Goal: Task Accomplishment & Management: Manage account settings

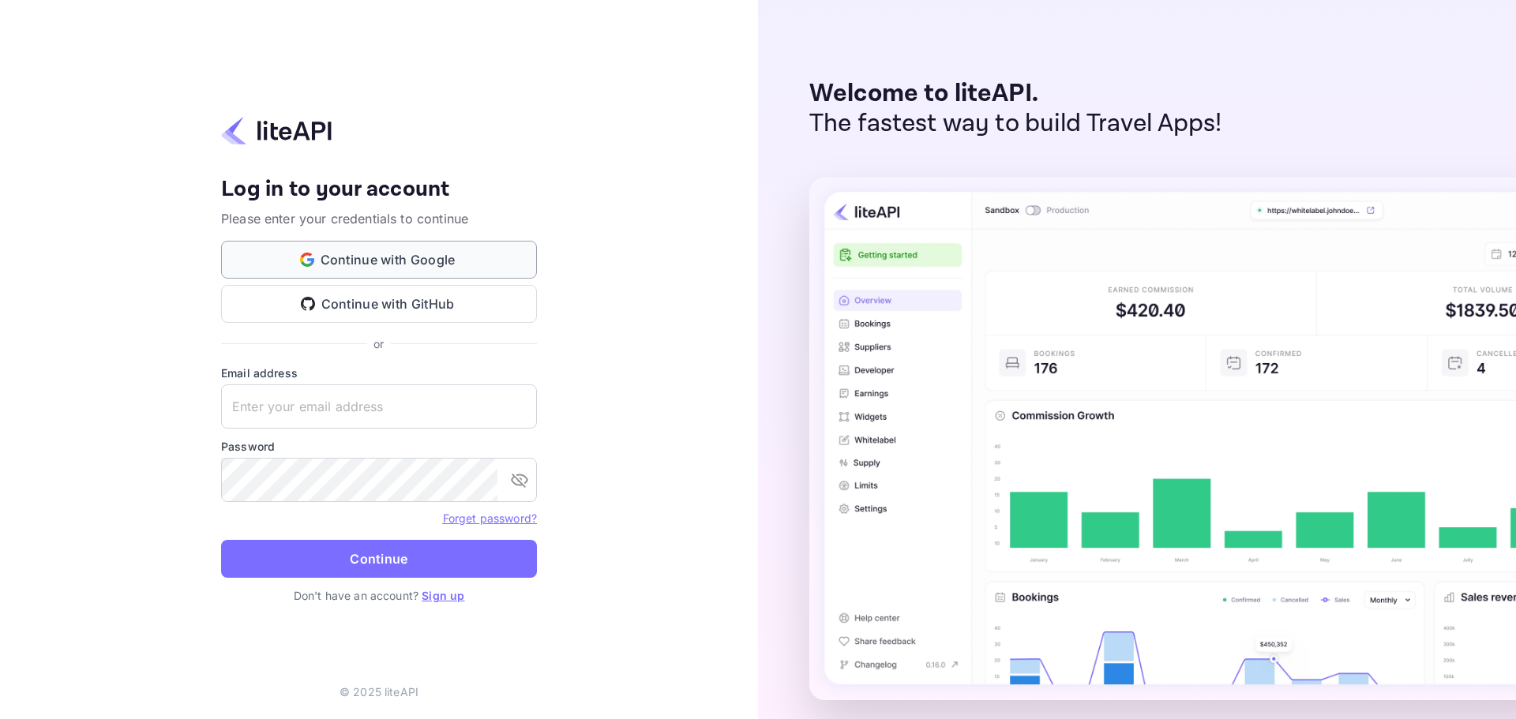
click at [467, 260] on button "Continue with Google" at bounding box center [379, 260] width 316 height 38
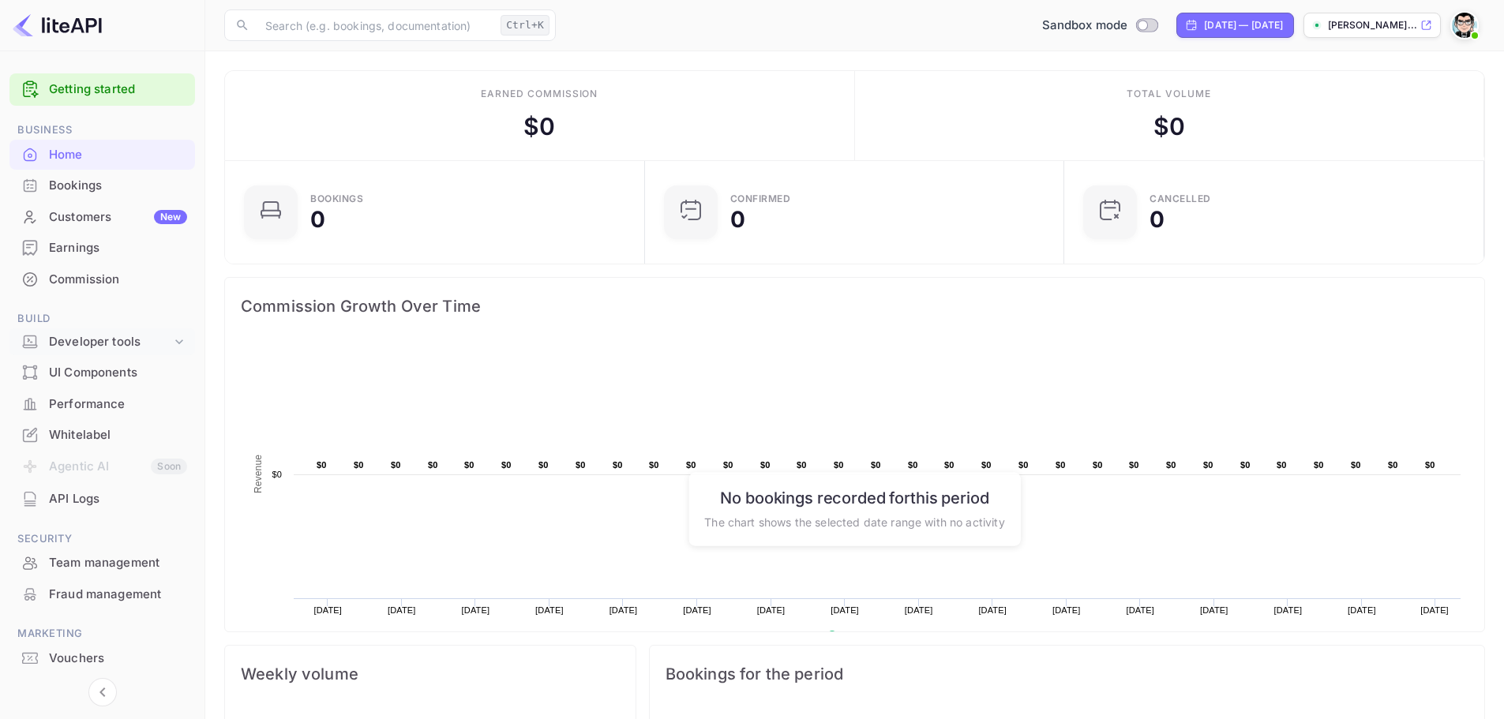
click at [120, 342] on div "Developer tools" at bounding box center [110, 342] width 122 height 18
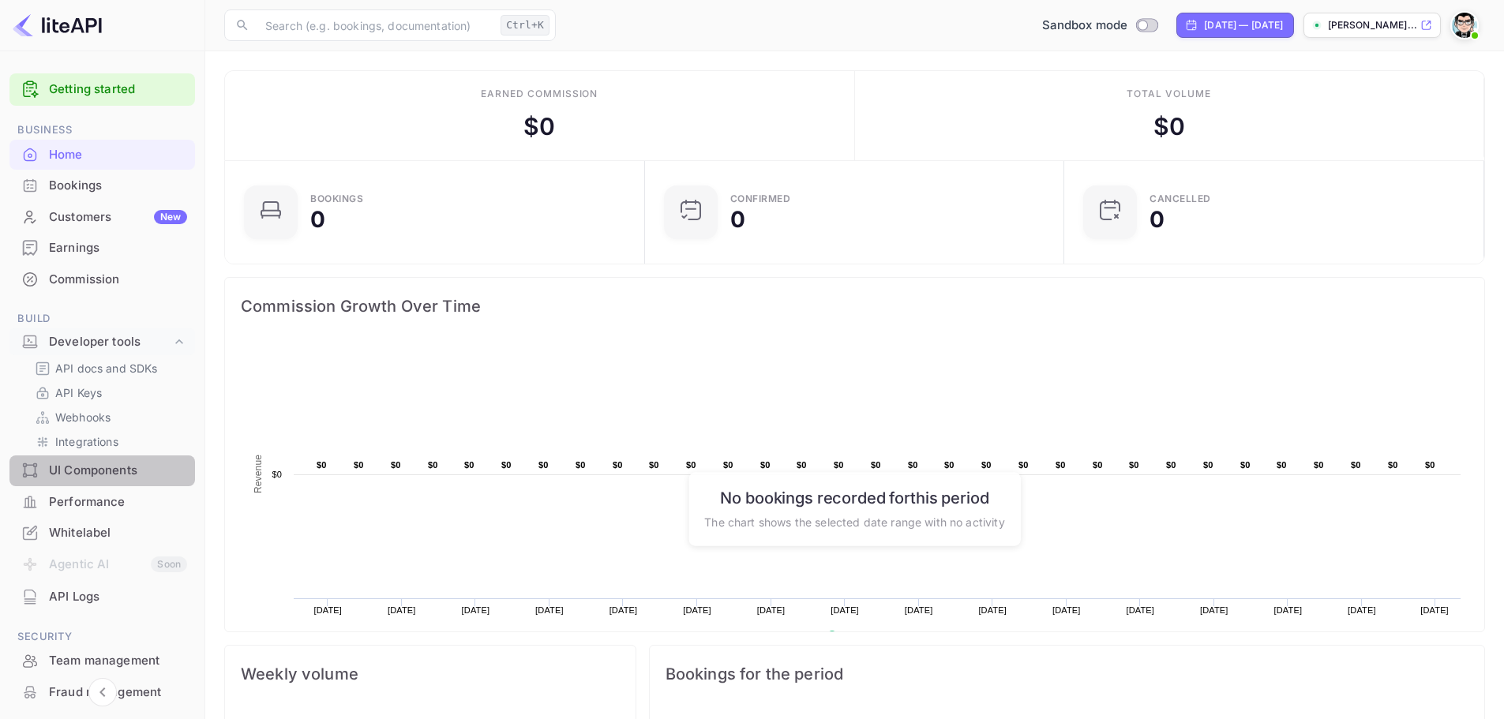
click at [118, 473] on div "UI Components" at bounding box center [118, 471] width 138 height 18
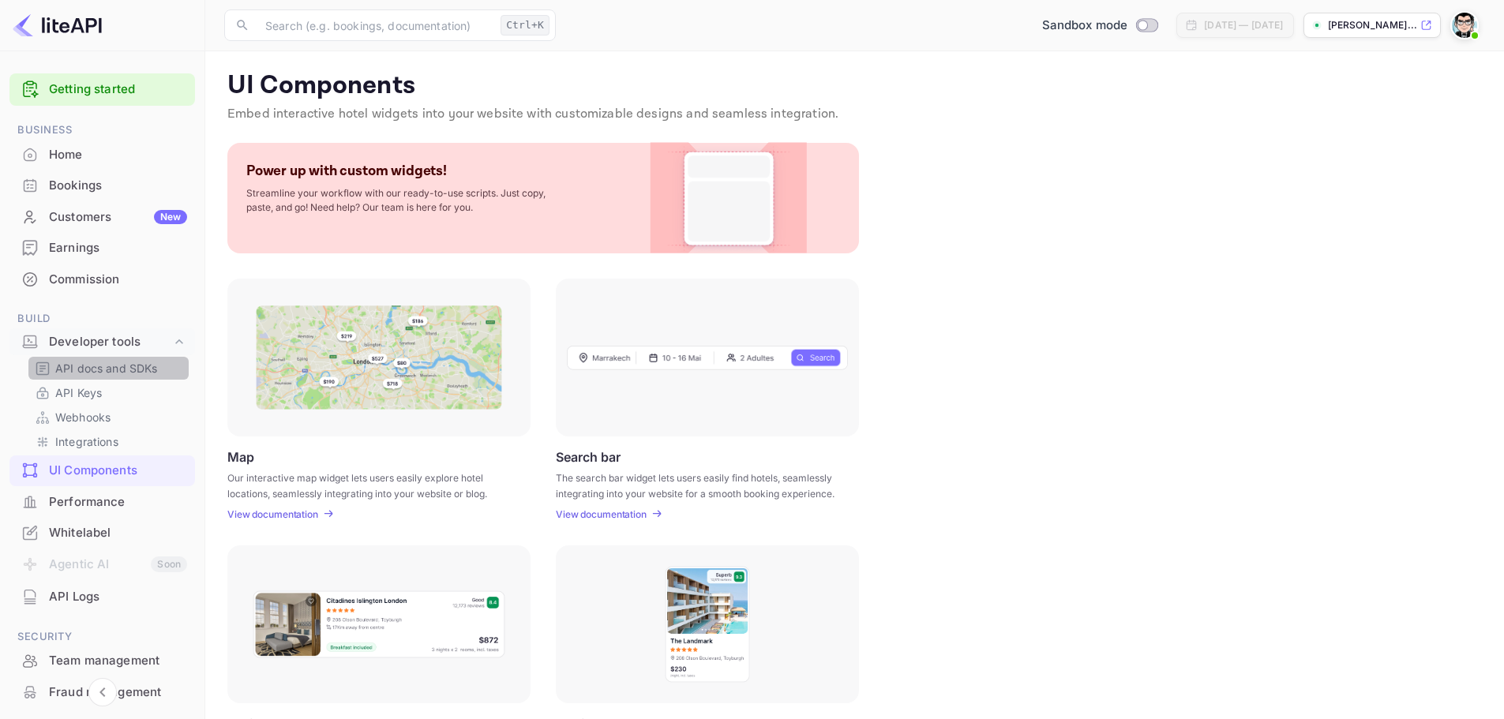
click at [111, 369] on p "API docs and SDKs" at bounding box center [106, 368] width 103 height 17
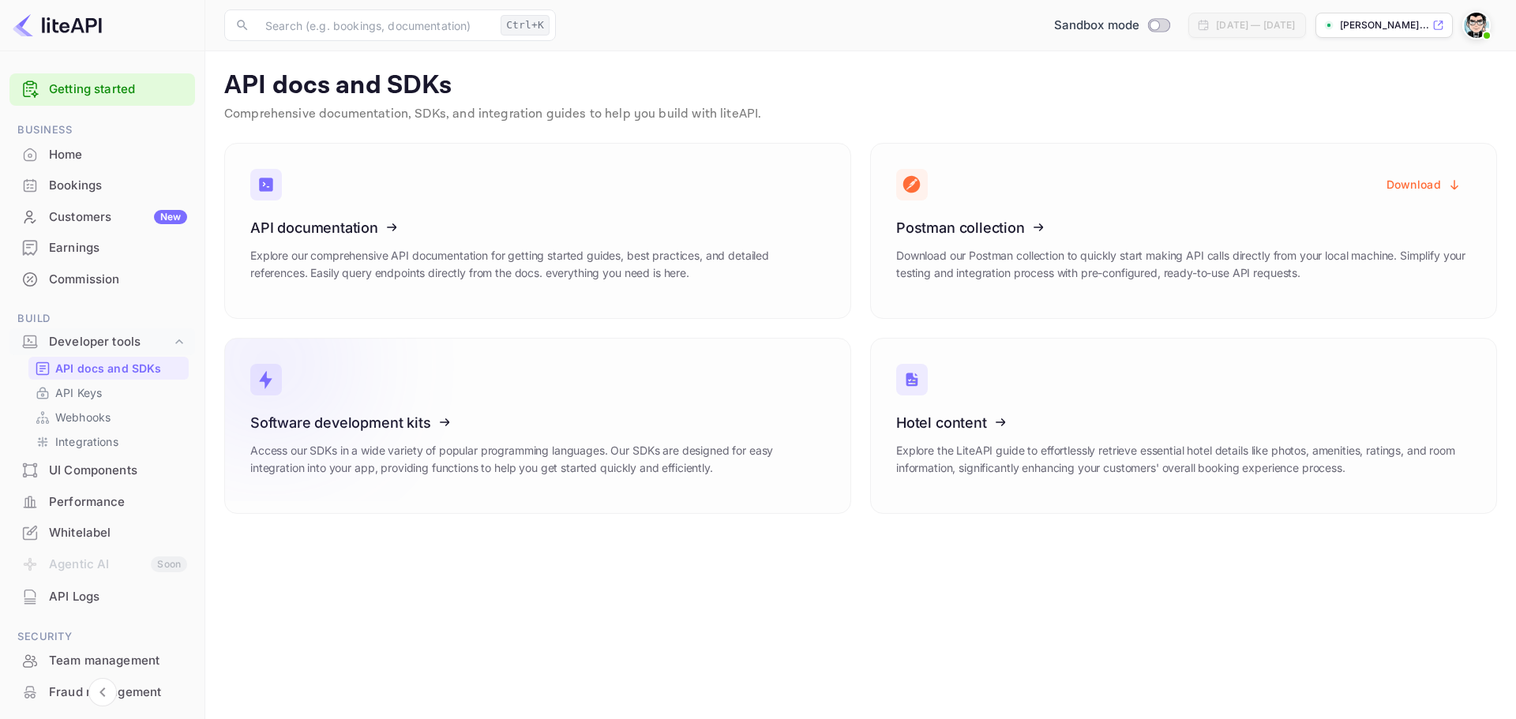
click at [545, 422] on h3 "Software development kits" at bounding box center [537, 422] width 575 height 17
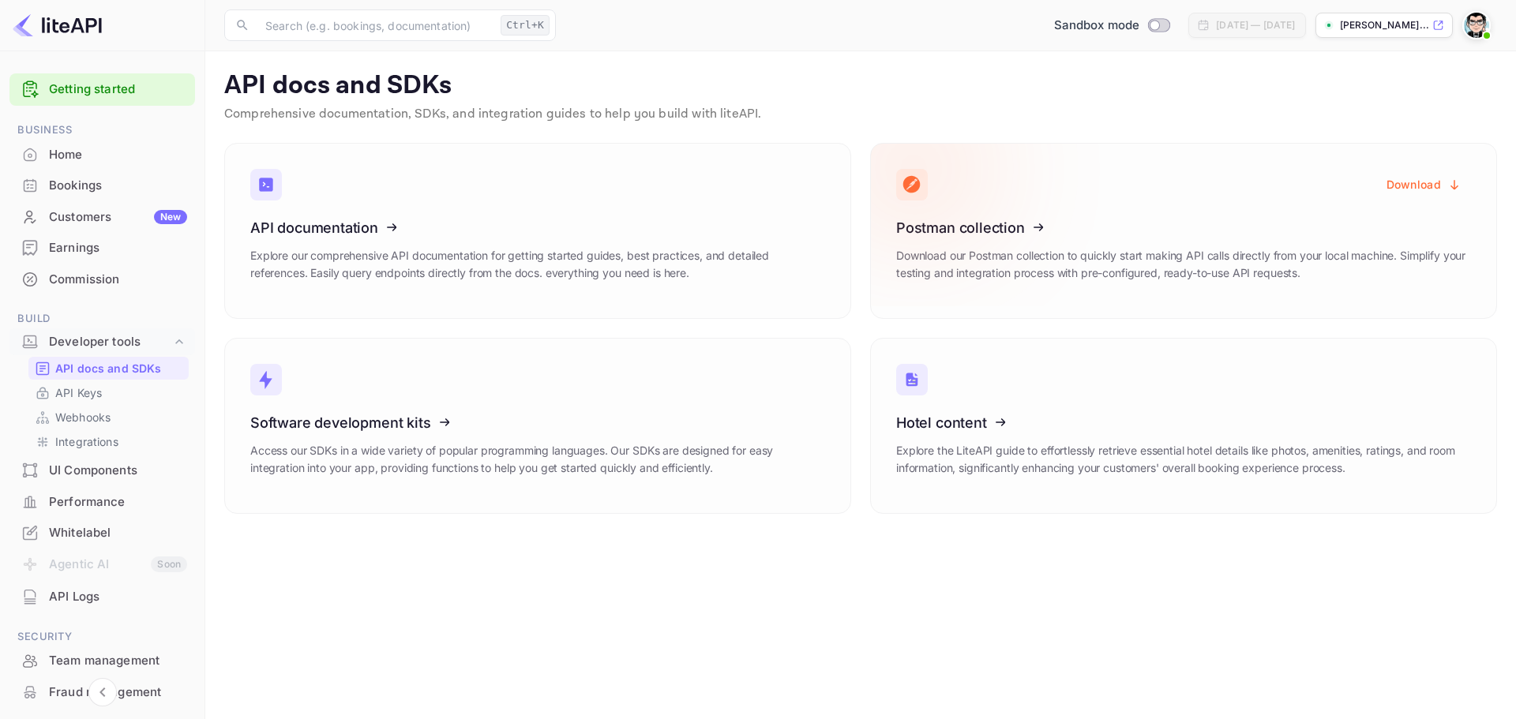
click at [1422, 184] on button "Download" at bounding box center [1424, 184] width 94 height 31
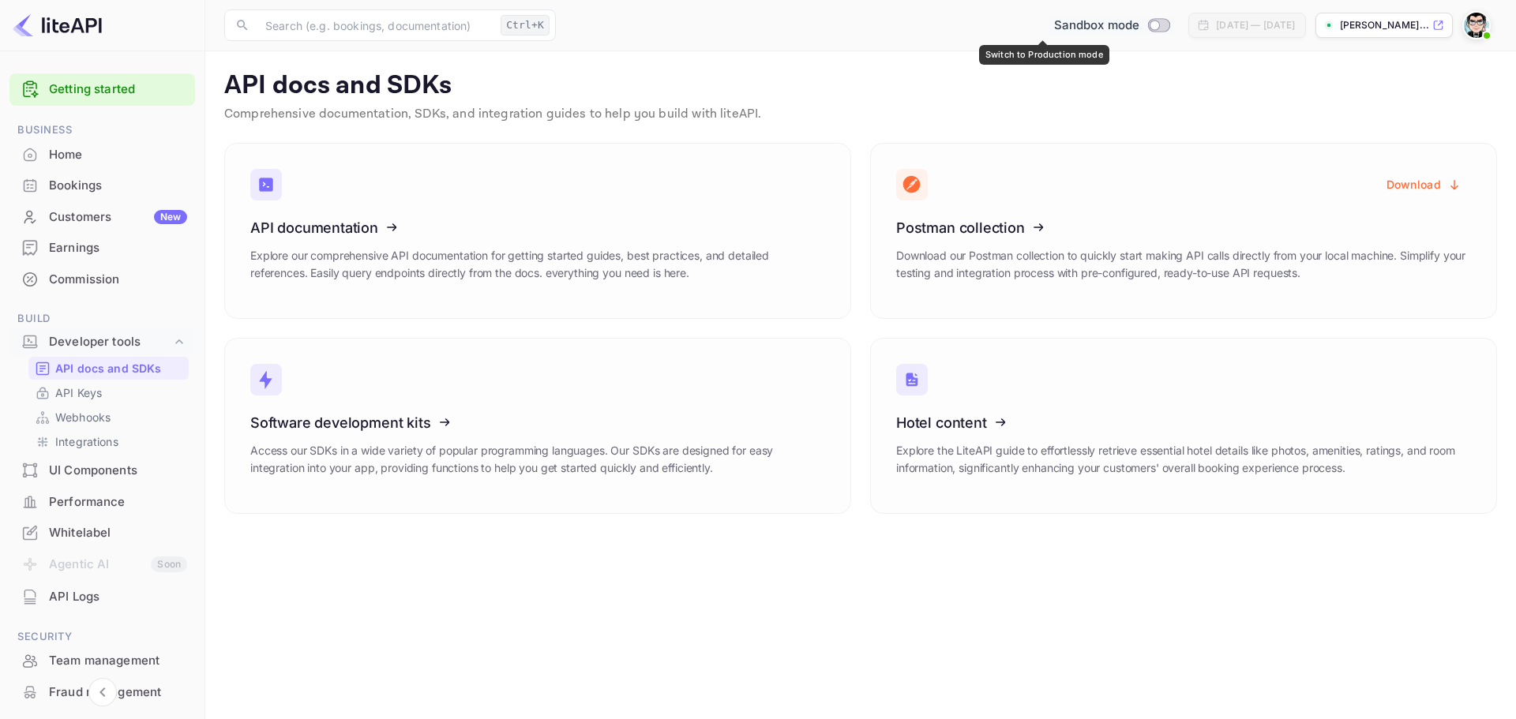
click at [1139, 27] on input "Switch to Production mode" at bounding box center [1155, 25] width 32 height 10
checkbox input "false"
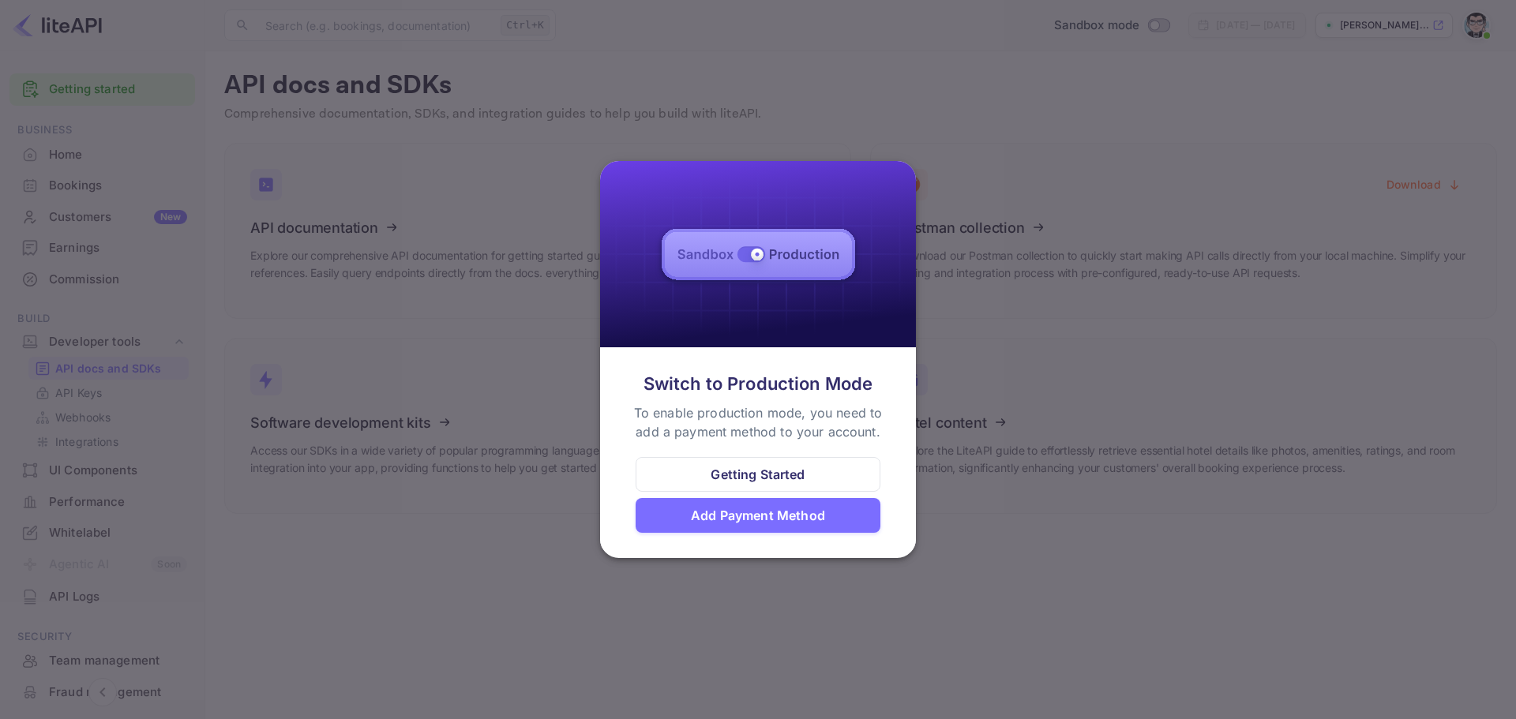
click at [966, 376] on div at bounding box center [758, 359] width 1516 height 719
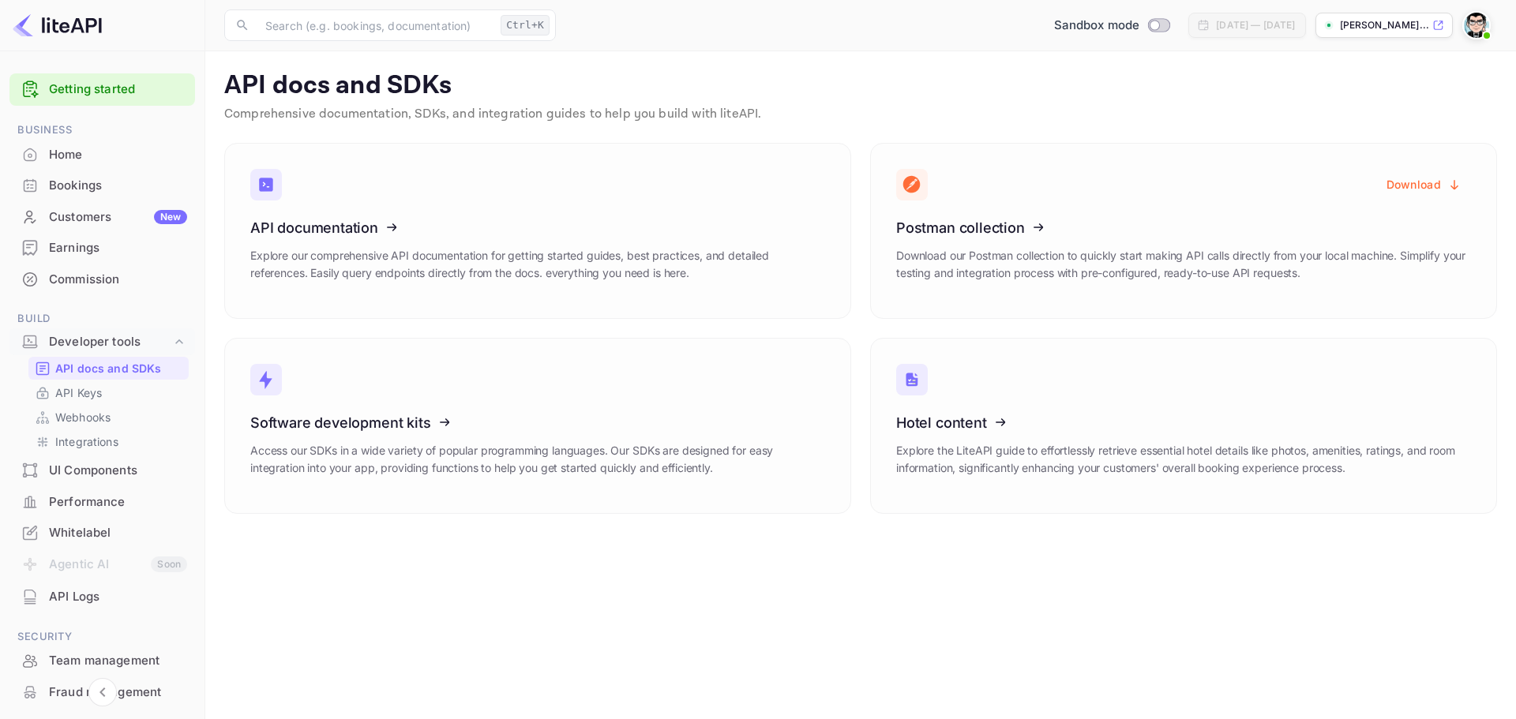
click at [129, 259] on div "Earnings" at bounding box center [102, 248] width 186 height 31
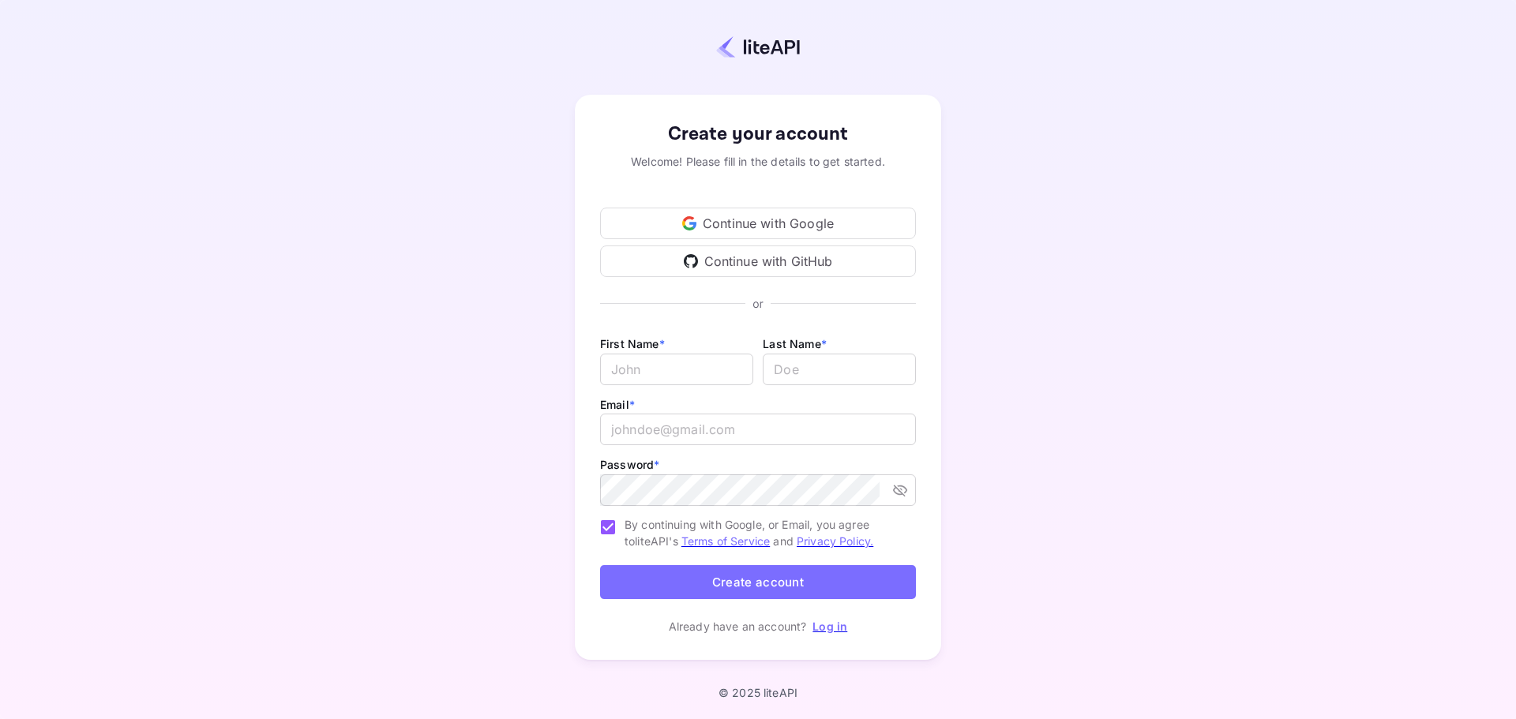
click at [788, 227] on div "Continue with Google" at bounding box center [758, 224] width 316 height 32
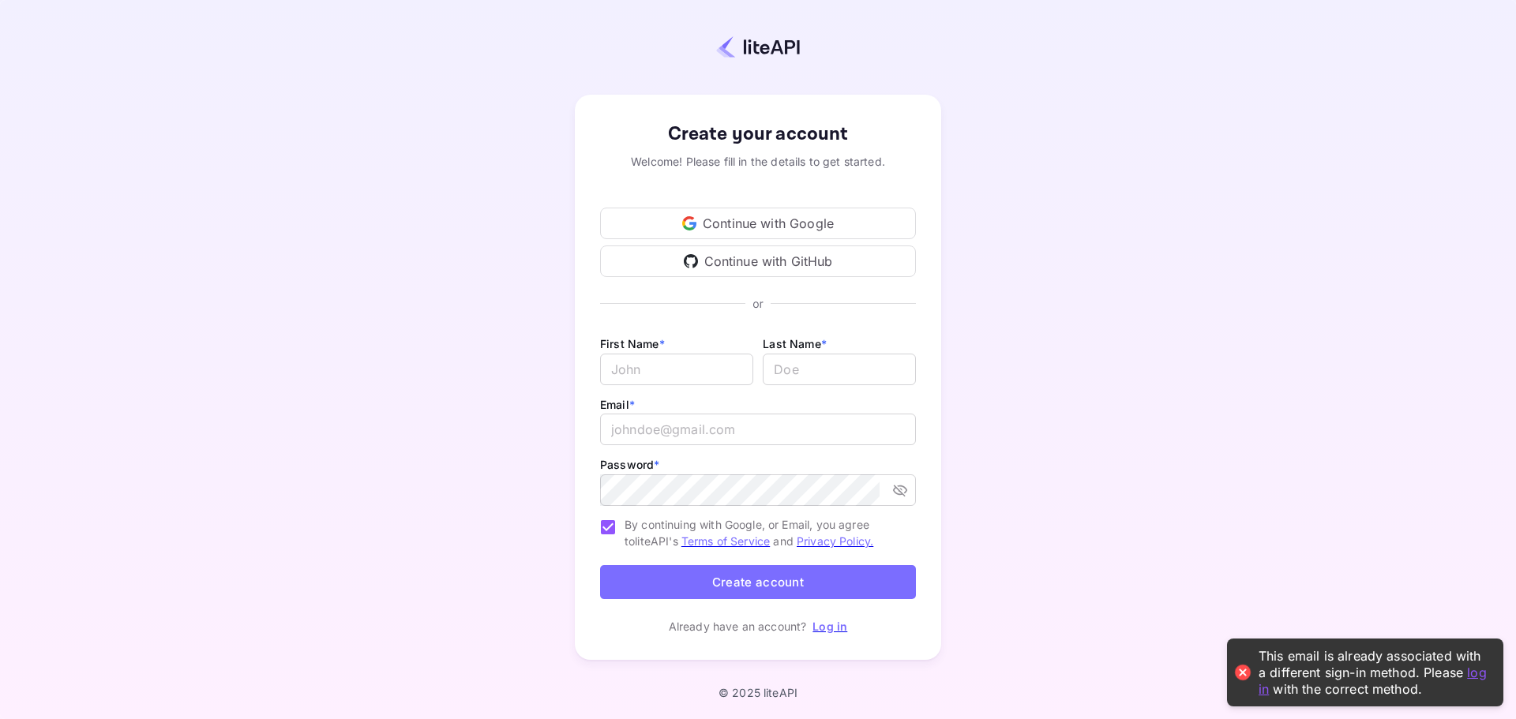
click at [1472, 673] on link "log in" at bounding box center [1372, 680] width 228 height 32
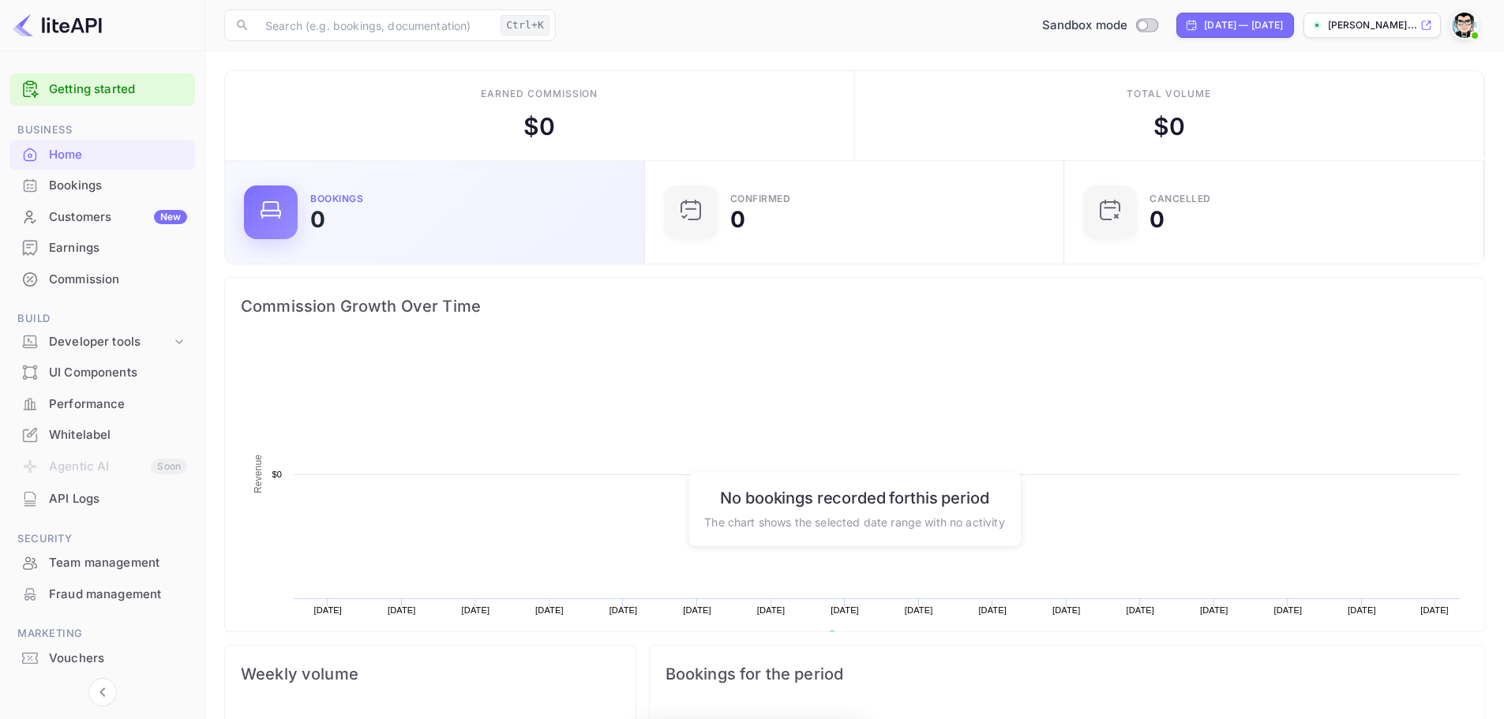
scroll to position [245, 398]
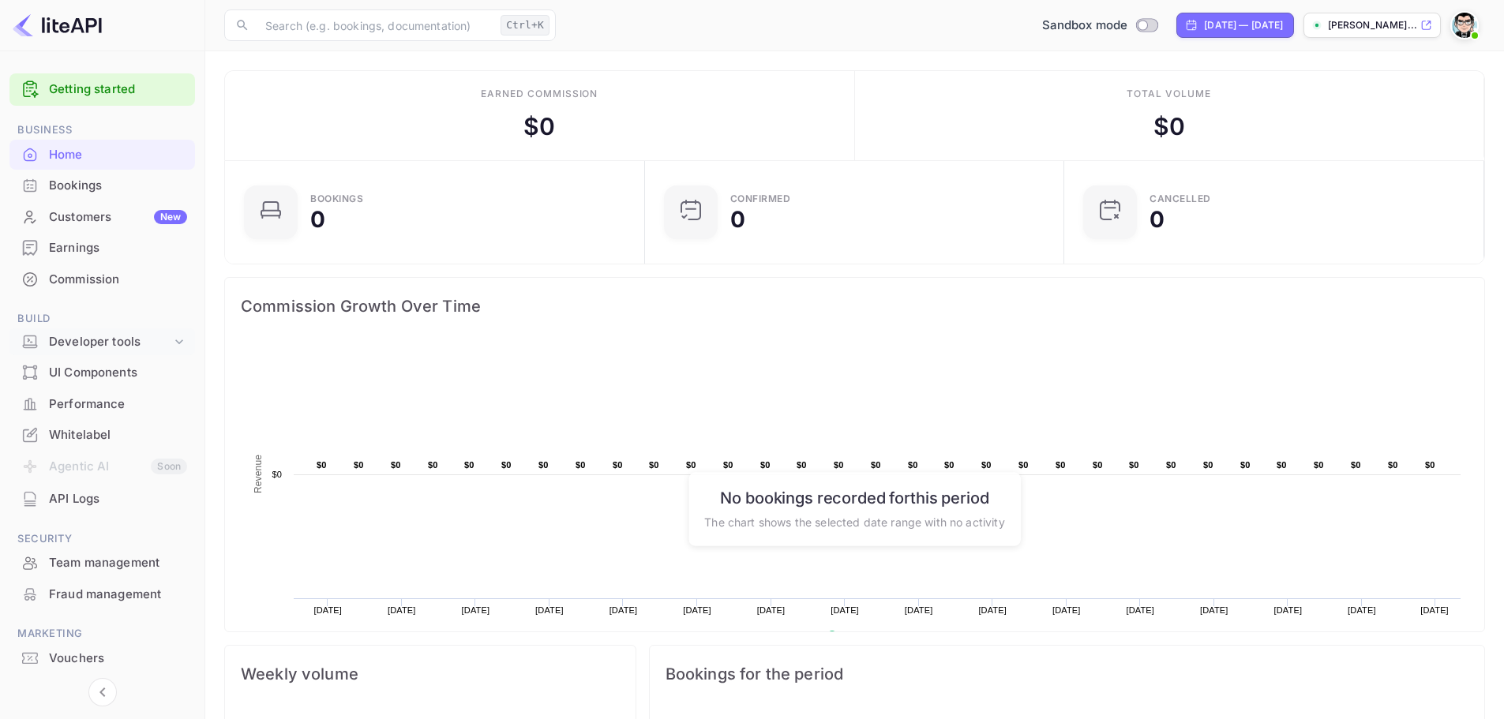
click at [133, 336] on div "Developer tools" at bounding box center [110, 342] width 122 height 18
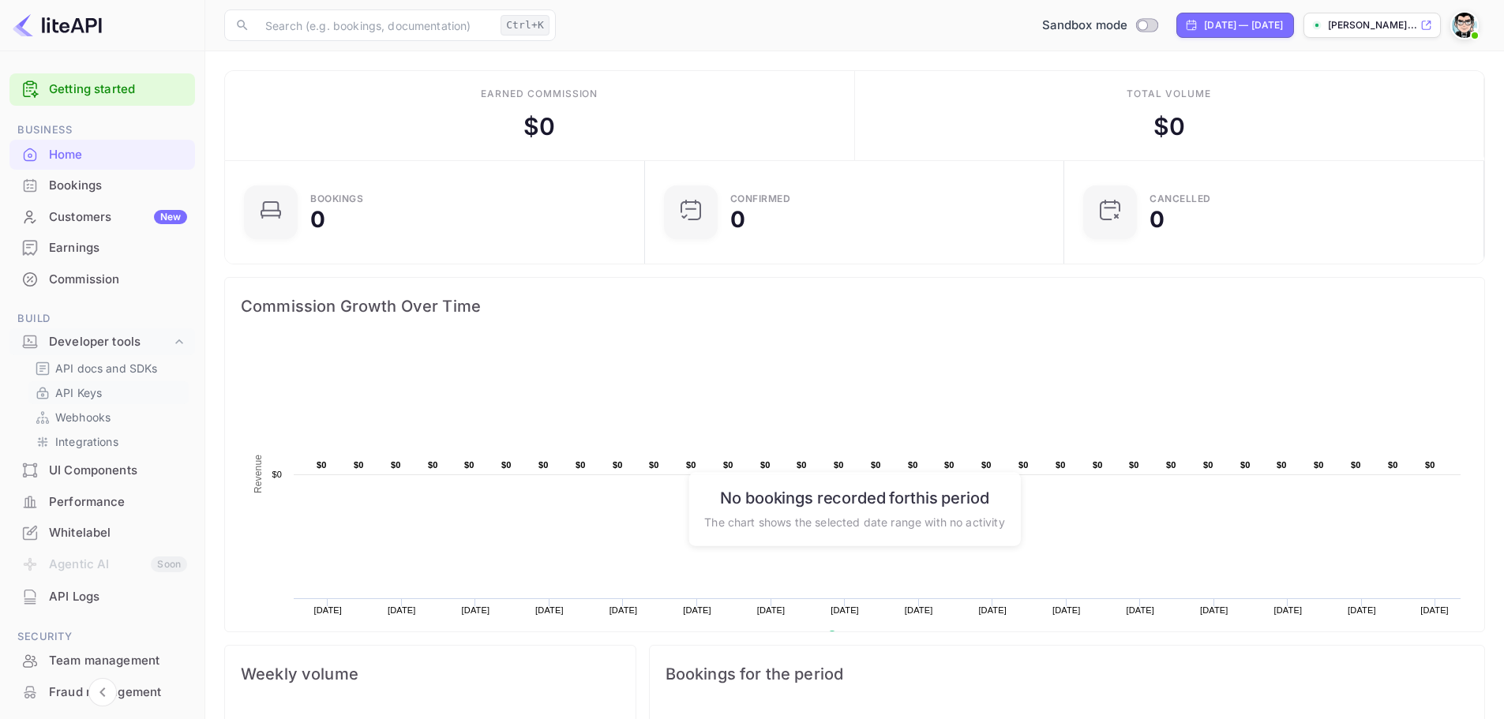
click at [116, 388] on link "API Keys" at bounding box center [109, 392] width 148 height 17
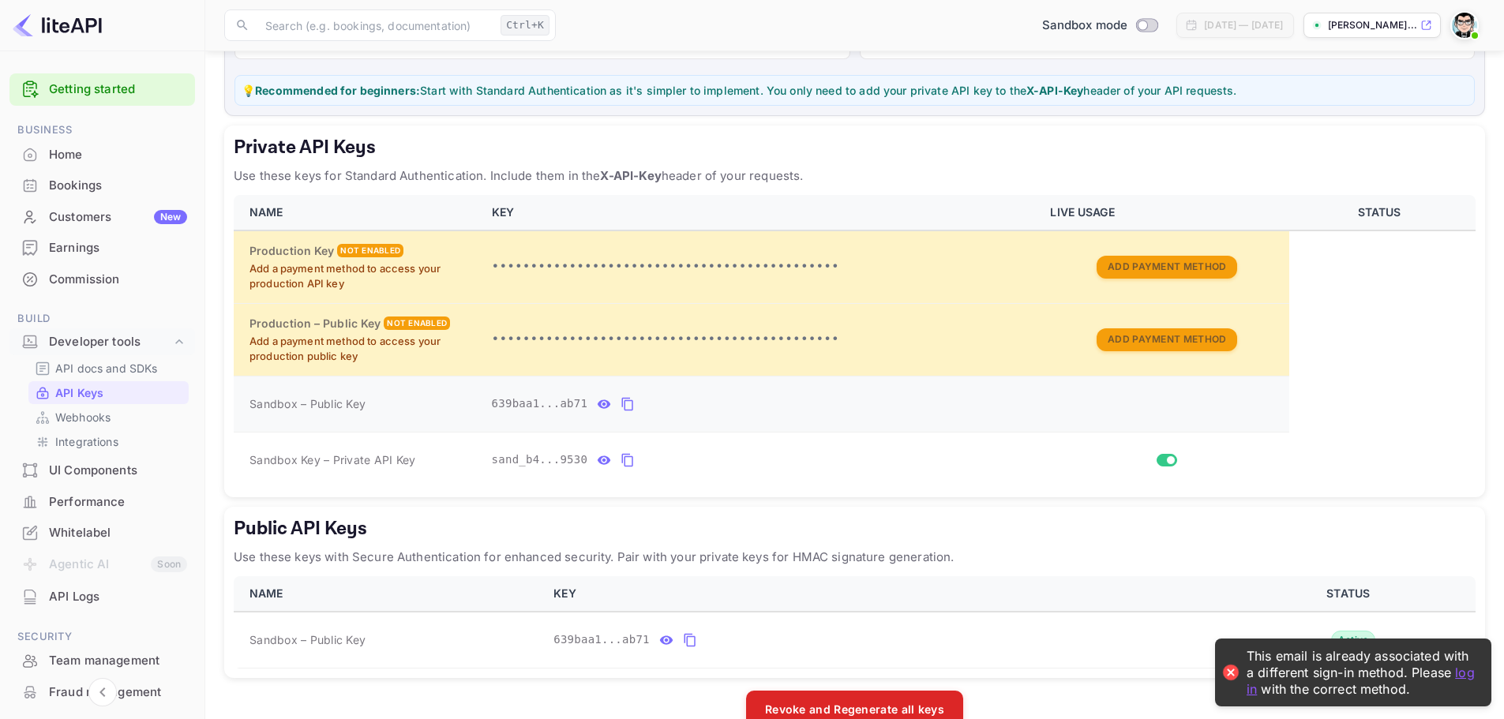
scroll to position [229, 0]
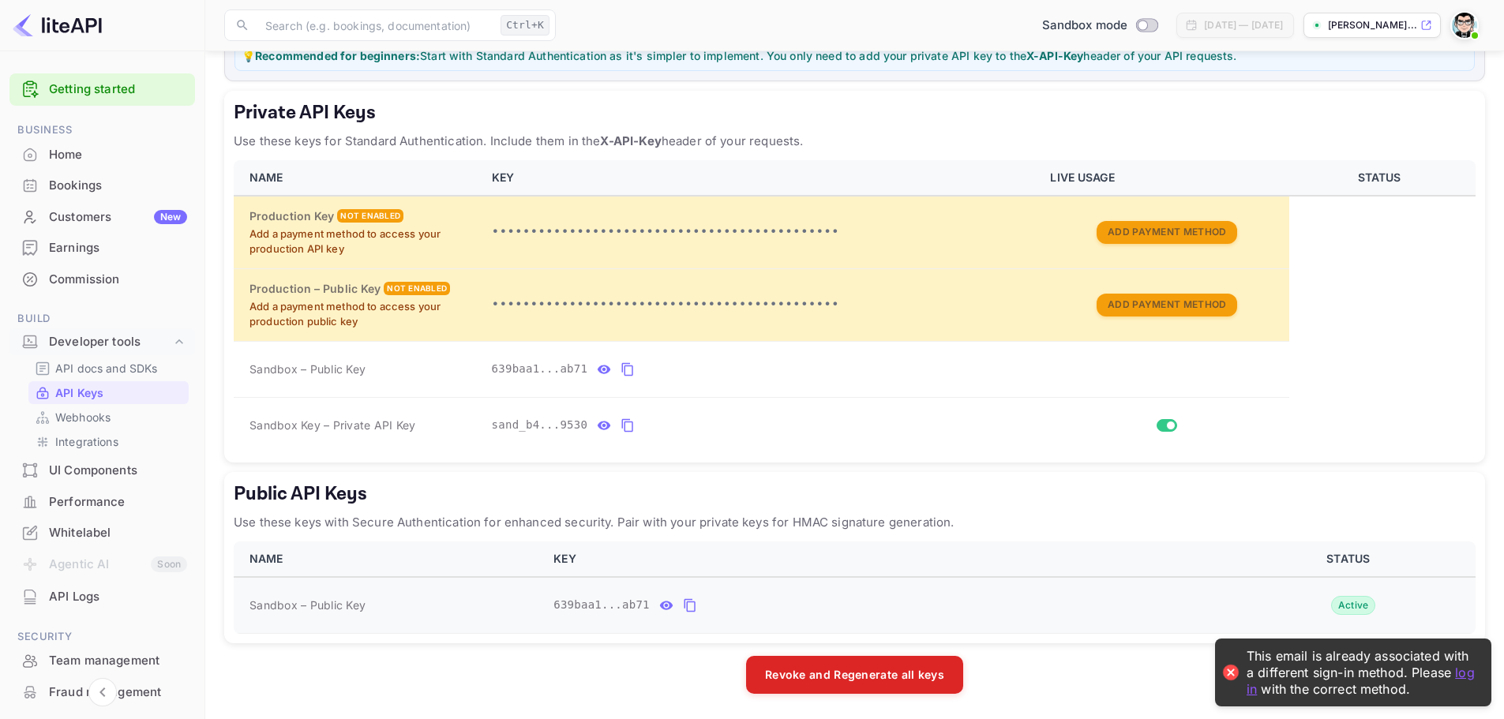
click at [685, 606] on icon "public api keys table" at bounding box center [690, 605] width 14 height 19
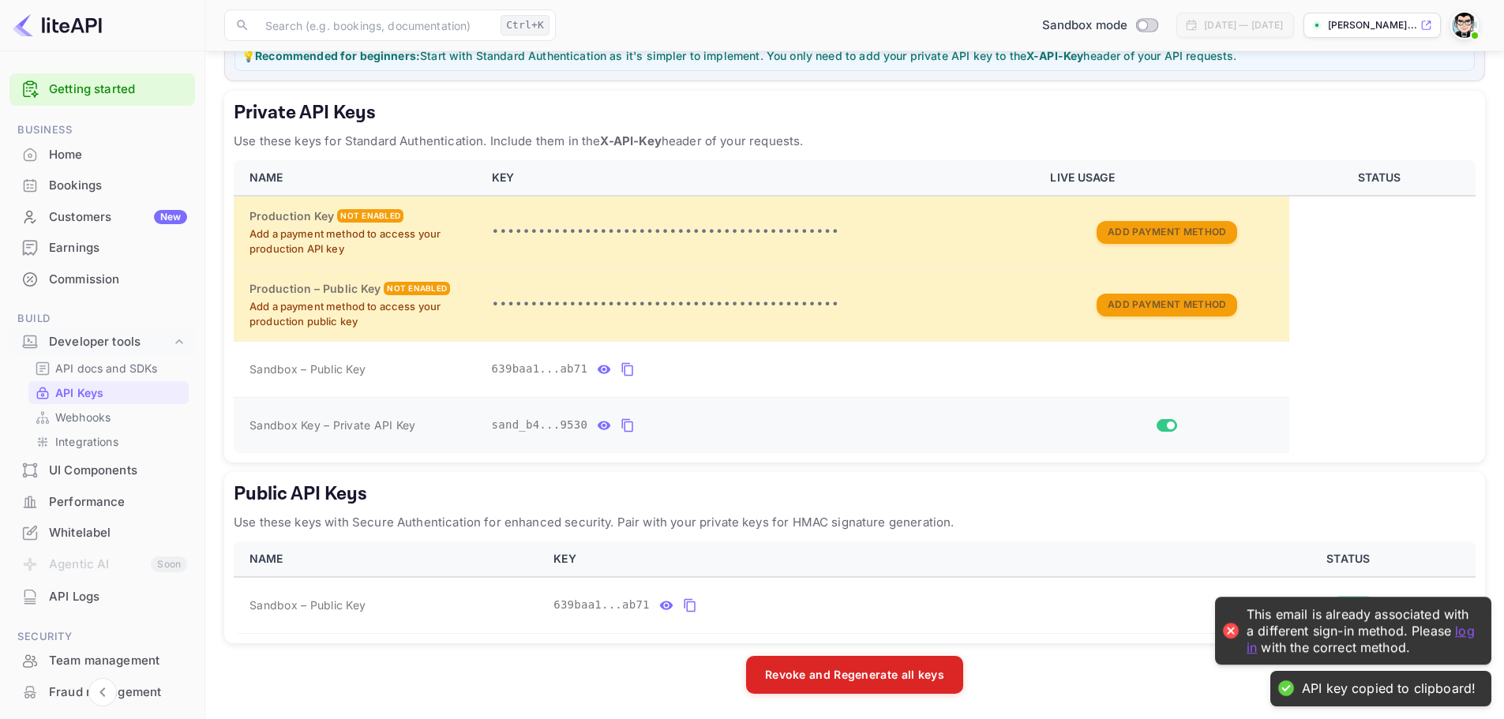
click at [621, 424] on icon "private api keys table" at bounding box center [628, 425] width 14 height 19
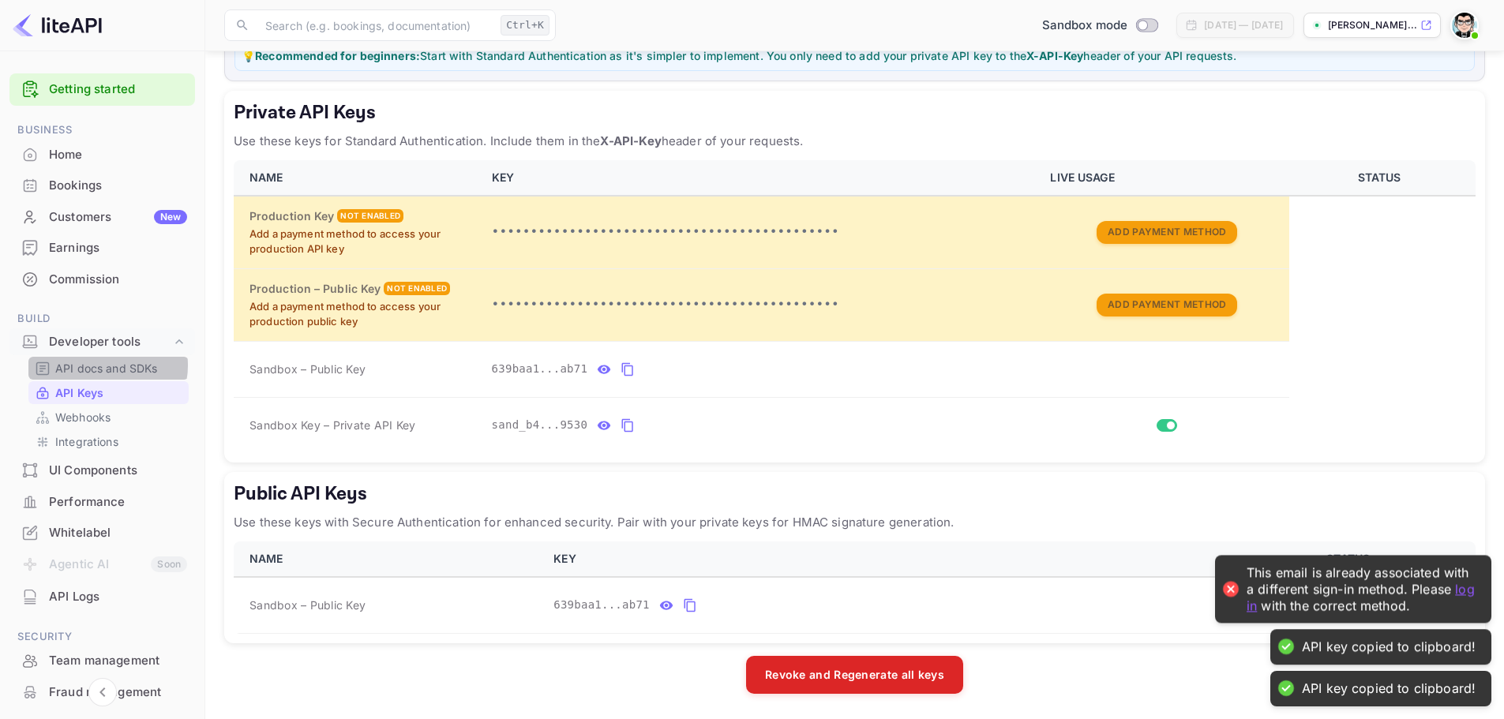
click at [107, 366] on p "API docs and SDKs" at bounding box center [106, 368] width 103 height 17
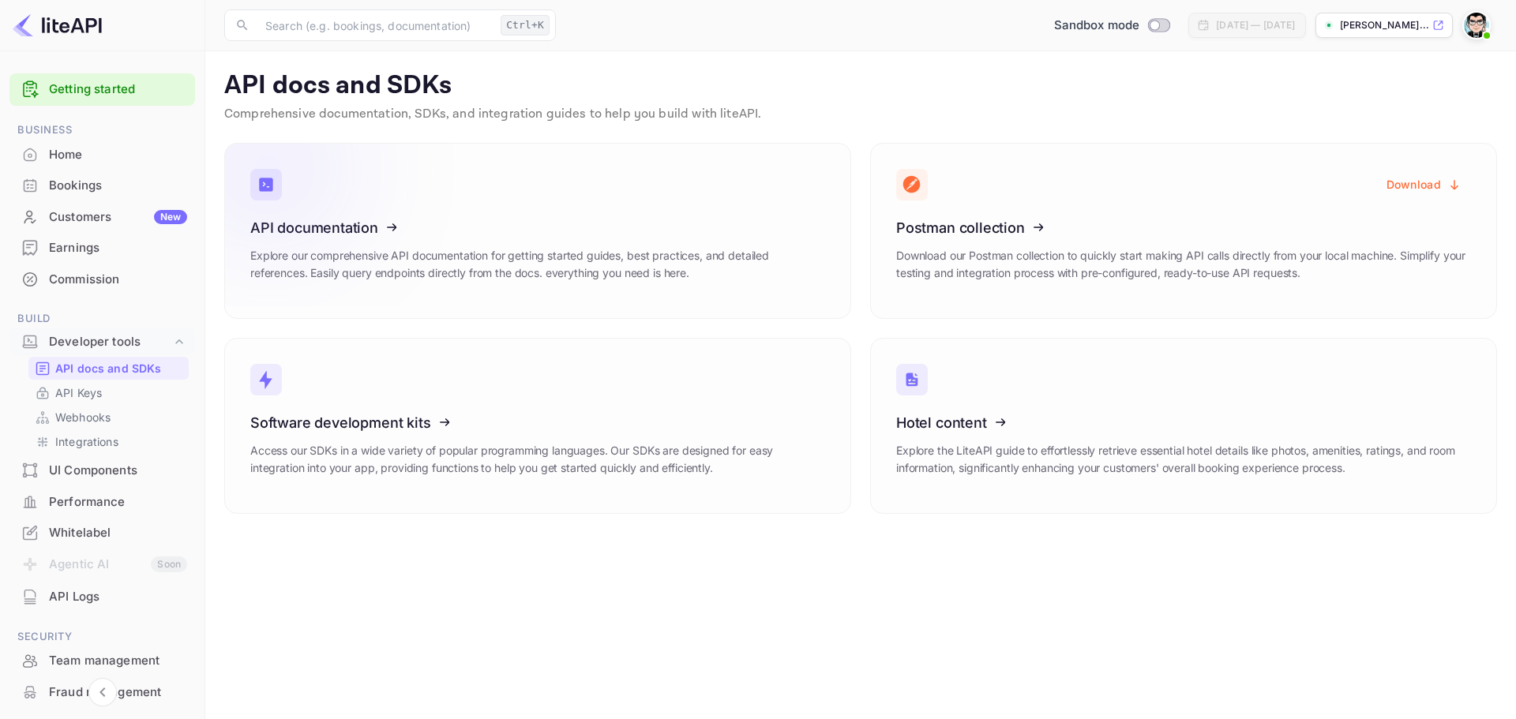
click at [421, 242] on icon at bounding box center [348, 225] width 246 height 163
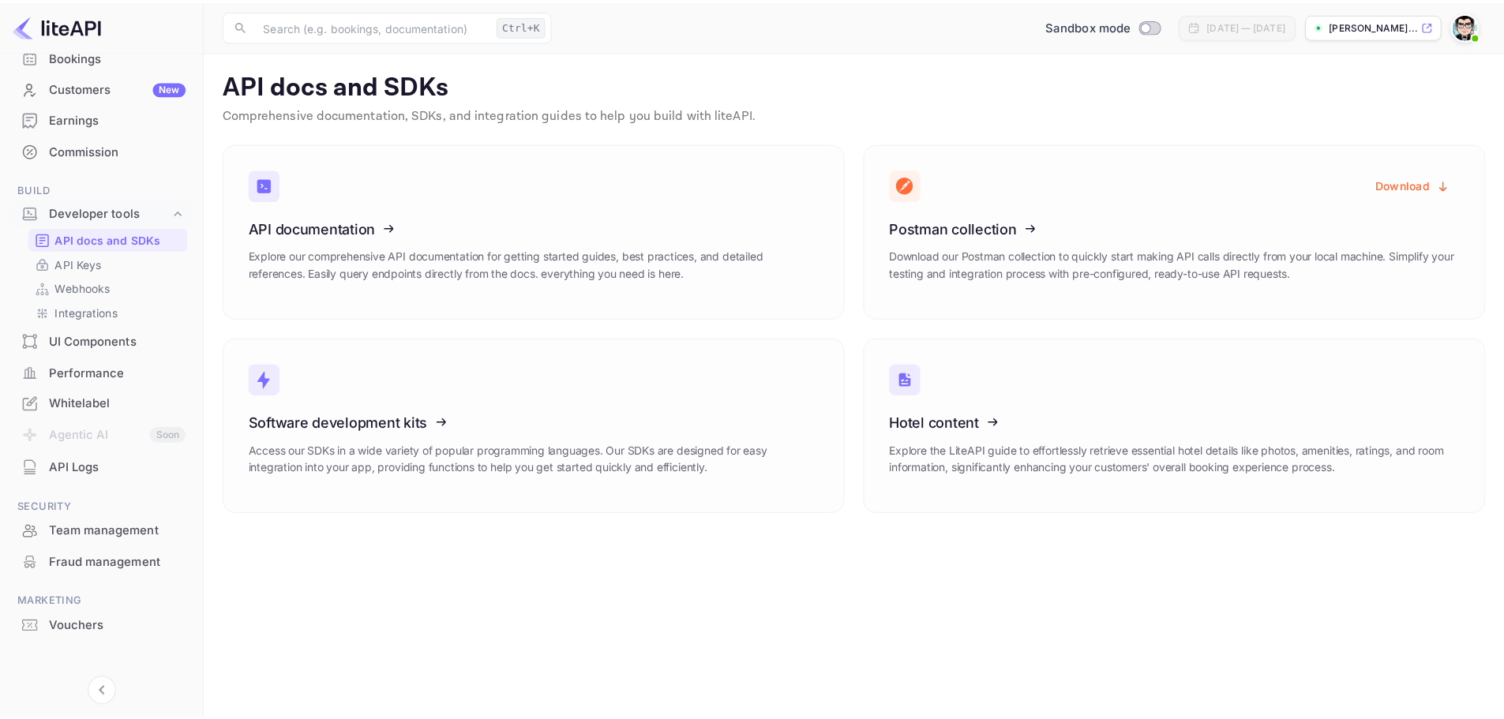
scroll to position [140, 0]
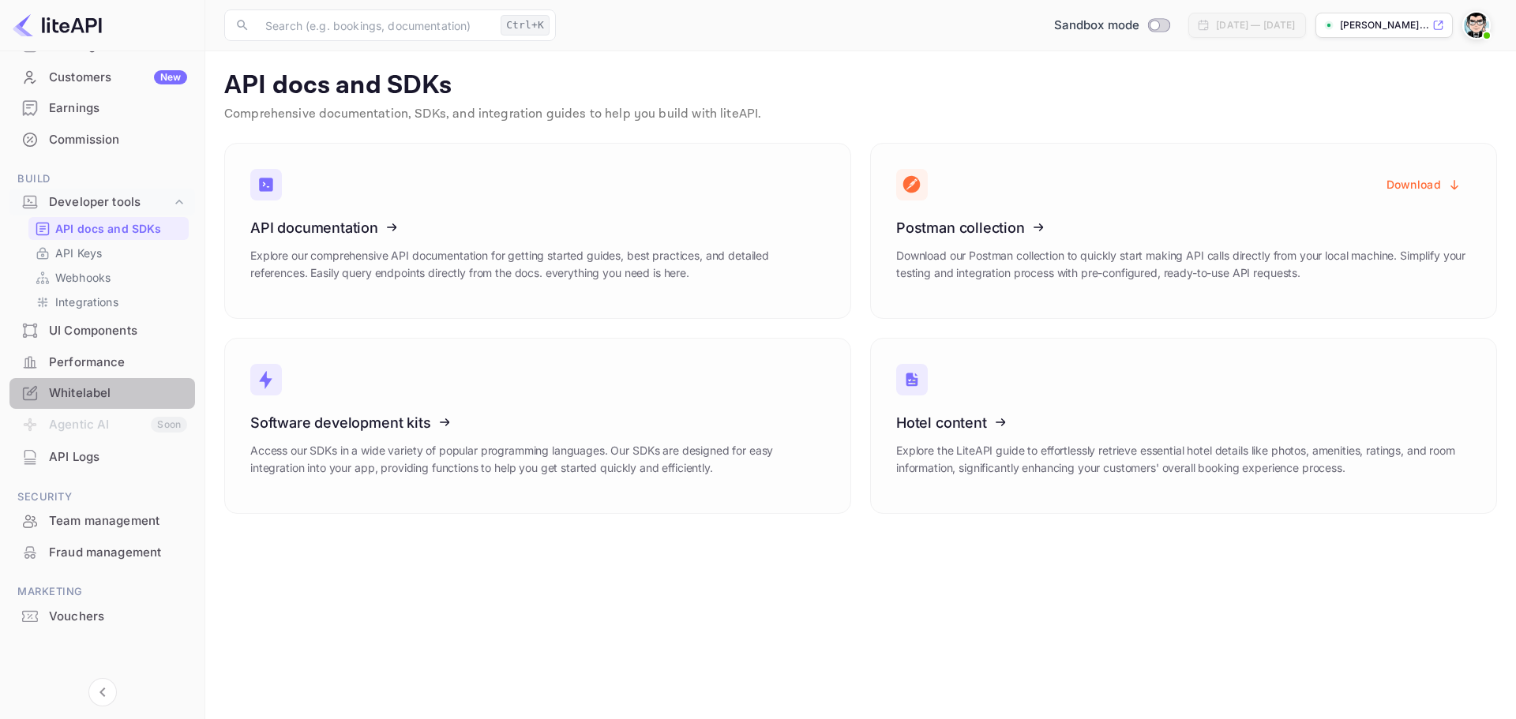
click at [122, 390] on div "Whitelabel" at bounding box center [118, 393] width 138 height 18
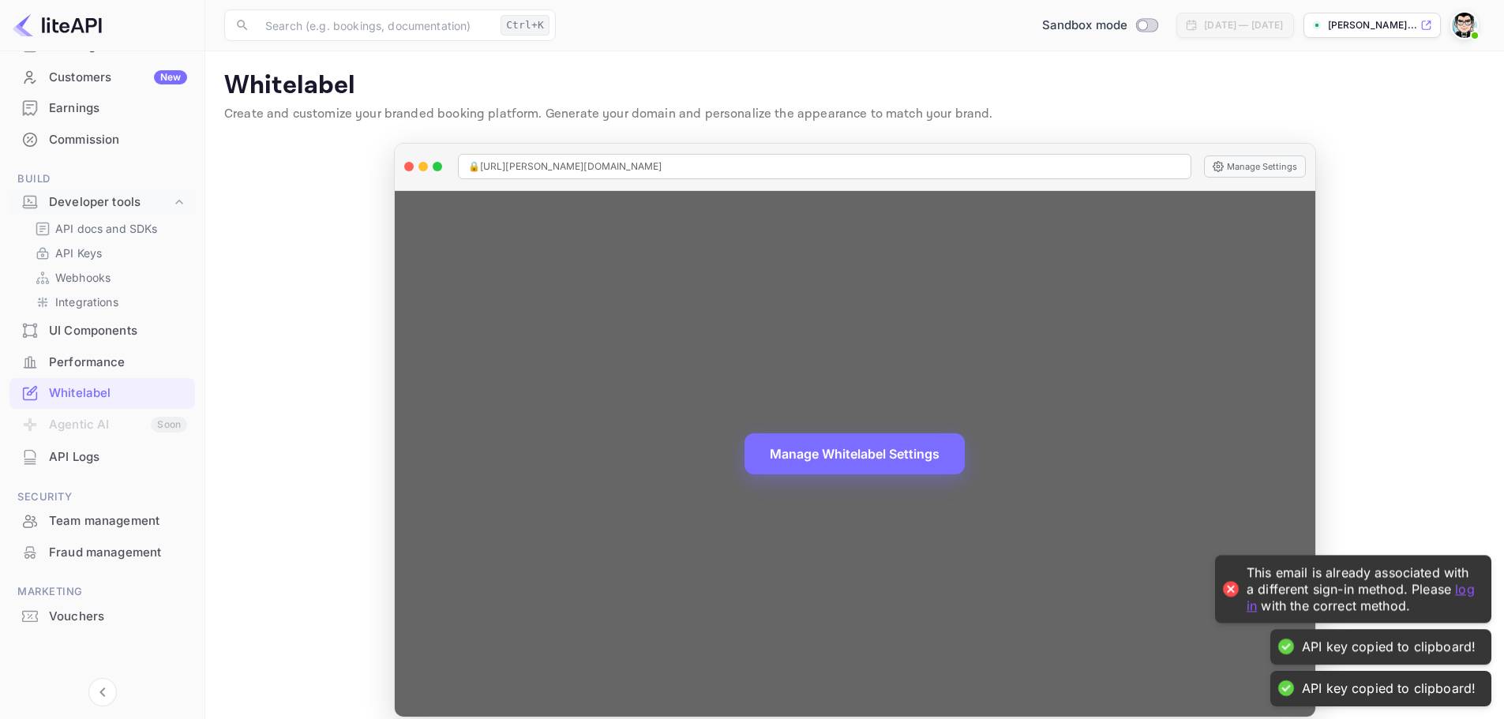
scroll to position [17, 0]
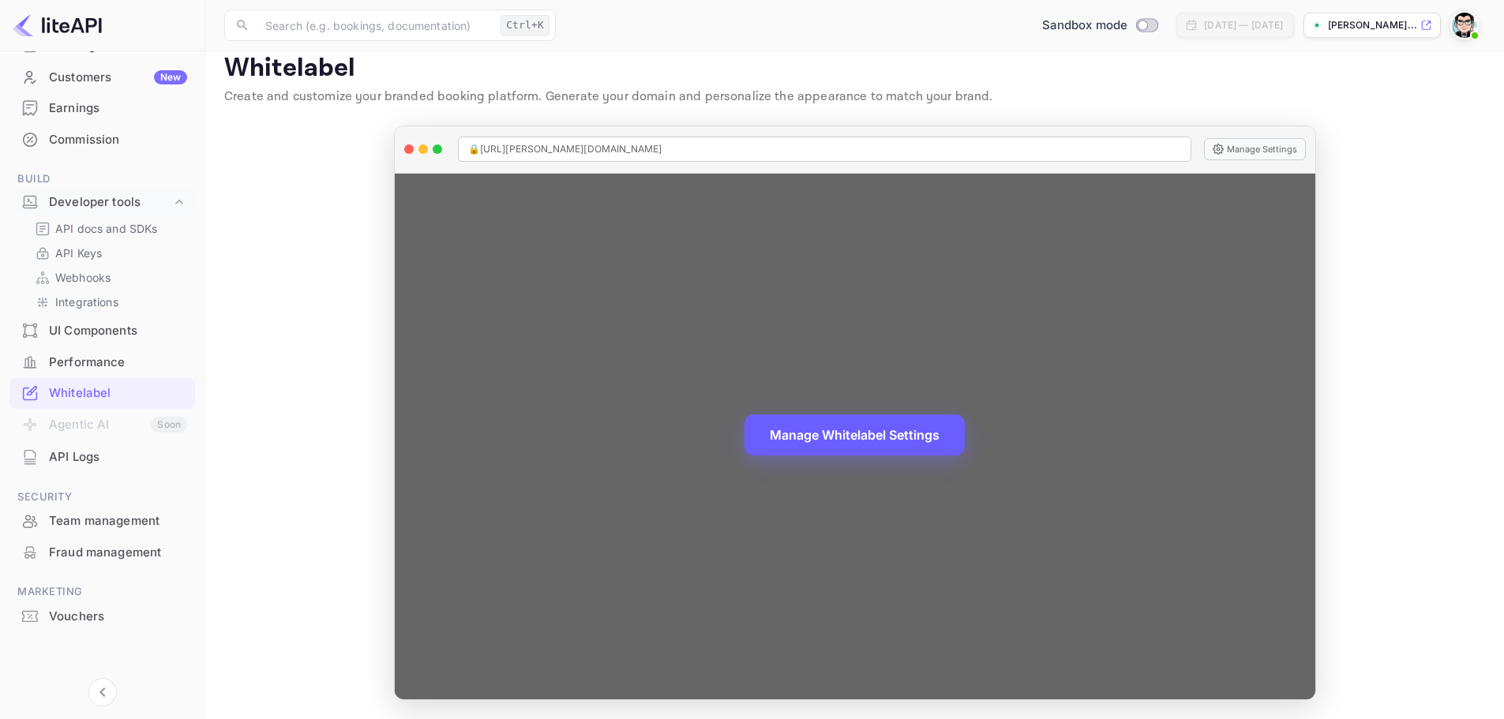
click at [827, 429] on button "Manage Whitelabel Settings" at bounding box center [854, 434] width 220 height 41
click at [1269, 148] on button "Manage Settings" at bounding box center [1255, 149] width 102 height 22
click at [889, 440] on button "Manage Whitelabel Settings" at bounding box center [854, 434] width 220 height 41
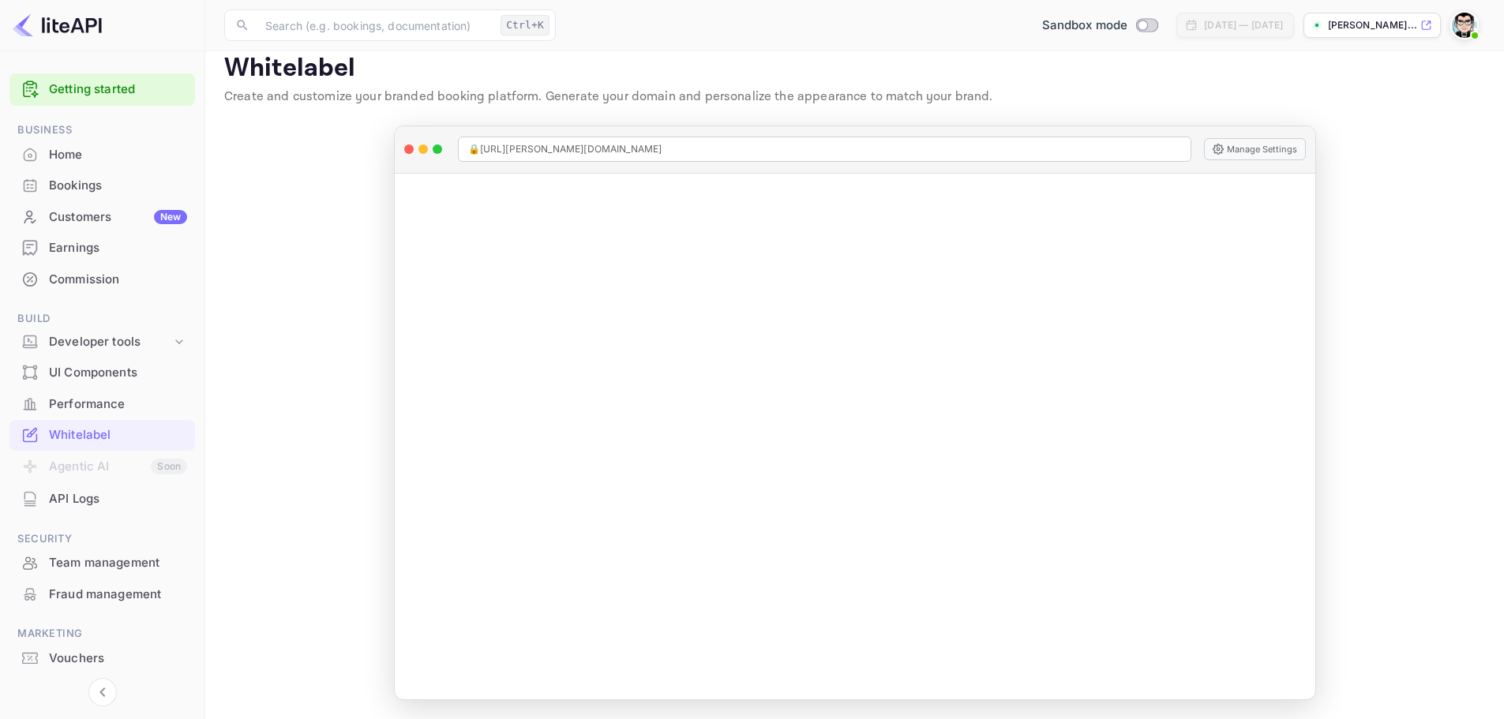
click at [117, 408] on div "Performance" at bounding box center [118, 405] width 138 height 18
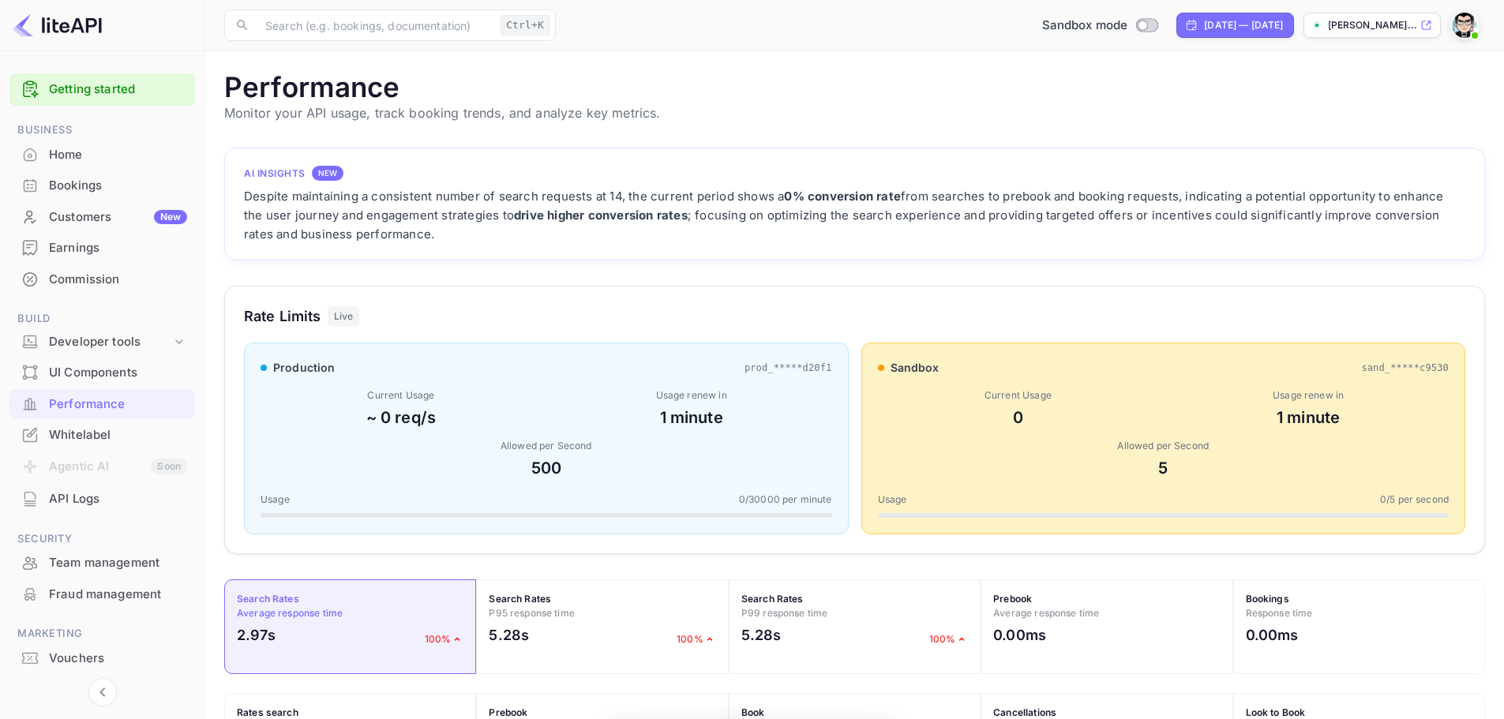
scroll to position [395, 1249]
click at [118, 431] on div "Whitelabel" at bounding box center [118, 435] width 138 height 18
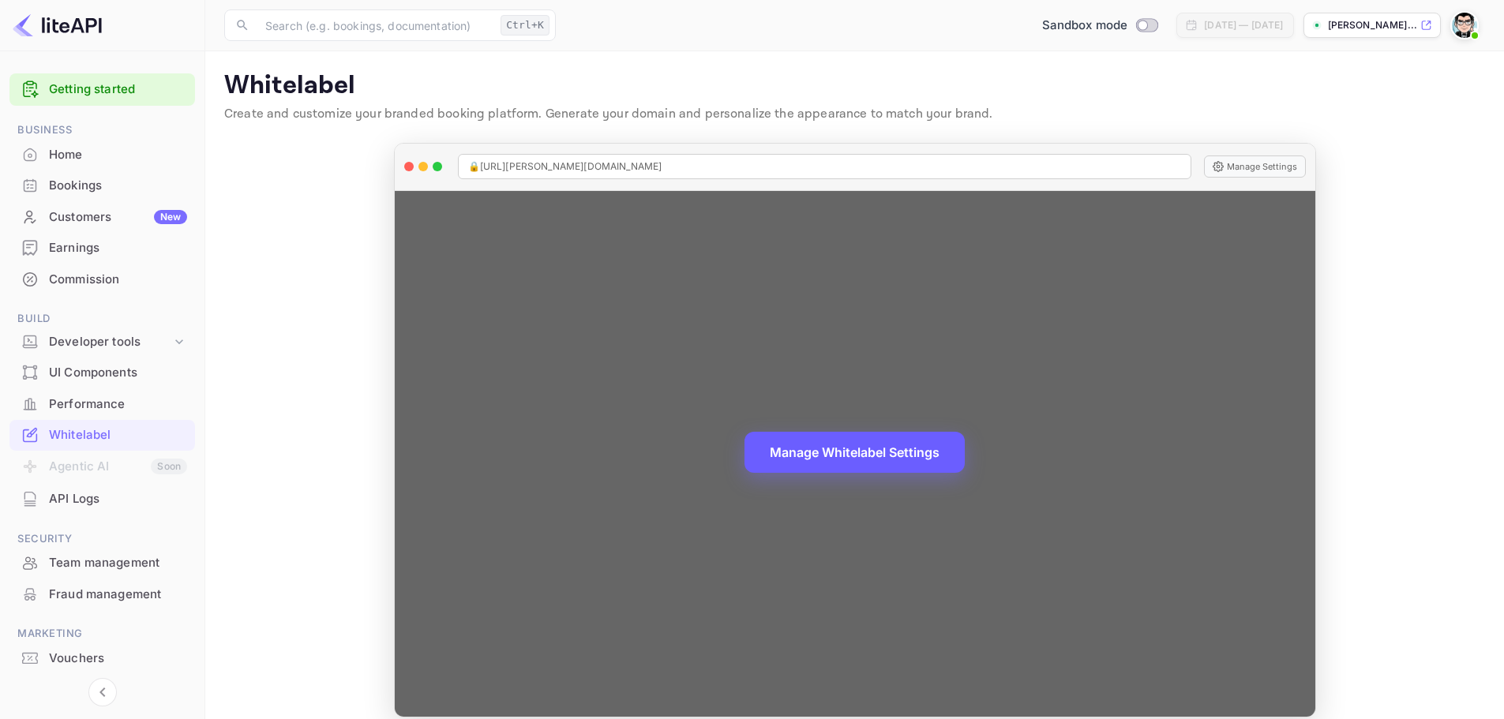
click at [861, 452] on button "Manage Whitelabel Settings" at bounding box center [854, 452] width 220 height 41
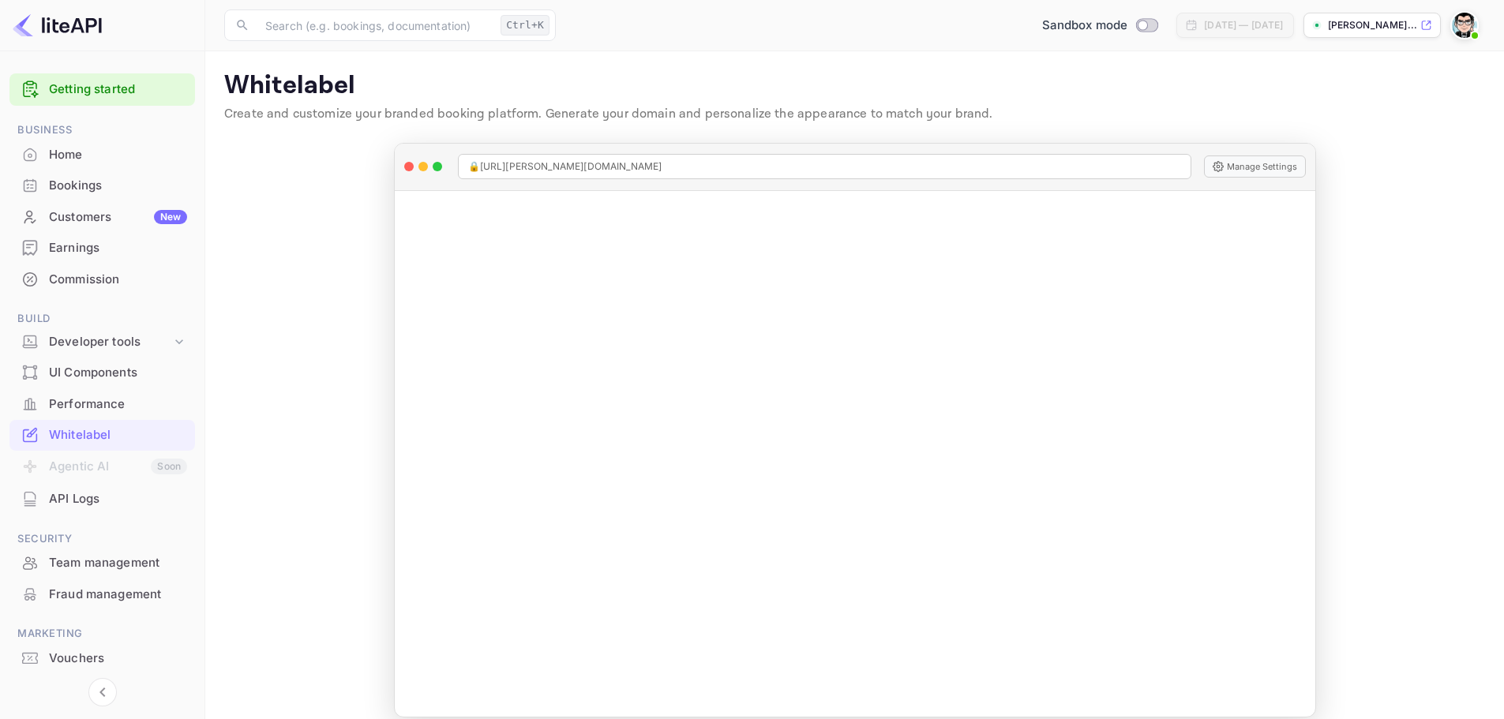
click at [1474, 33] on span at bounding box center [1475, 35] width 6 height 6
click at [1395, 137] on div "Settings" at bounding box center [1388, 125] width 182 height 38
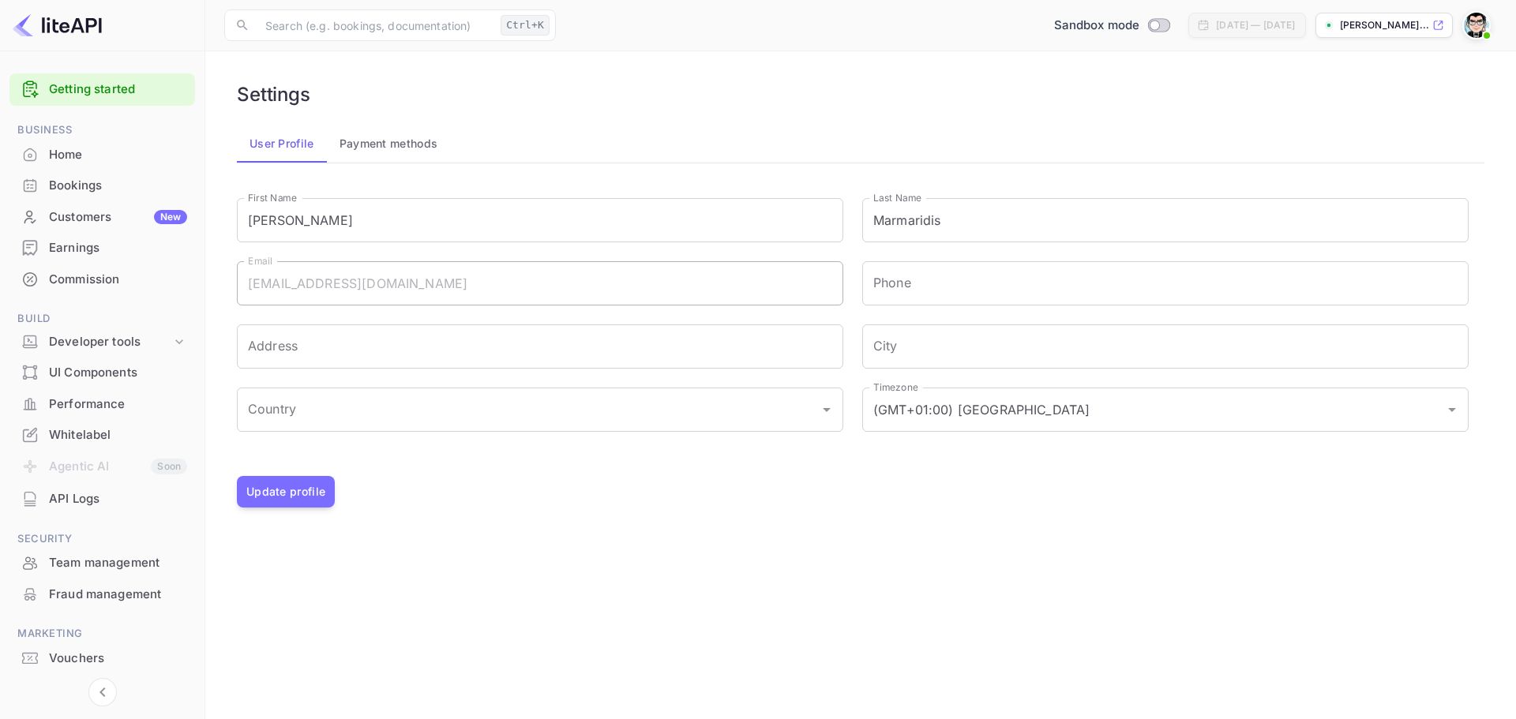
click at [390, 125] on button "Payment methods" at bounding box center [389, 144] width 124 height 38
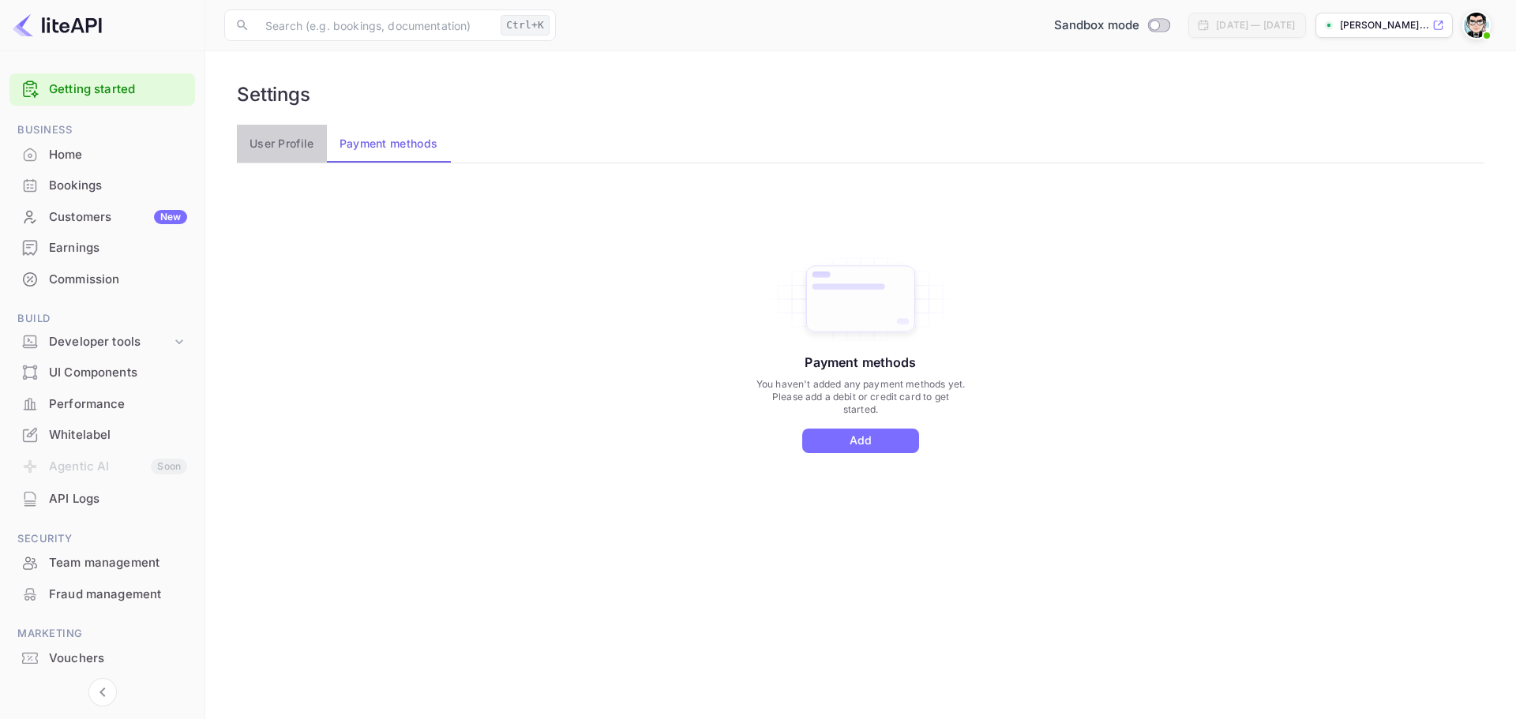
click at [301, 144] on button "User Profile" at bounding box center [282, 144] width 90 height 38
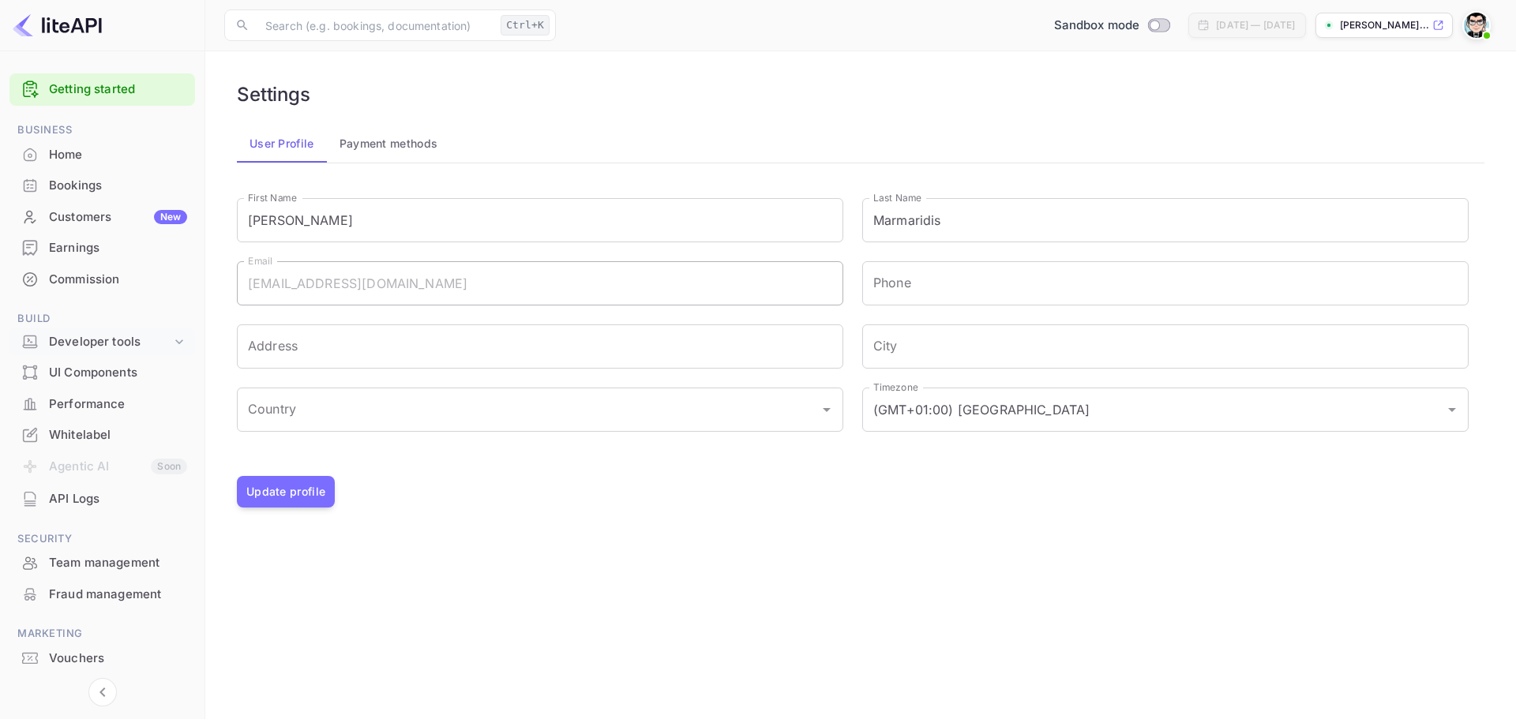
click at [175, 339] on icon at bounding box center [179, 342] width 16 height 16
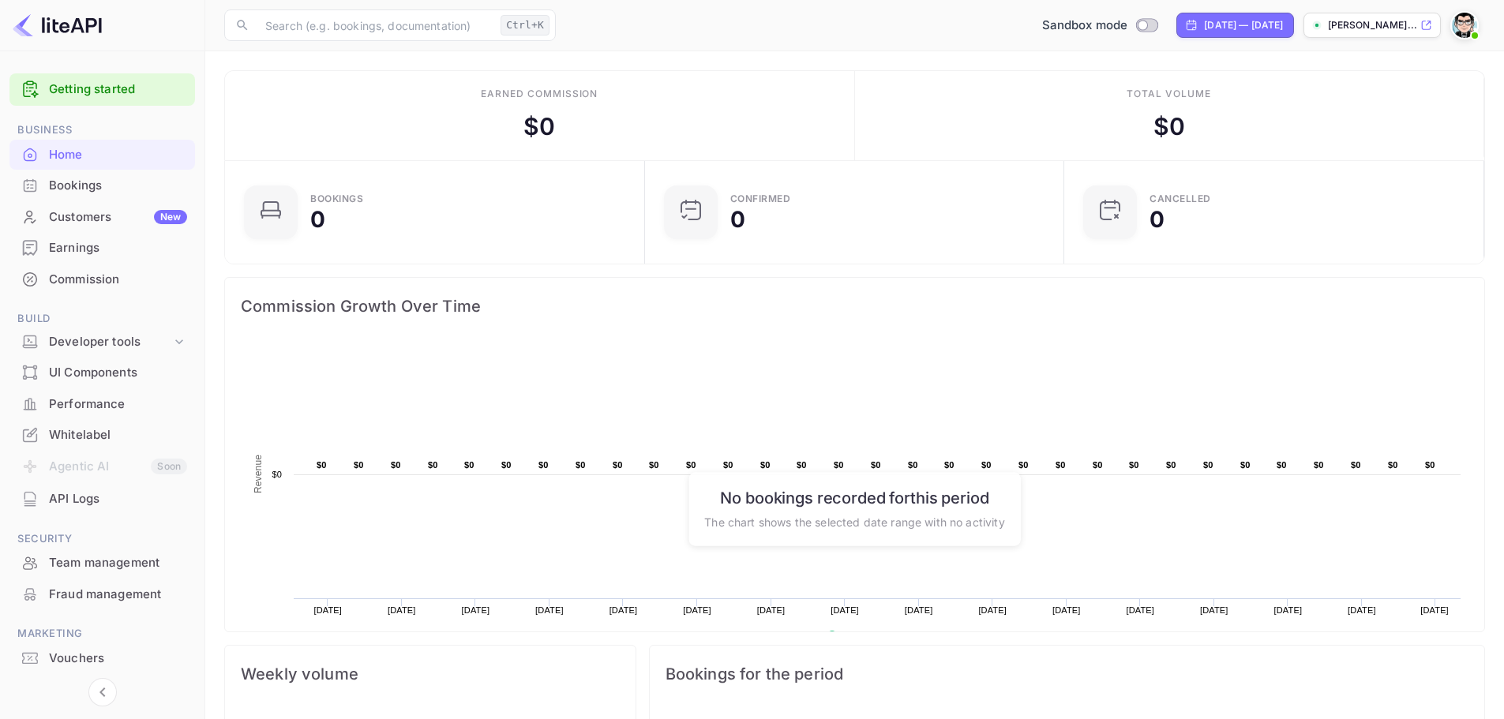
scroll to position [42, 0]
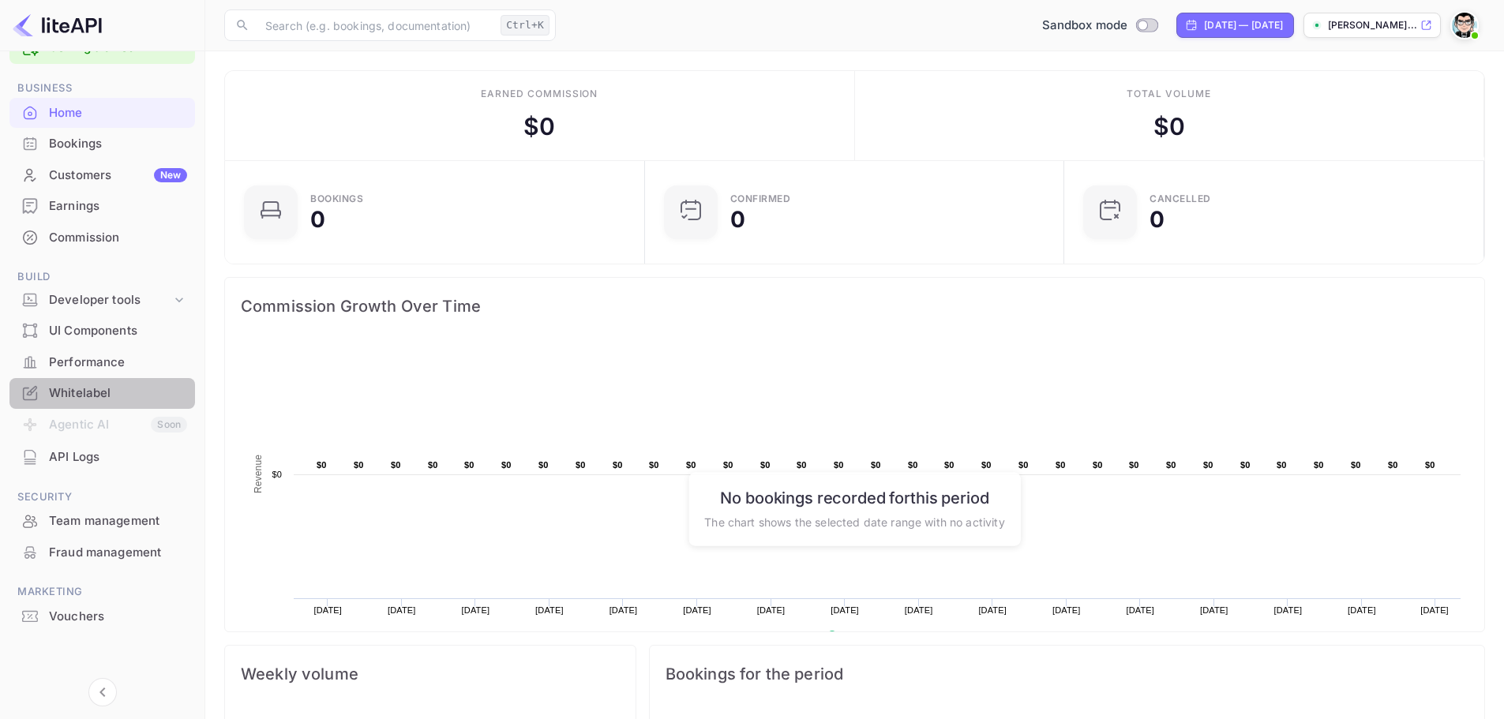
click at [79, 385] on div "Whitelabel" at bounding box center [118, 393] width 138 height 18
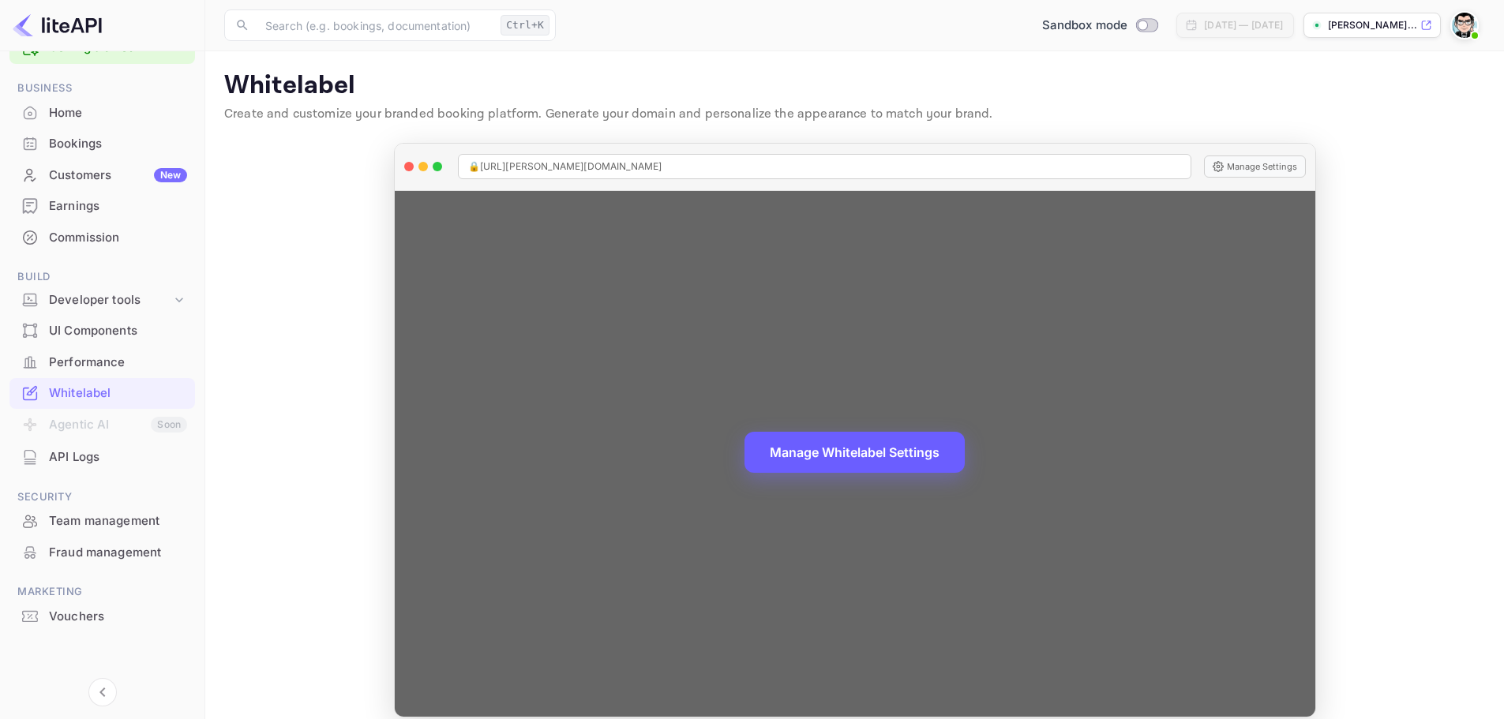
click at [856, 463] on button "Manage Whitelabel Settings" at bounding box center [854, 452] width 220 height 41
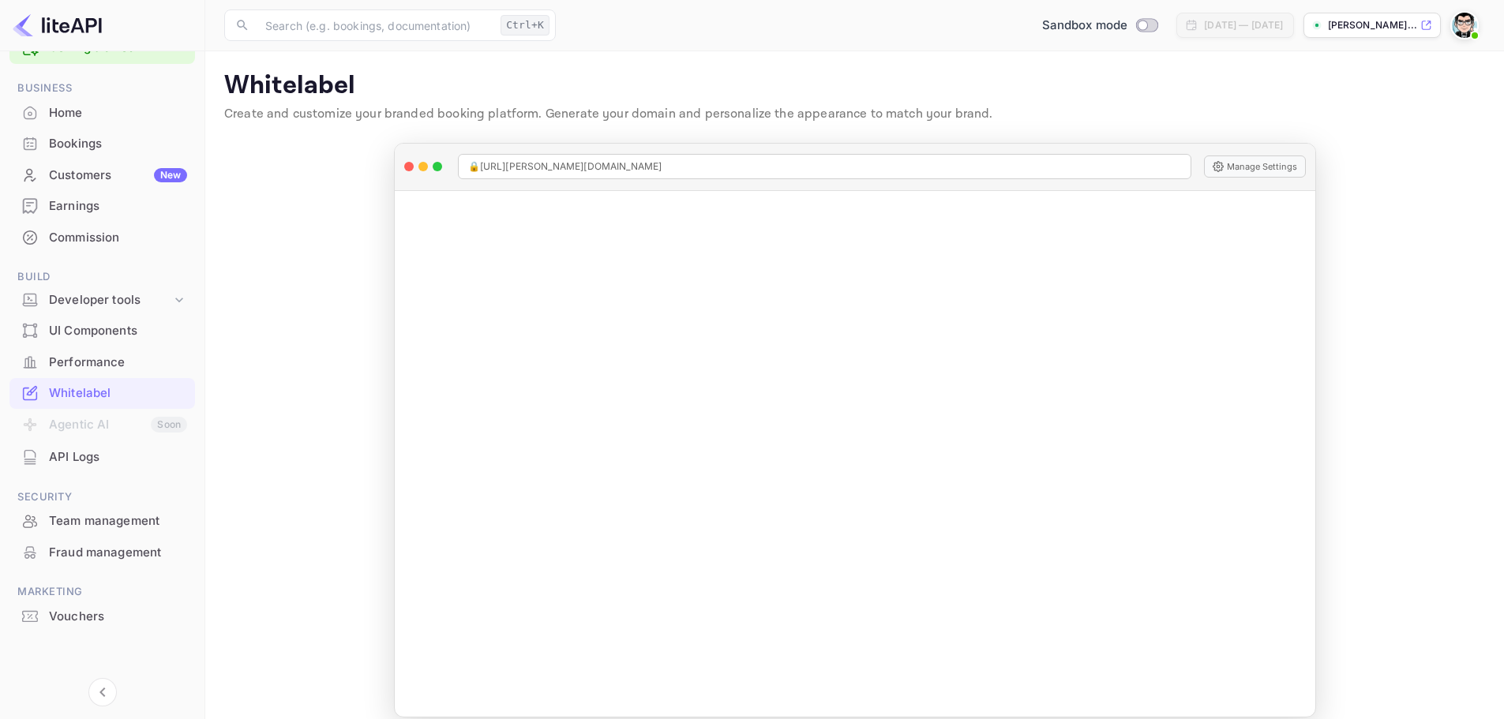
click at [116, 175] on div "Customers New" at bounding box center [118, 176] width 138 height 18
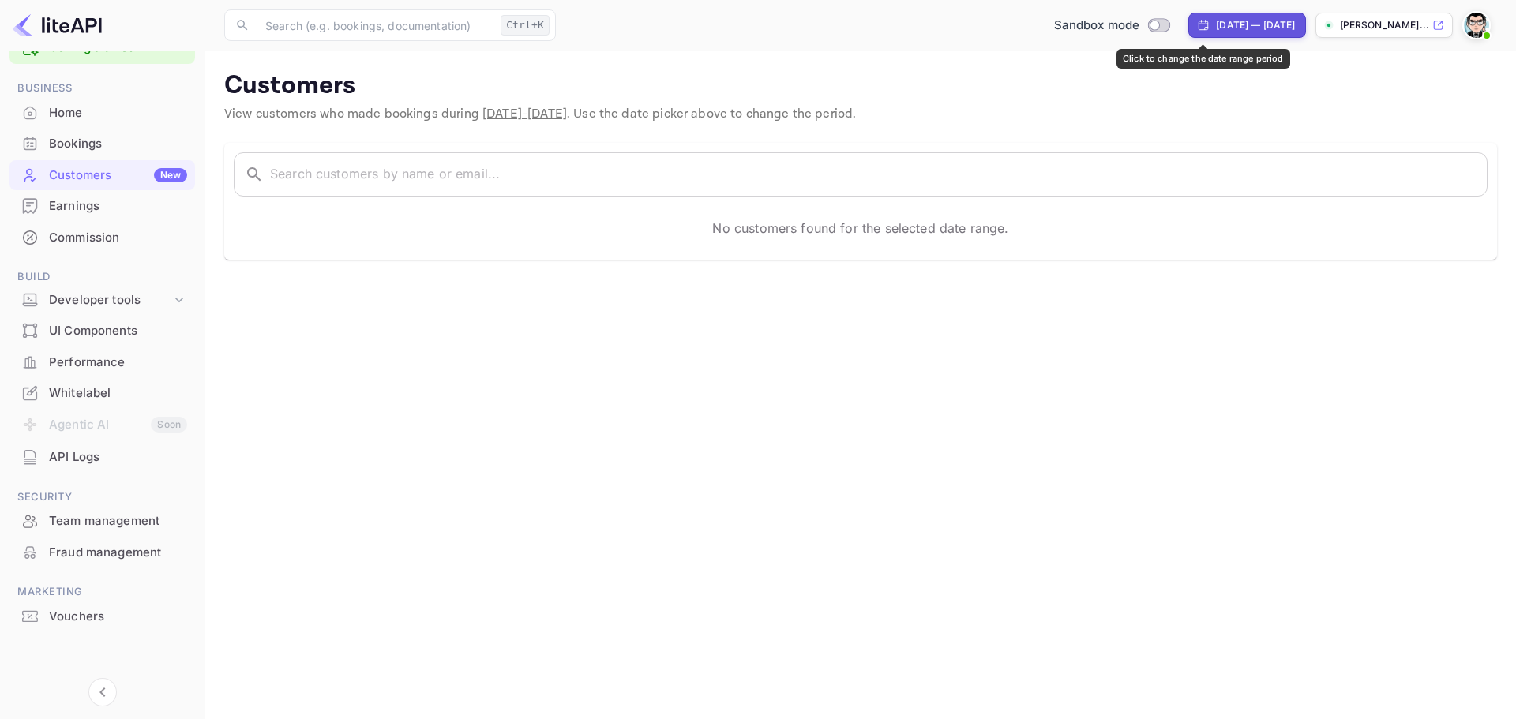
click at [1225, 32] on div "[DATE] — [DATE]" at bounding box center [1246, 25] width 117 height 25
select select "7"
select select "2025"
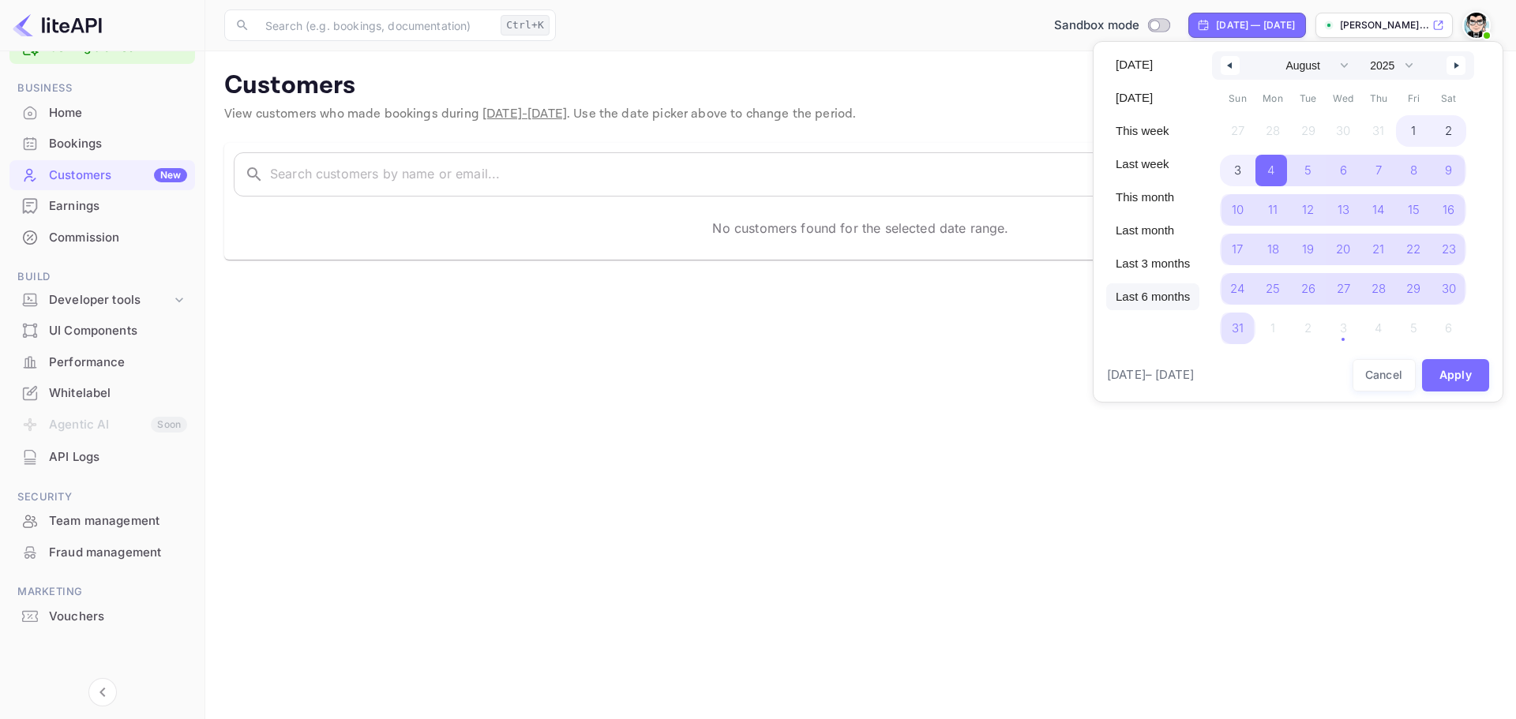
click at [1168, 291] on span "Last 6 months" at bounding box center [1152, 296] width 93 height 27
select select "2"
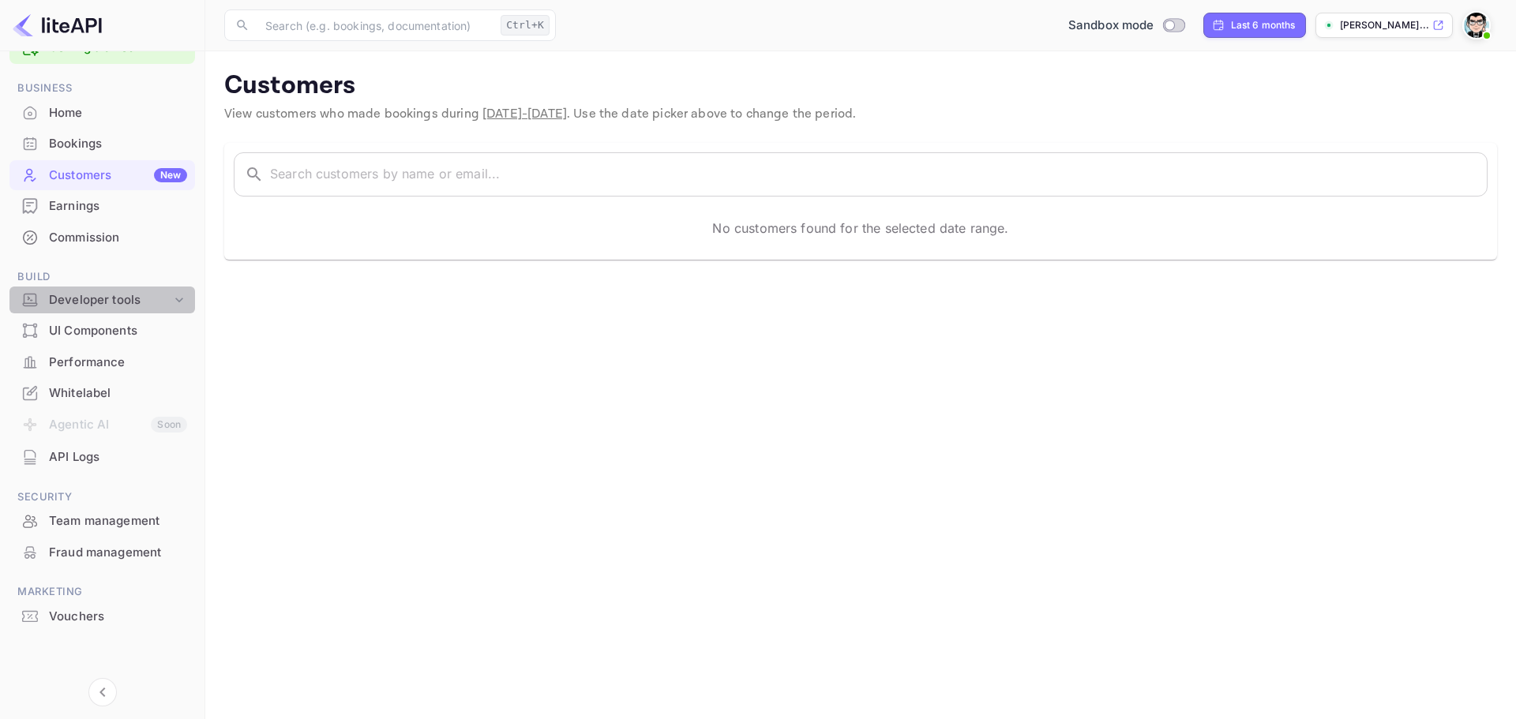
click at [167, 309] on div "Developer tools" at bounding box center [102, 301] width 186 height 28
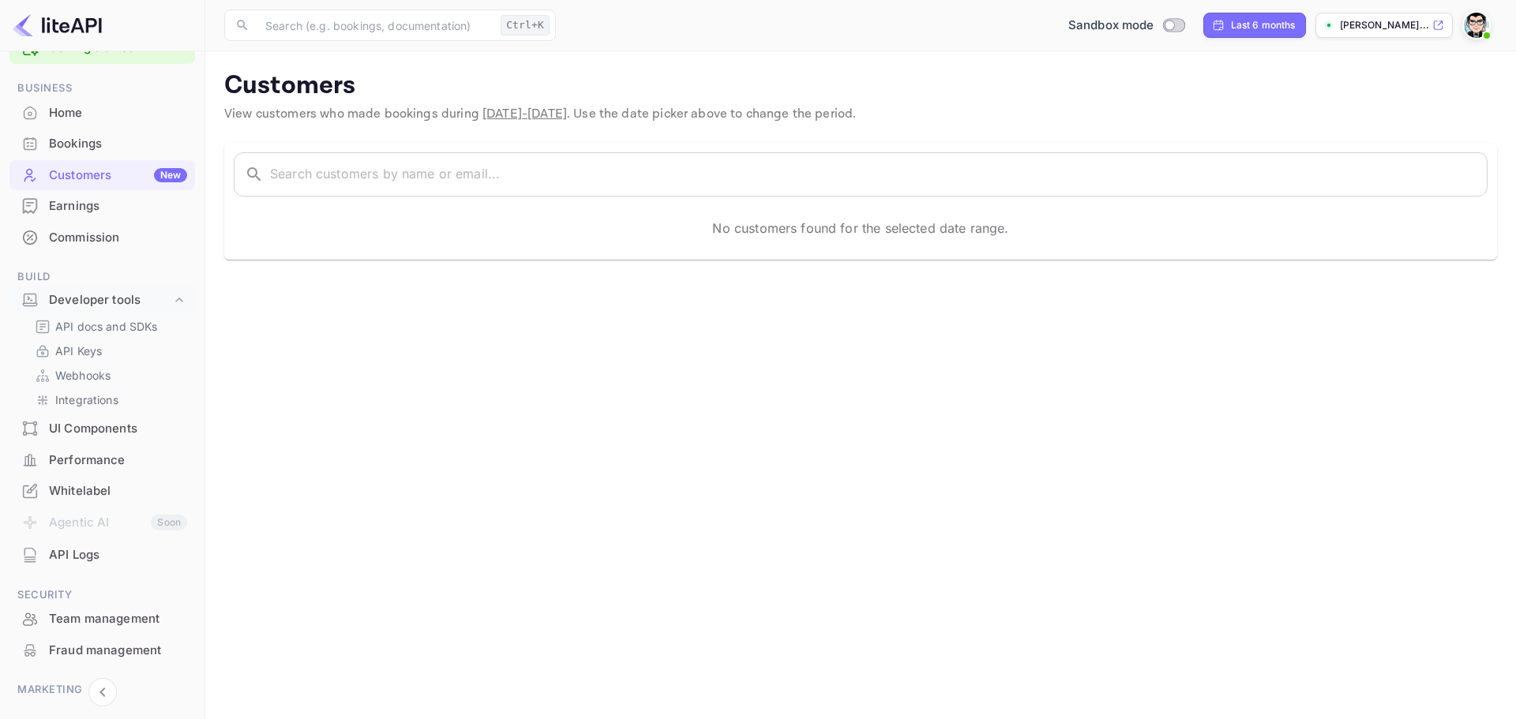
click at [116, 463] on div "Performance" at bounding box center [118, 461] width 138 height 18
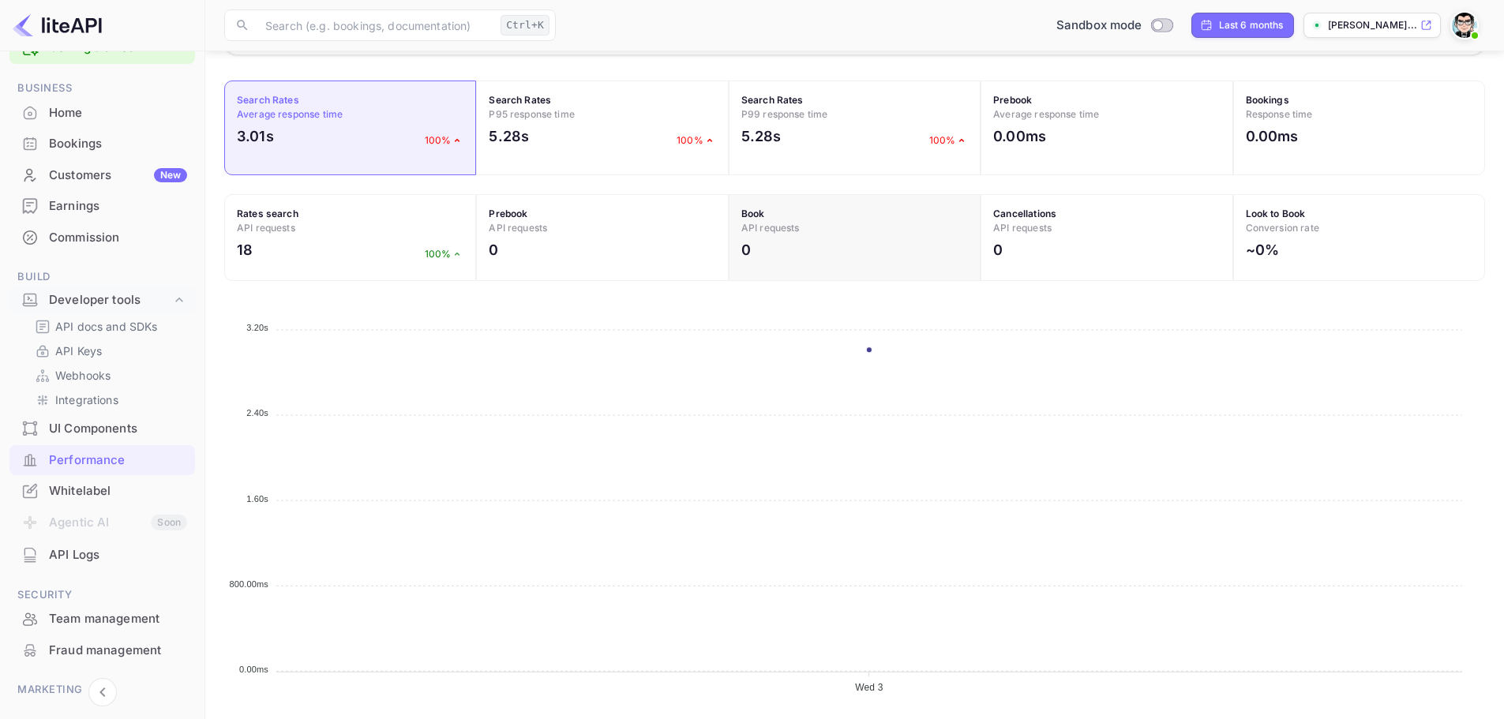
scroll to position [493, 0]
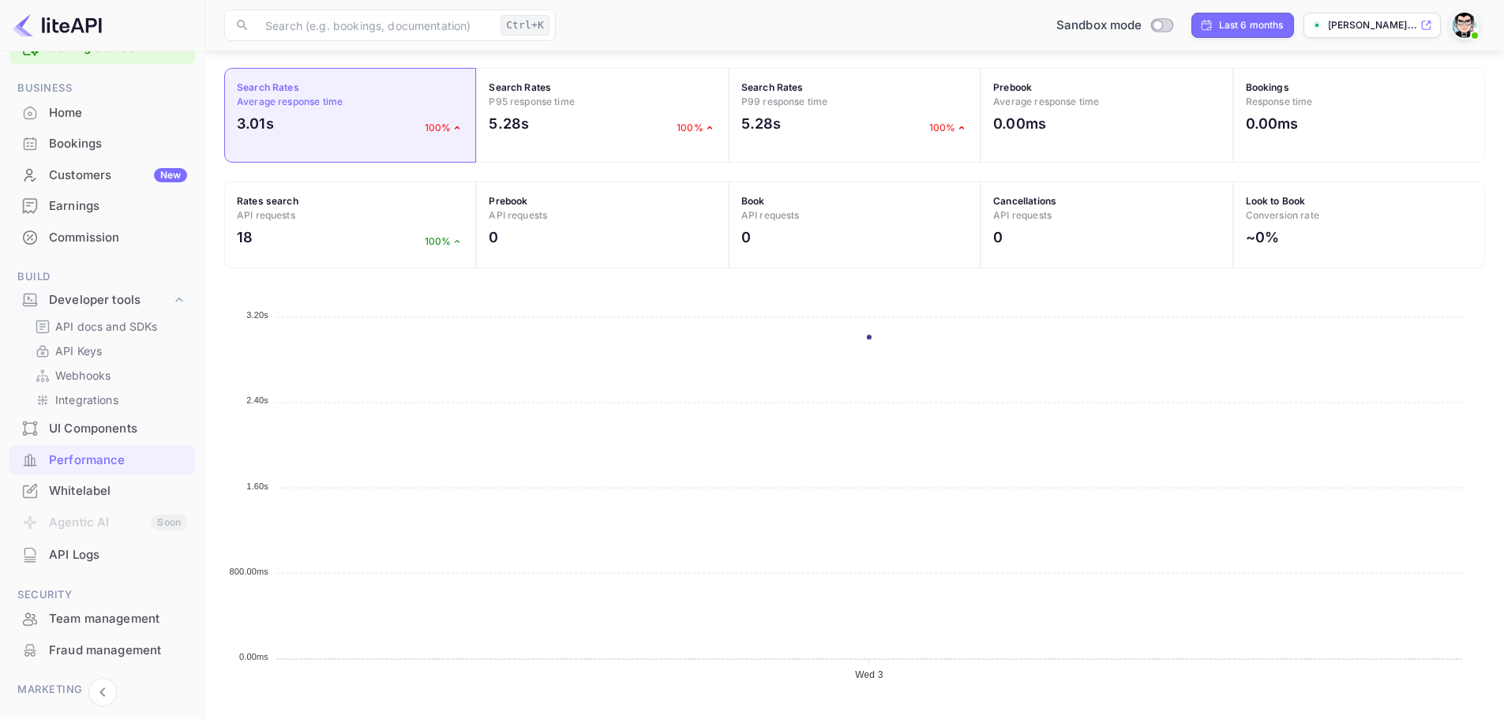
click at [1466, 28] on img at bounding box center [1464, 25] width 25 height 25
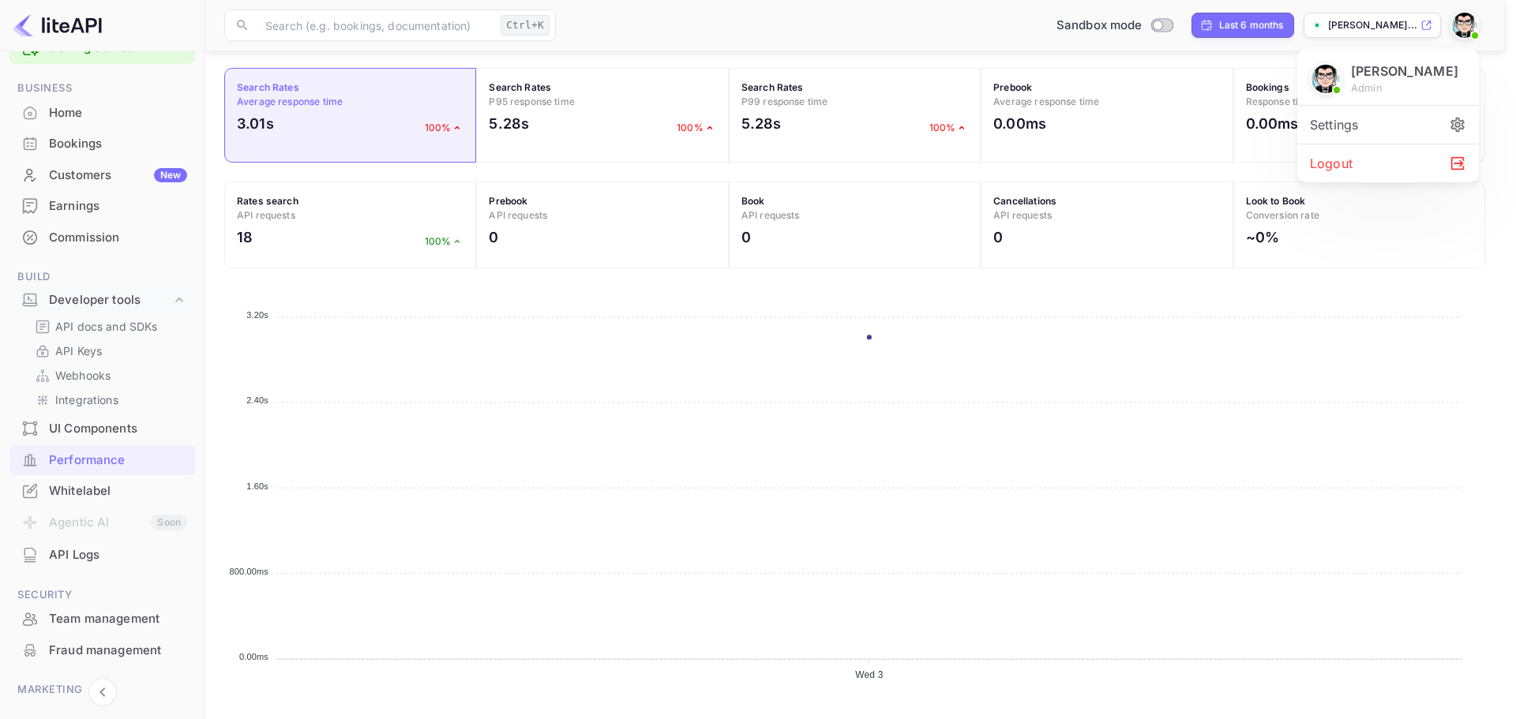
click at [1360, 144] on div "Settings" at bounding box center [1388, 125] width 182 height 38
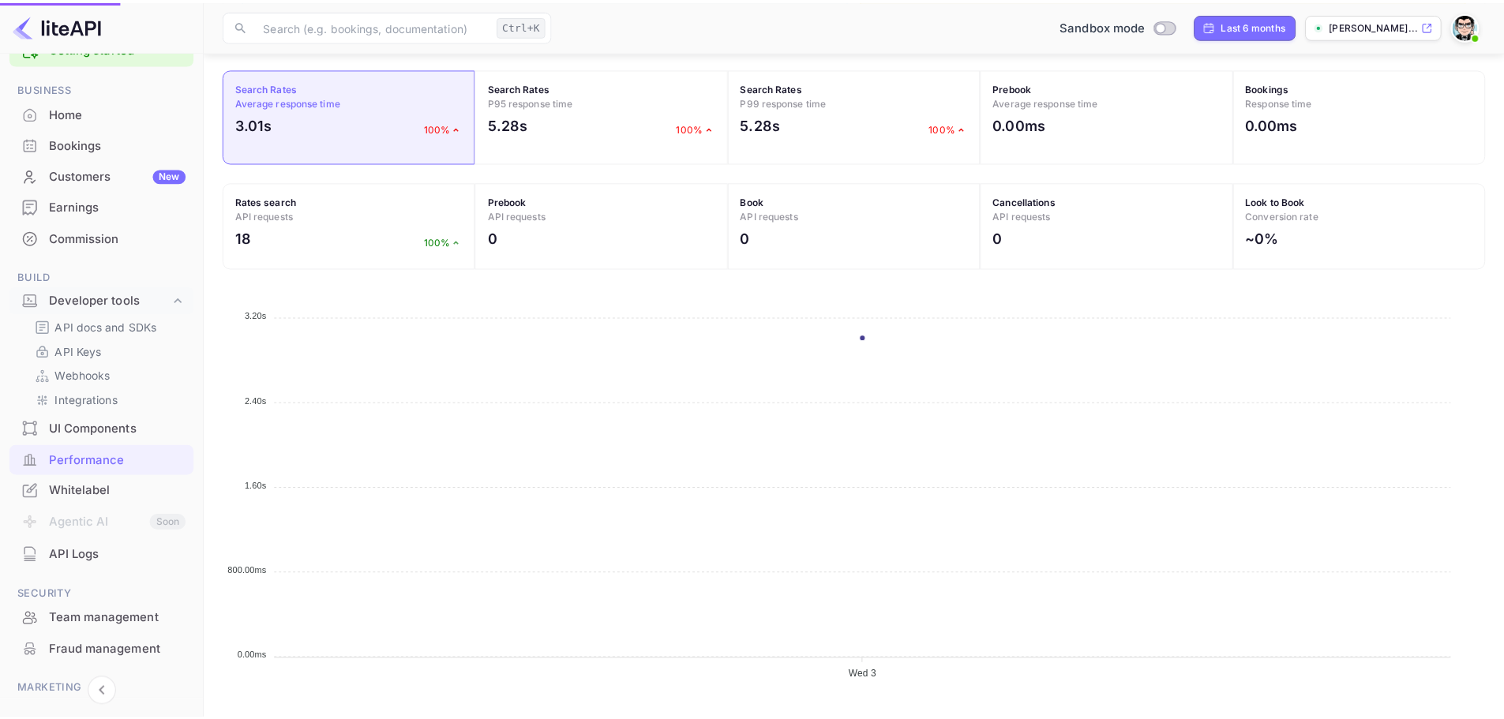
scroll to position [13, 13]
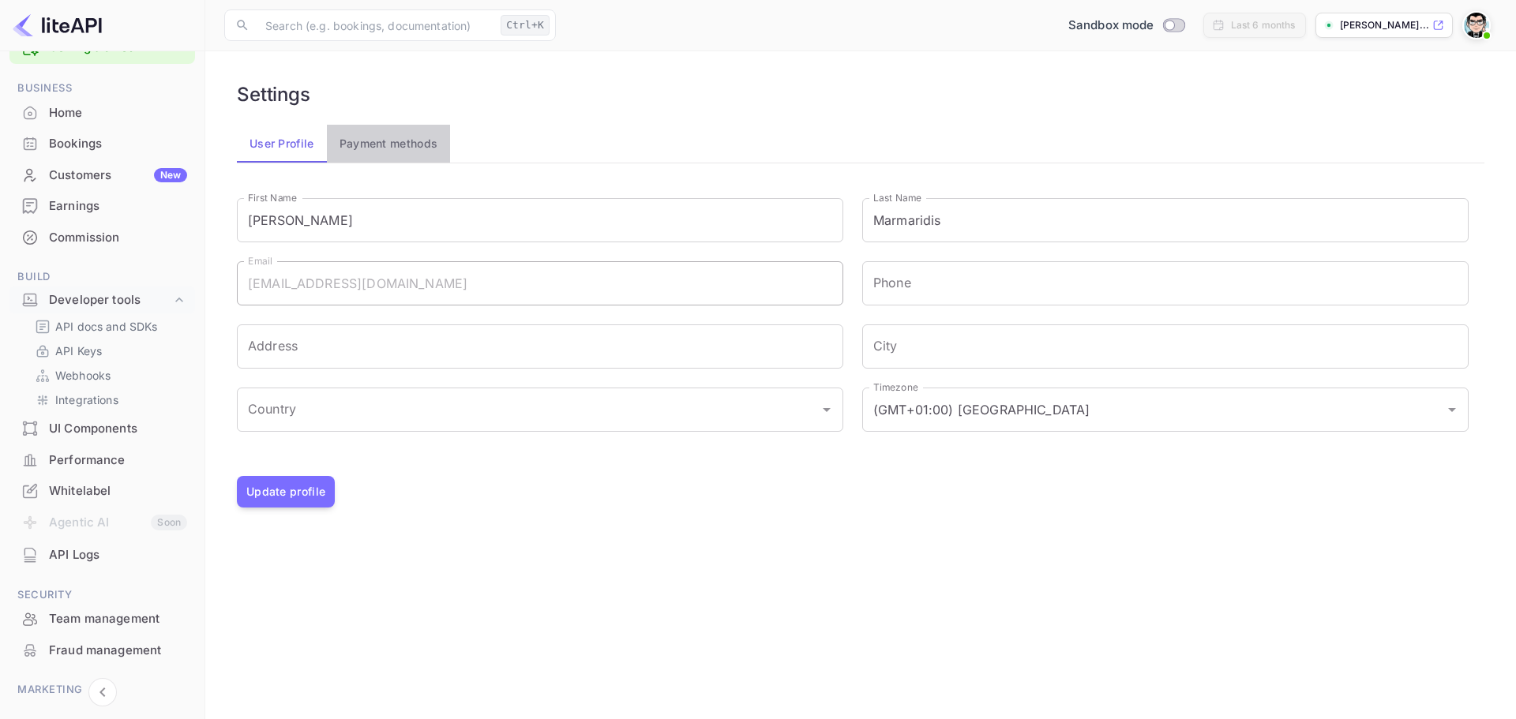
click at [378, 156] on button "Payment methods" at bounding box center [389, 144] width 124 height 38
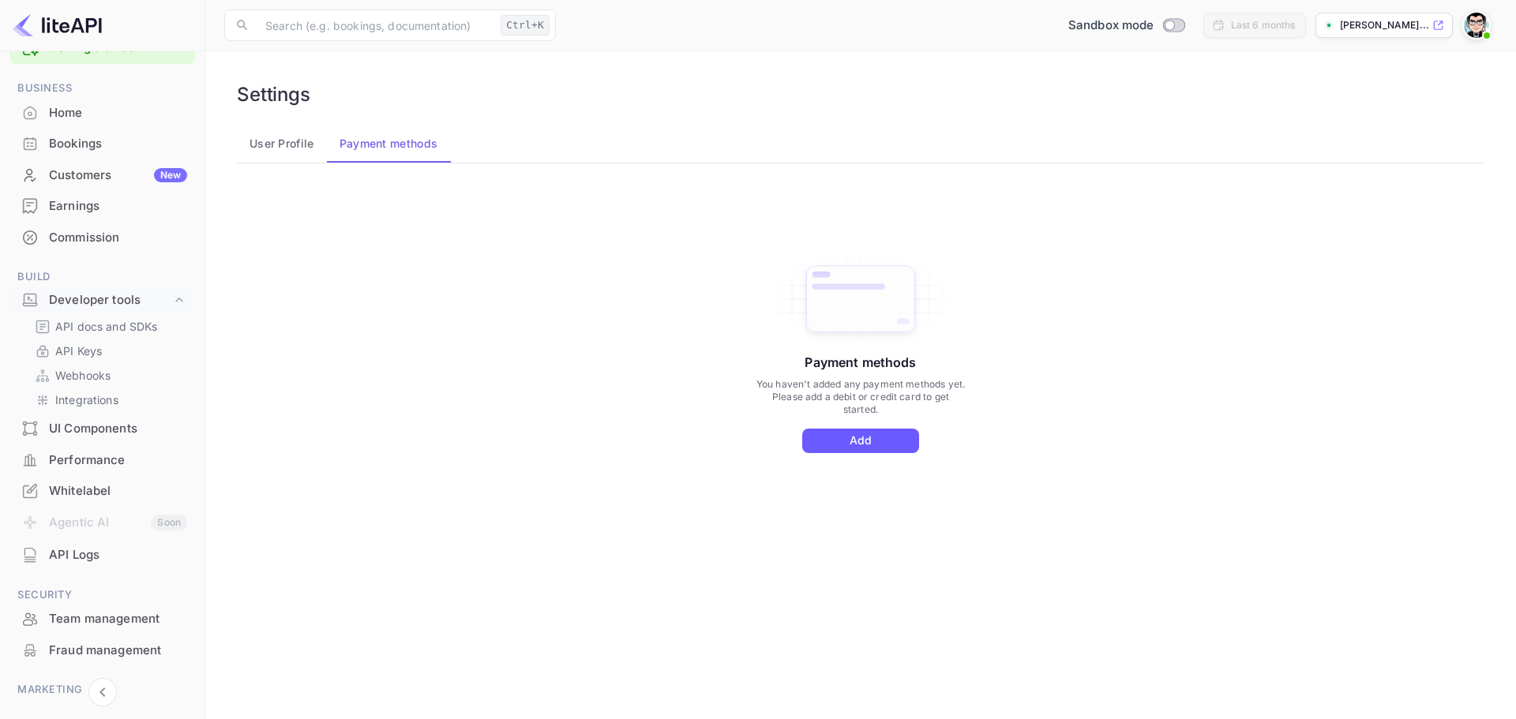
click at [855, 430] on button "Add" at bounding box center [860, 441] width 117 height 24
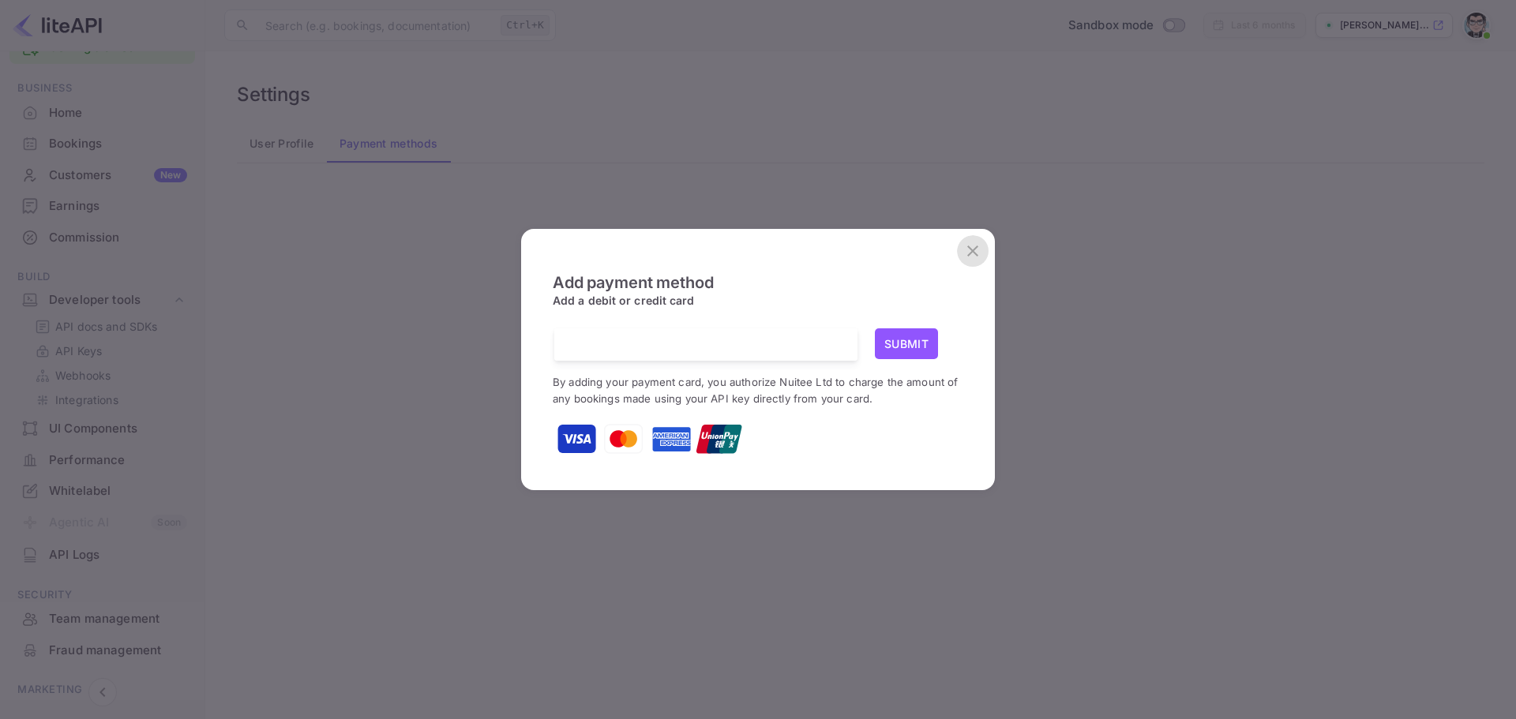
click at [968, 249] on icon "close" at bounding box center [972, 251] width 19 height 19
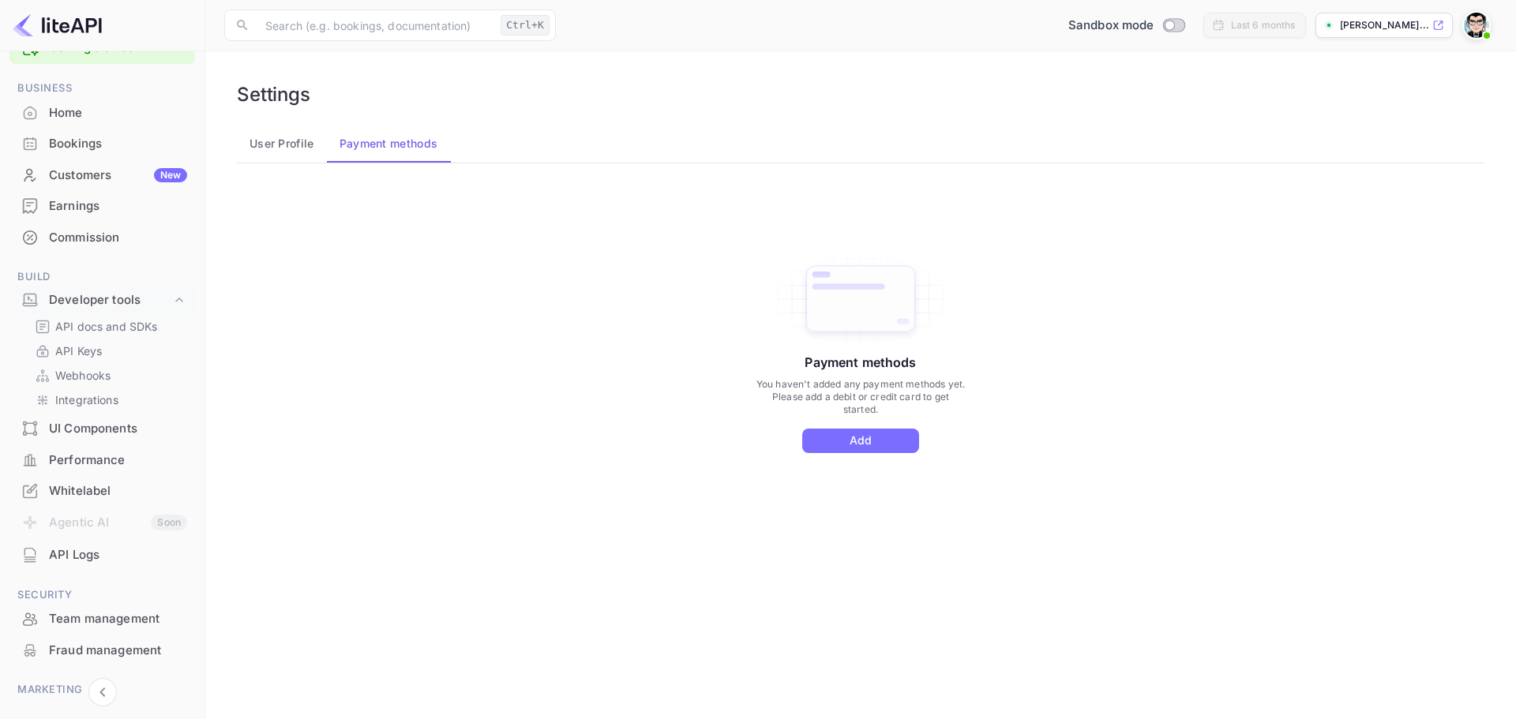
click at [88, 138] on div "Bookings" at bounding box center [118, 144] width 138 height 18
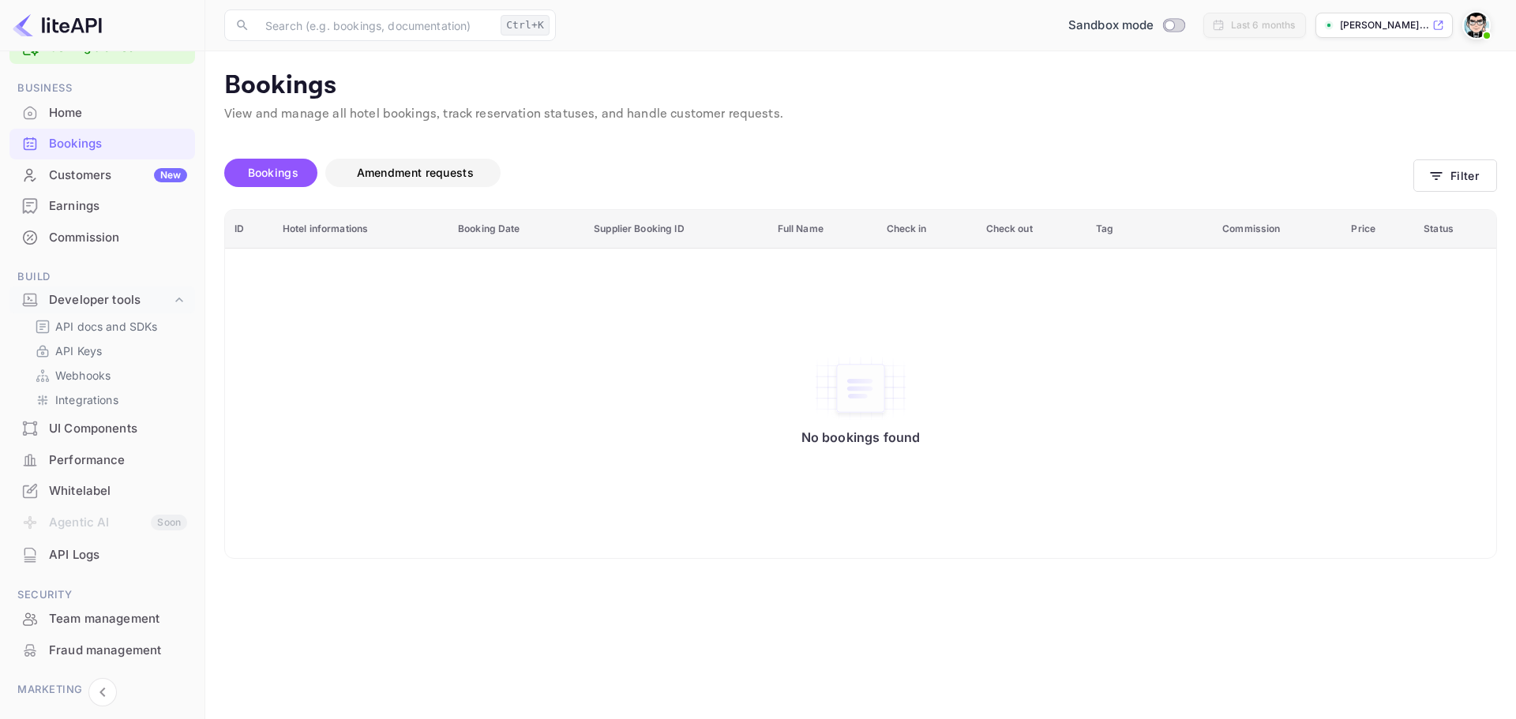
click at [373, 175] on span "Amendment requests" at bounding box center [415, 172] width 117 height 13
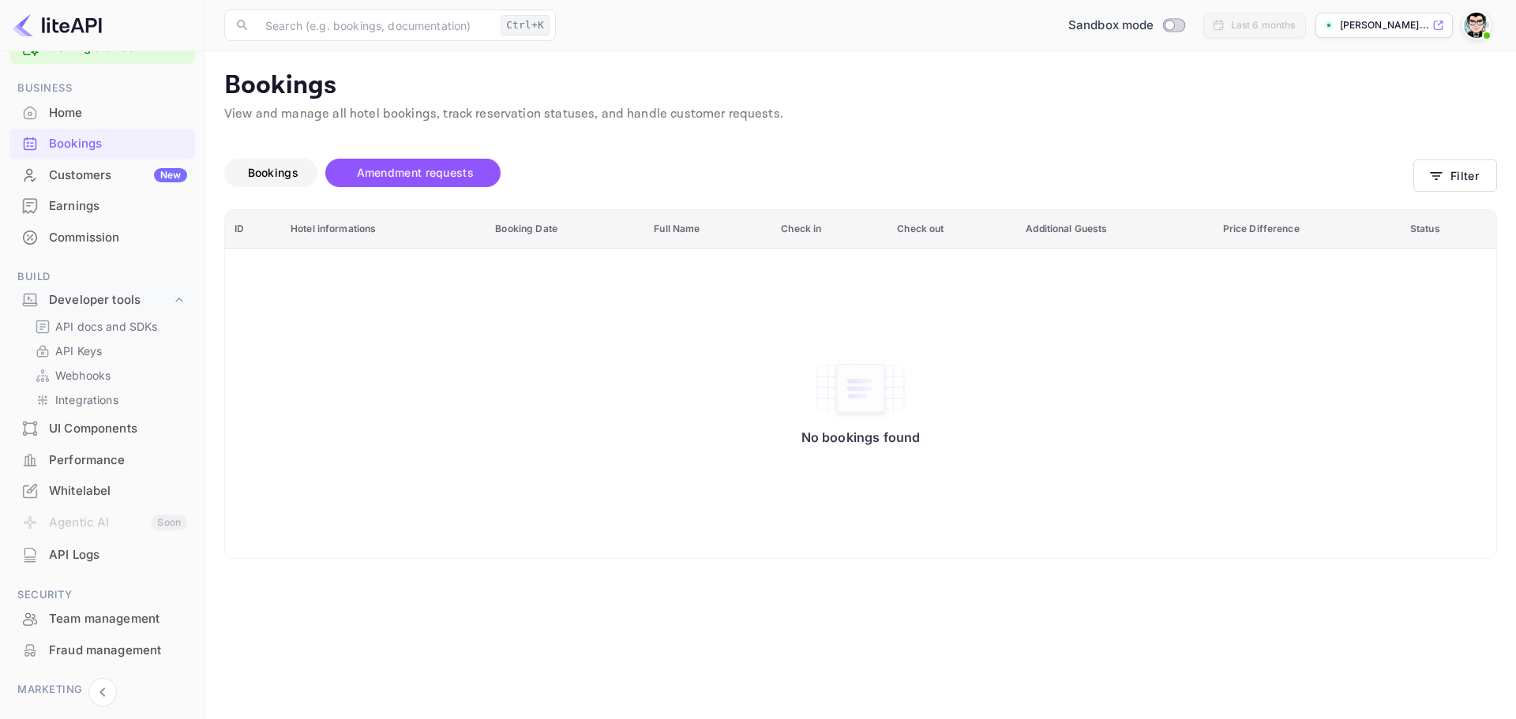
click at [309, 176] on div "Bookings" at bounding box center [270, 172] width 77 height 19
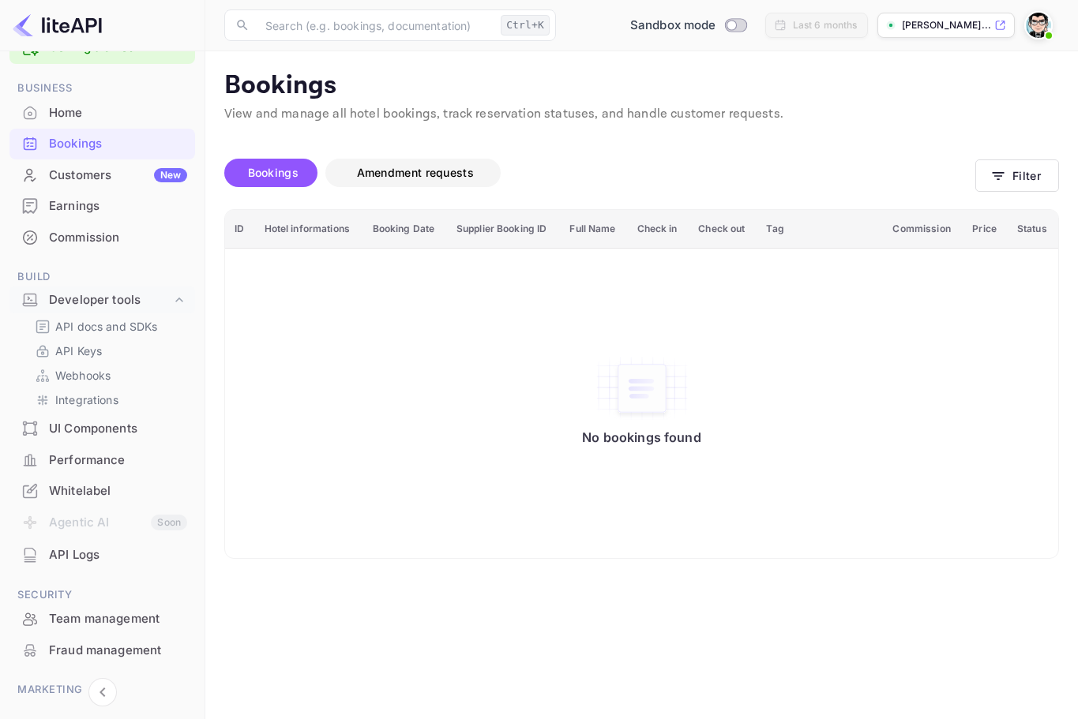
click at [375, 173] on span "Amendment requests" at bounding box center [415, 172] width 117 height 13
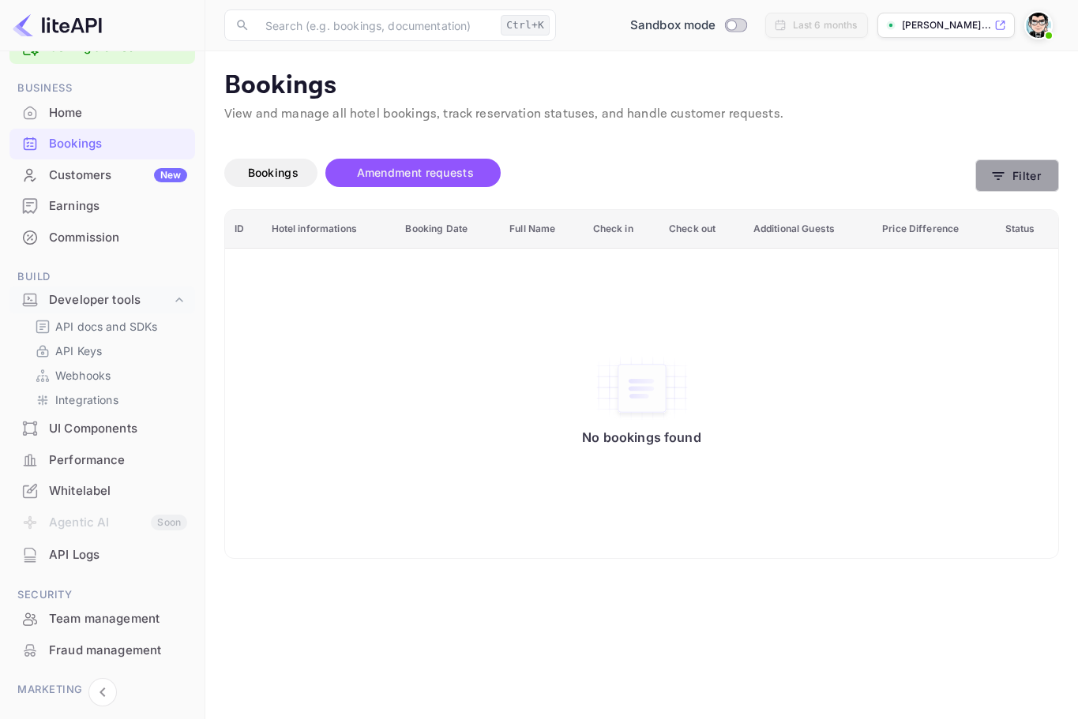
click at [1003, 179] on icon "button" at bounding box center [998, 176] width 16 height 16
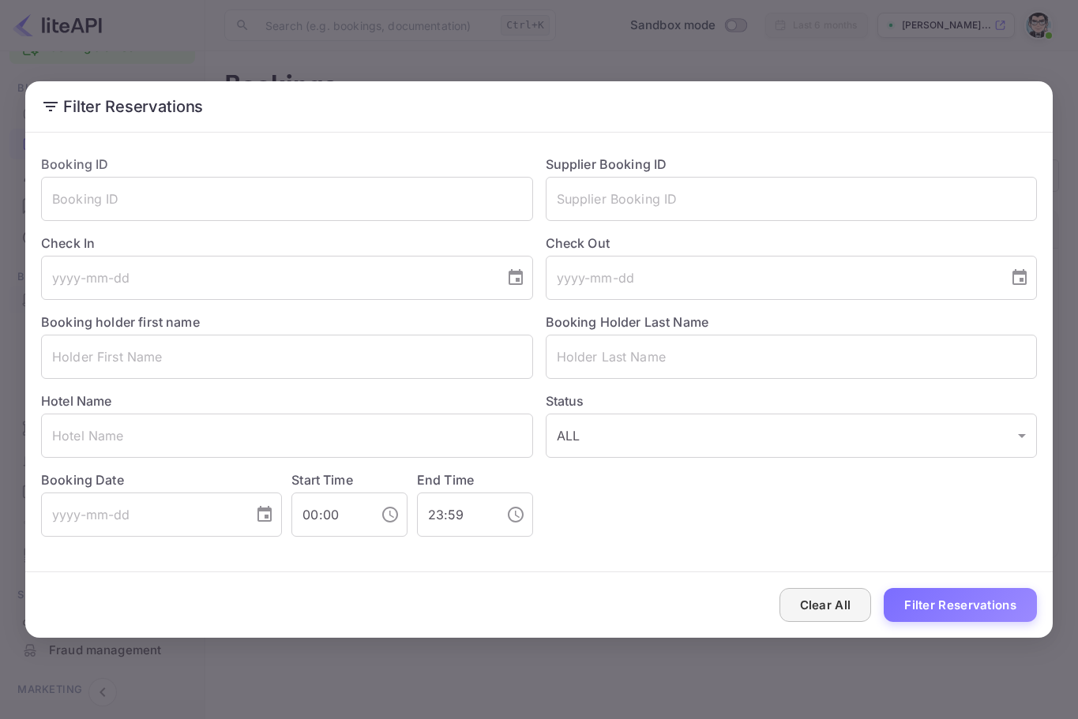
click at [847, 615] on button "Clear All" at bounding box center [825, 605] width 92 height 34
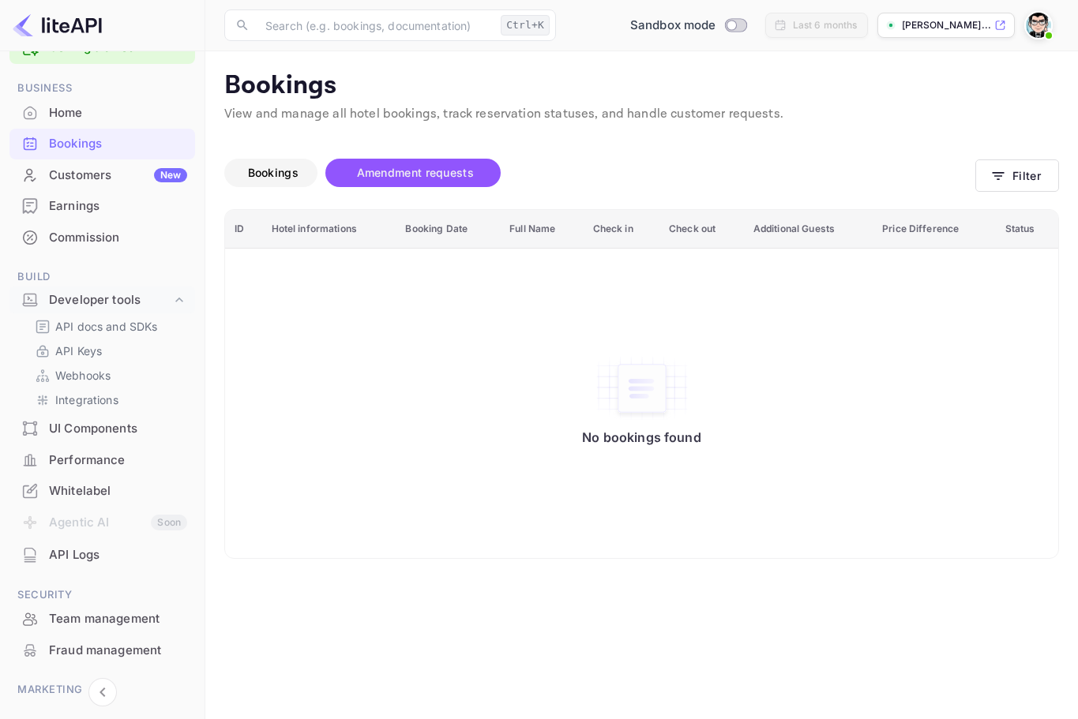
click at [260, 166] on span "Bookings" at bounding box center [273, 172] width 51 height 13
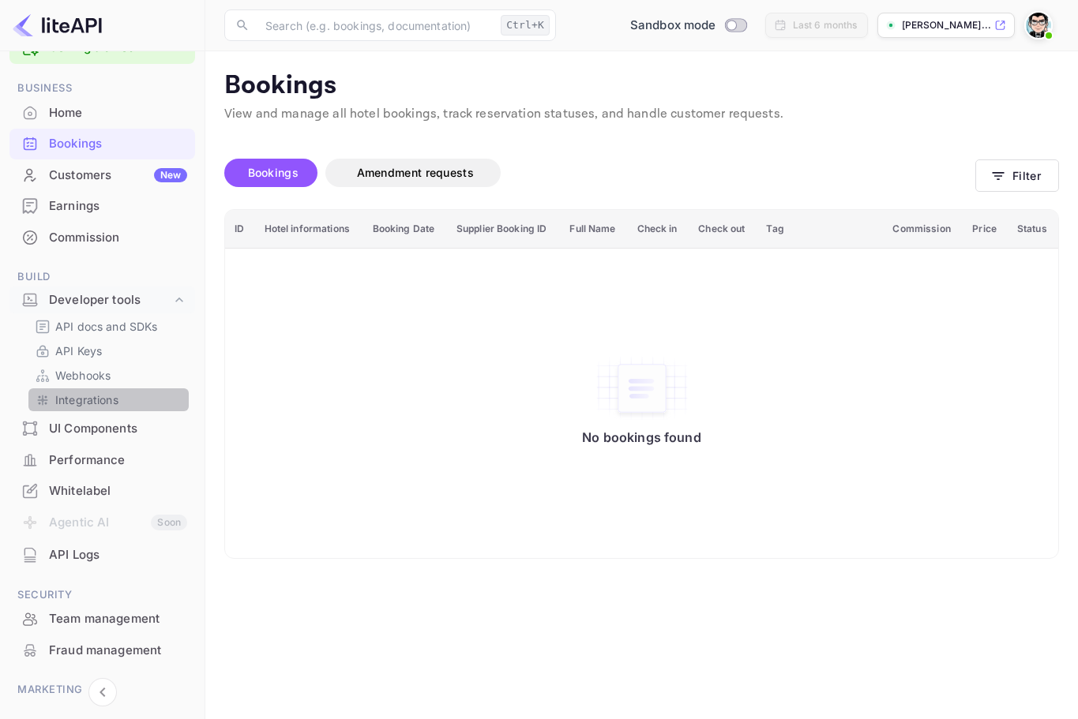
click at [109, 401] on p "Integrations" at bounding box center [86, 400] width 63 height 17
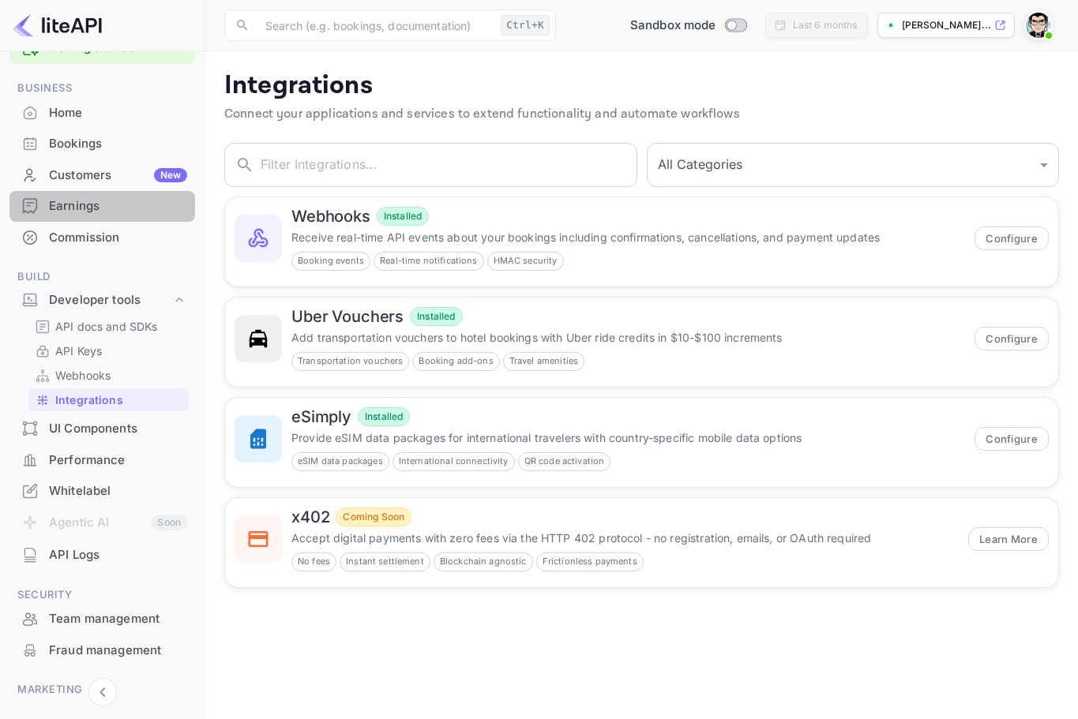
click at [110, 204] on div "Earnings" at bounding box center [118, 206] width 138 height 18
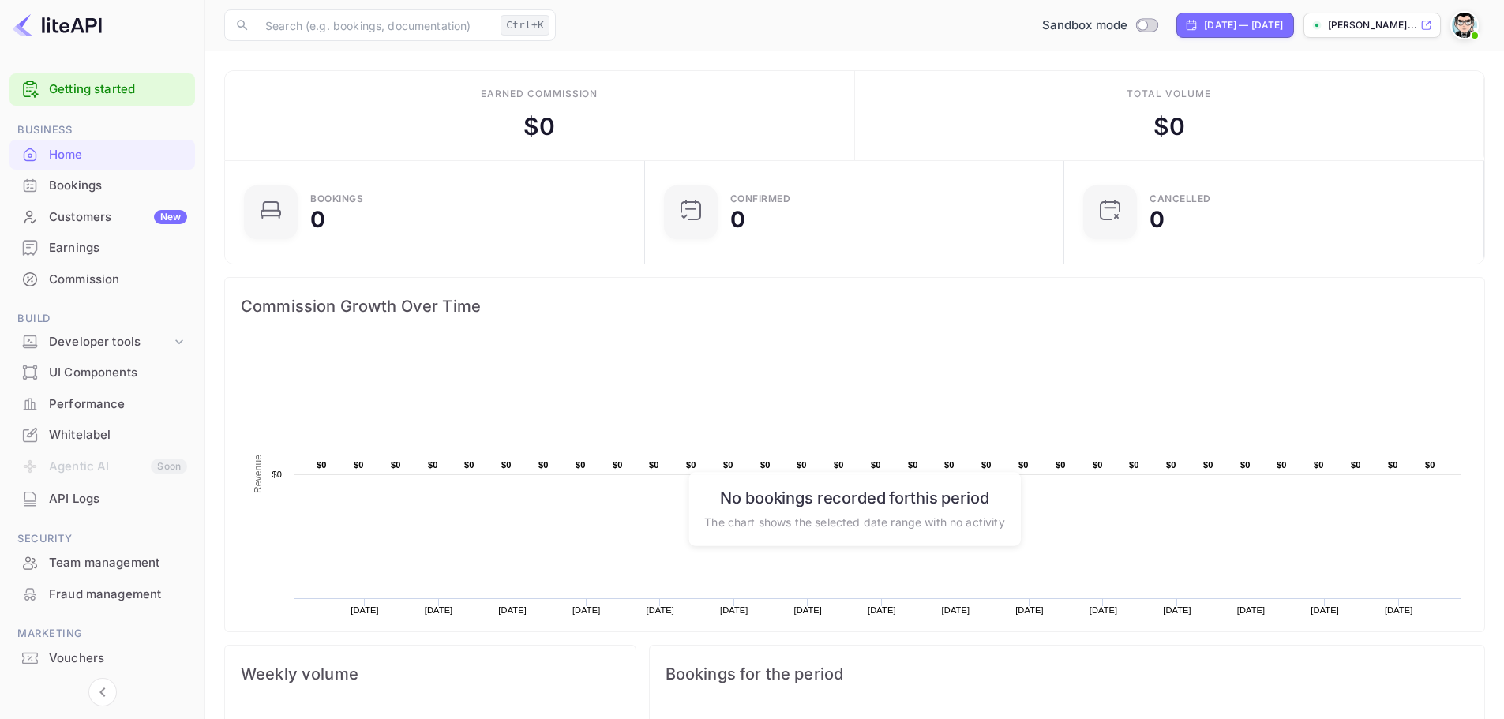
scroll to position [245, 398]
click at [122, 190] on div "Bookings" at bounding box center [118, 186] width 138 height 18
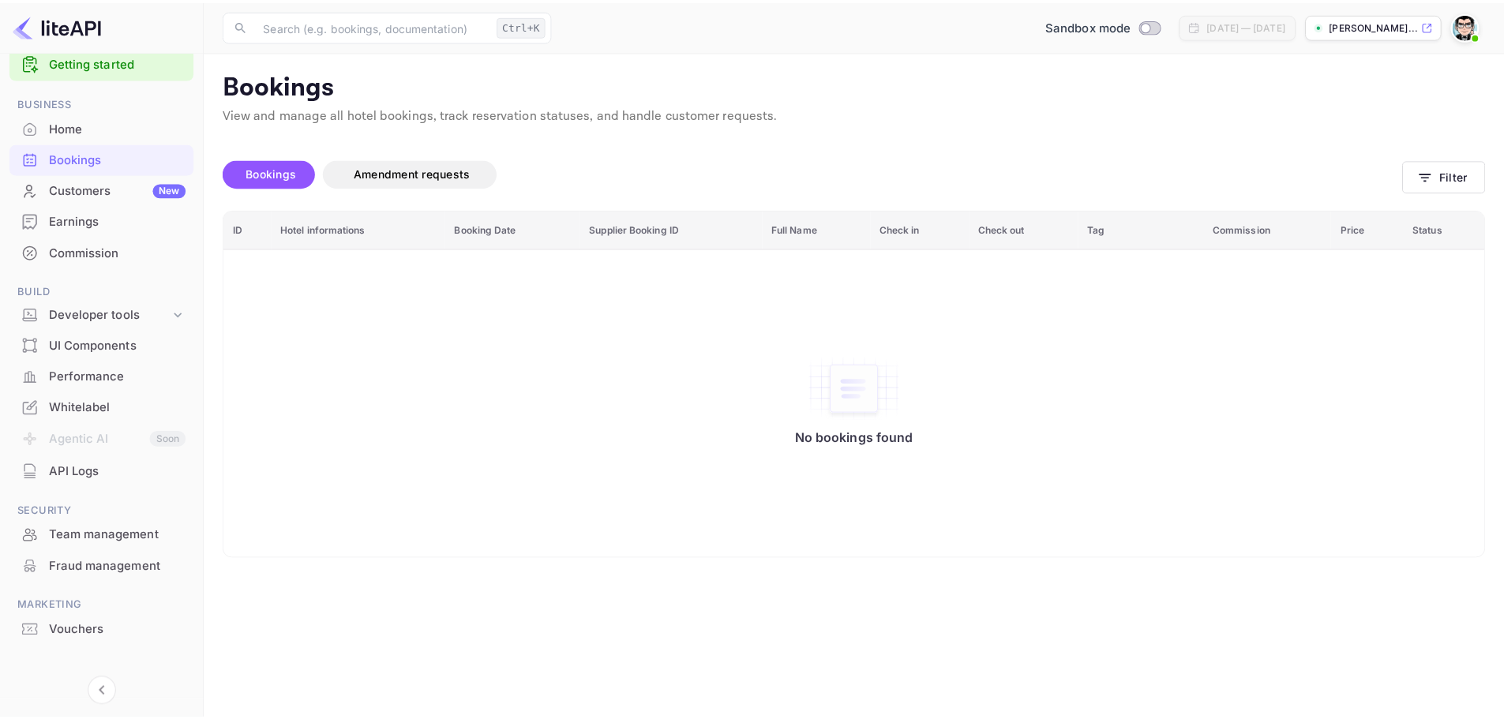
scroll to position [42, 0]
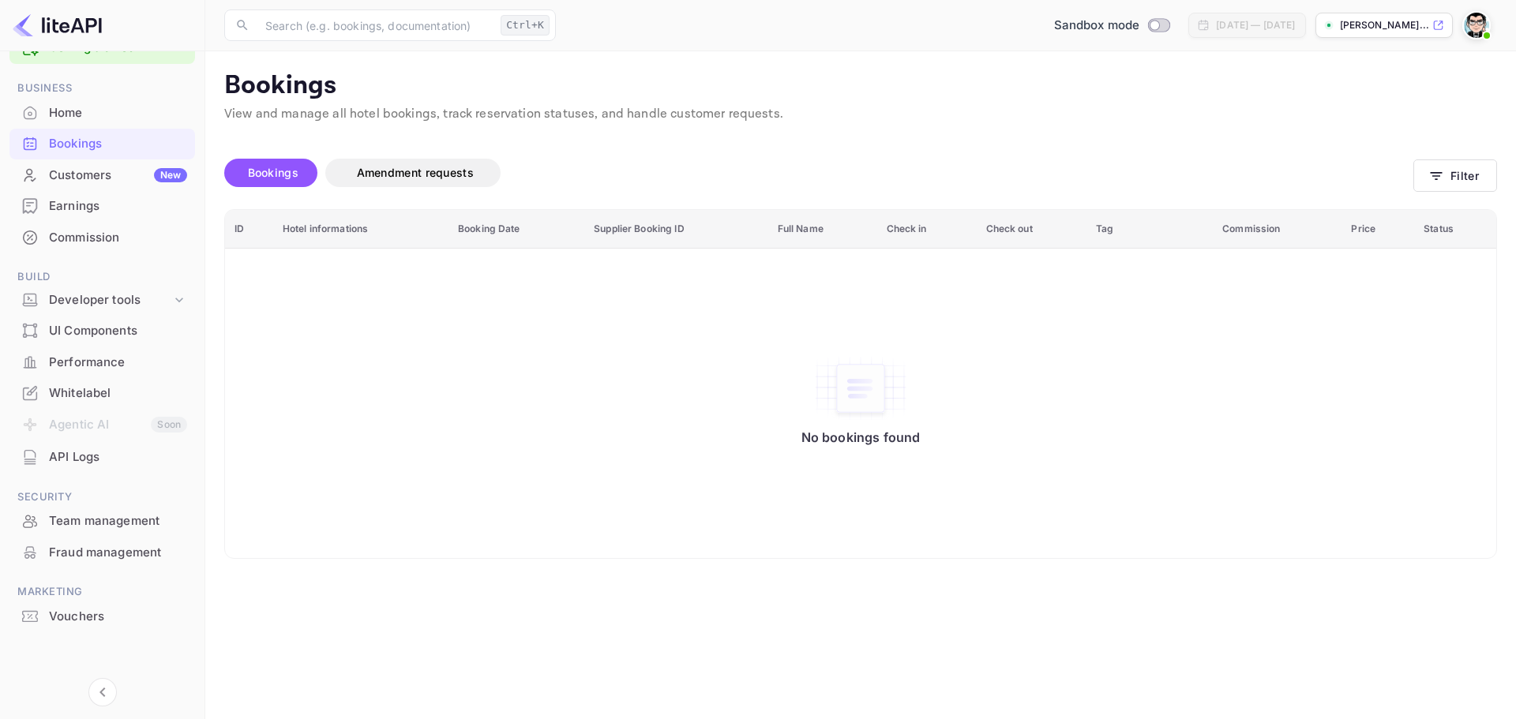
click at [113, 388] on div "Whitelabel" at bounding box center [118, 393] width 138 height 18
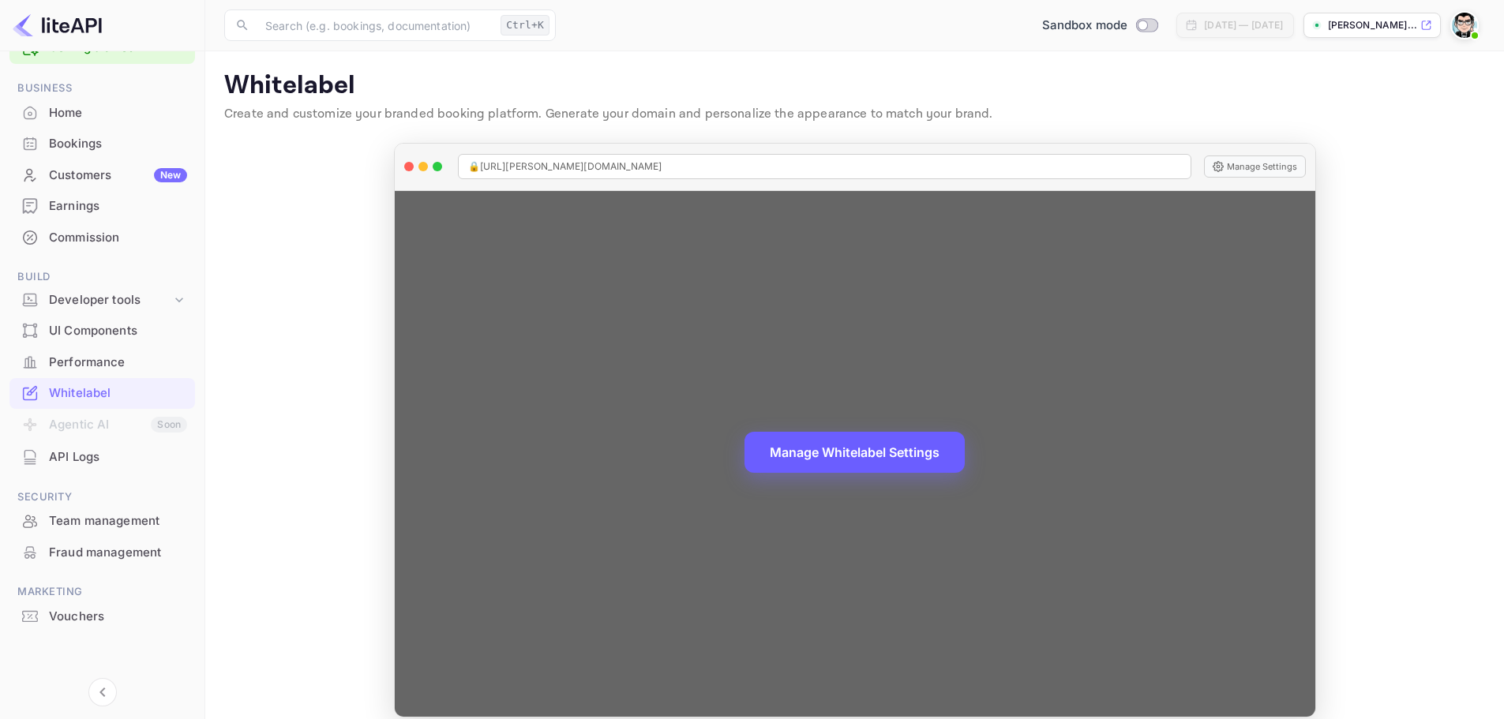
click at [831, 454] on button "Manage Whitelabel Settings" at bounding box center [854, 452] width 220 height 41
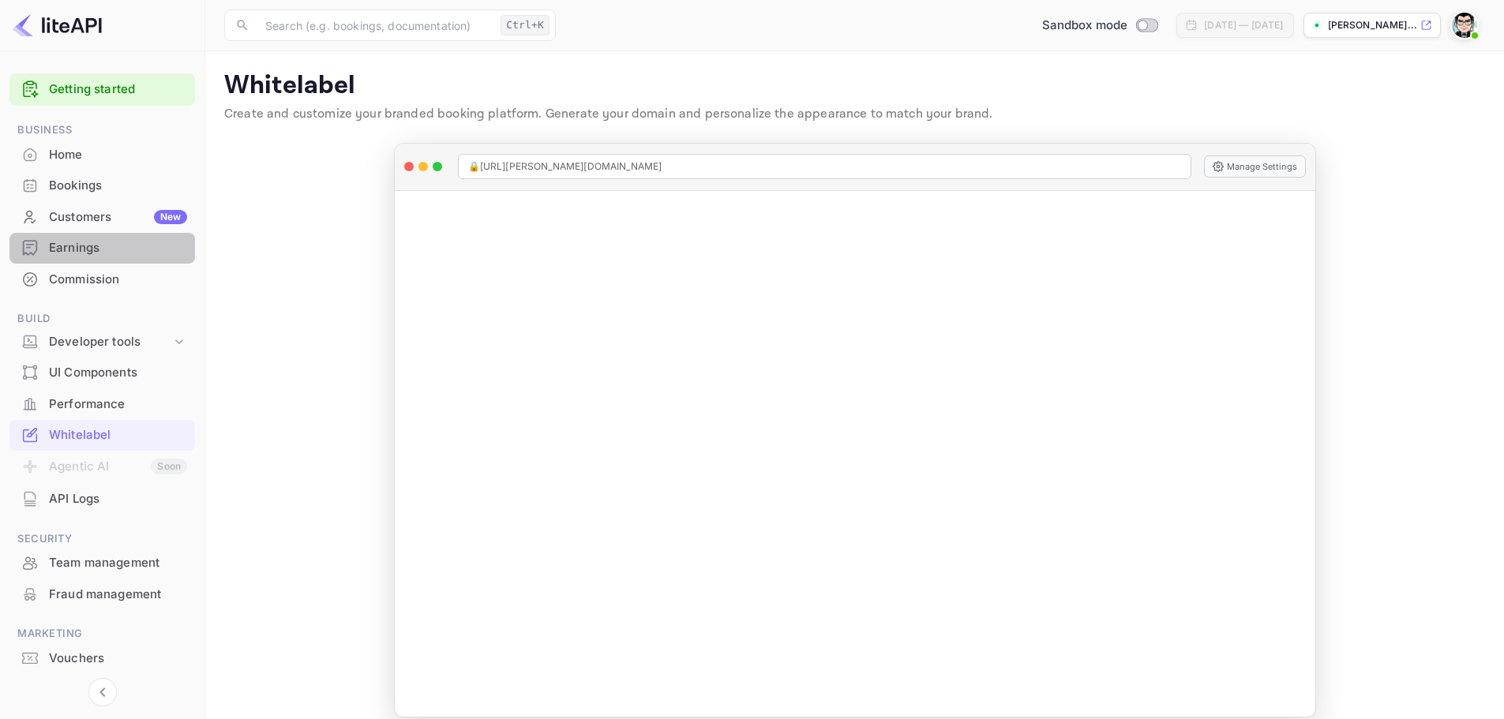
click at [88, 243] on div "Earnings" at bounding box center [118, 248] width 138 height 18
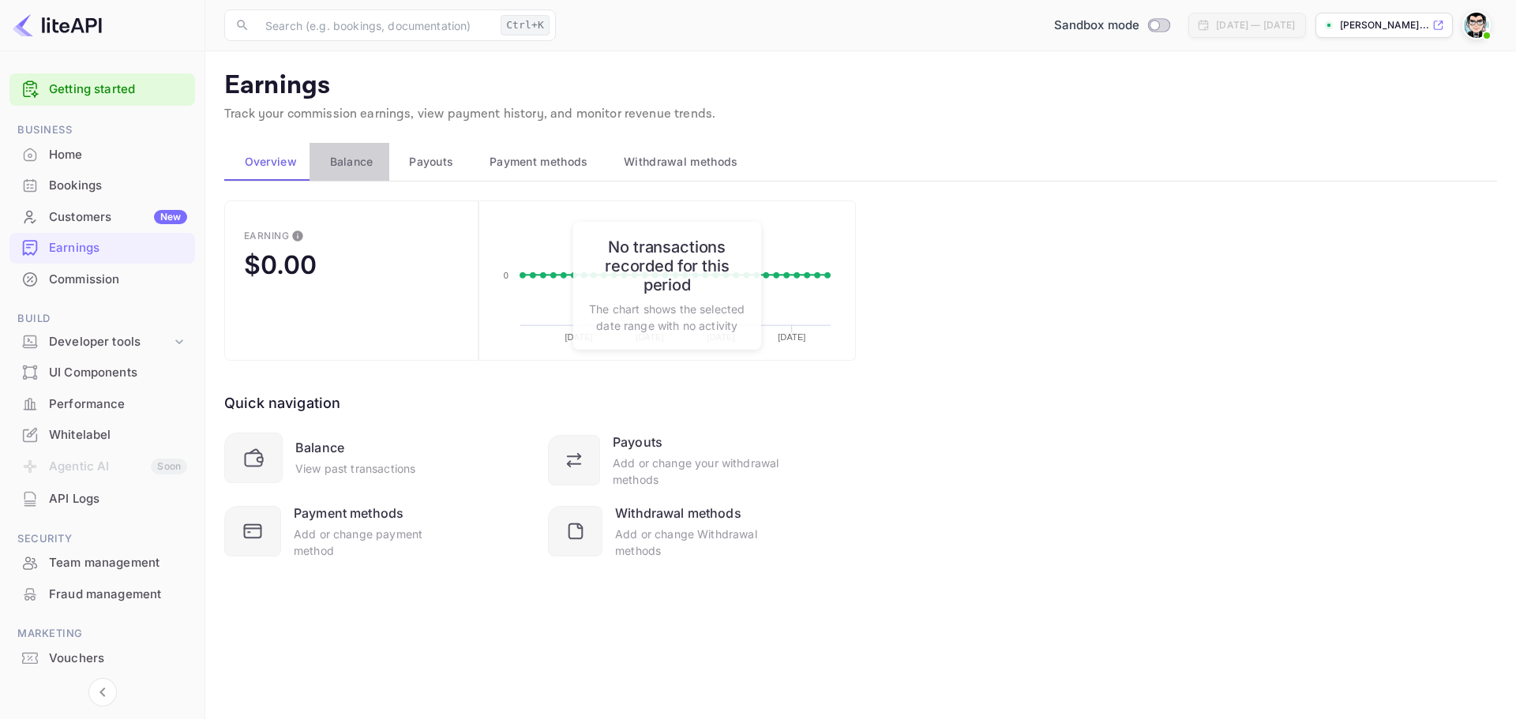
click at [369, 165] on span "Balance" at bounding box center [351, 161] width 43 height 19
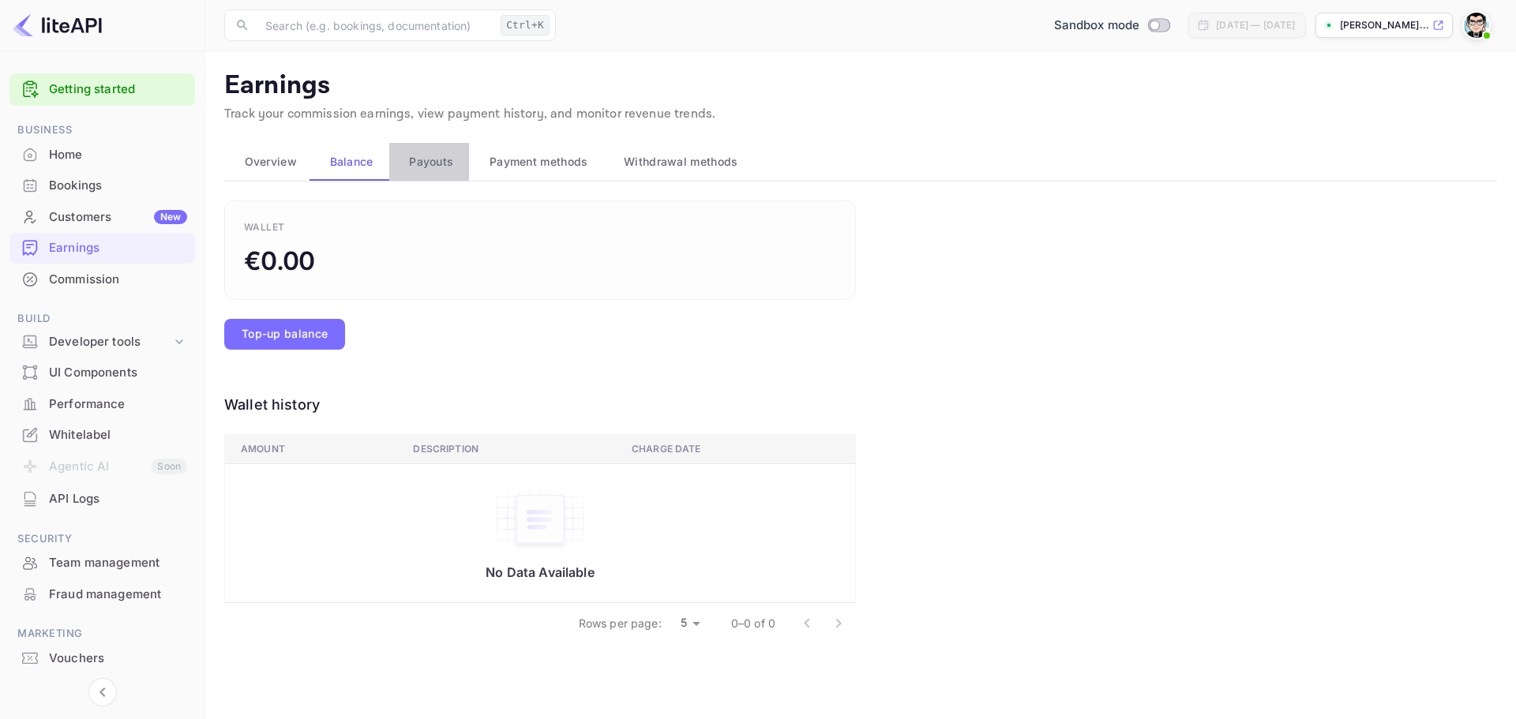
click at [411, 165] on span "Payouts" at bounding box center [431, 161] width 44 height 19
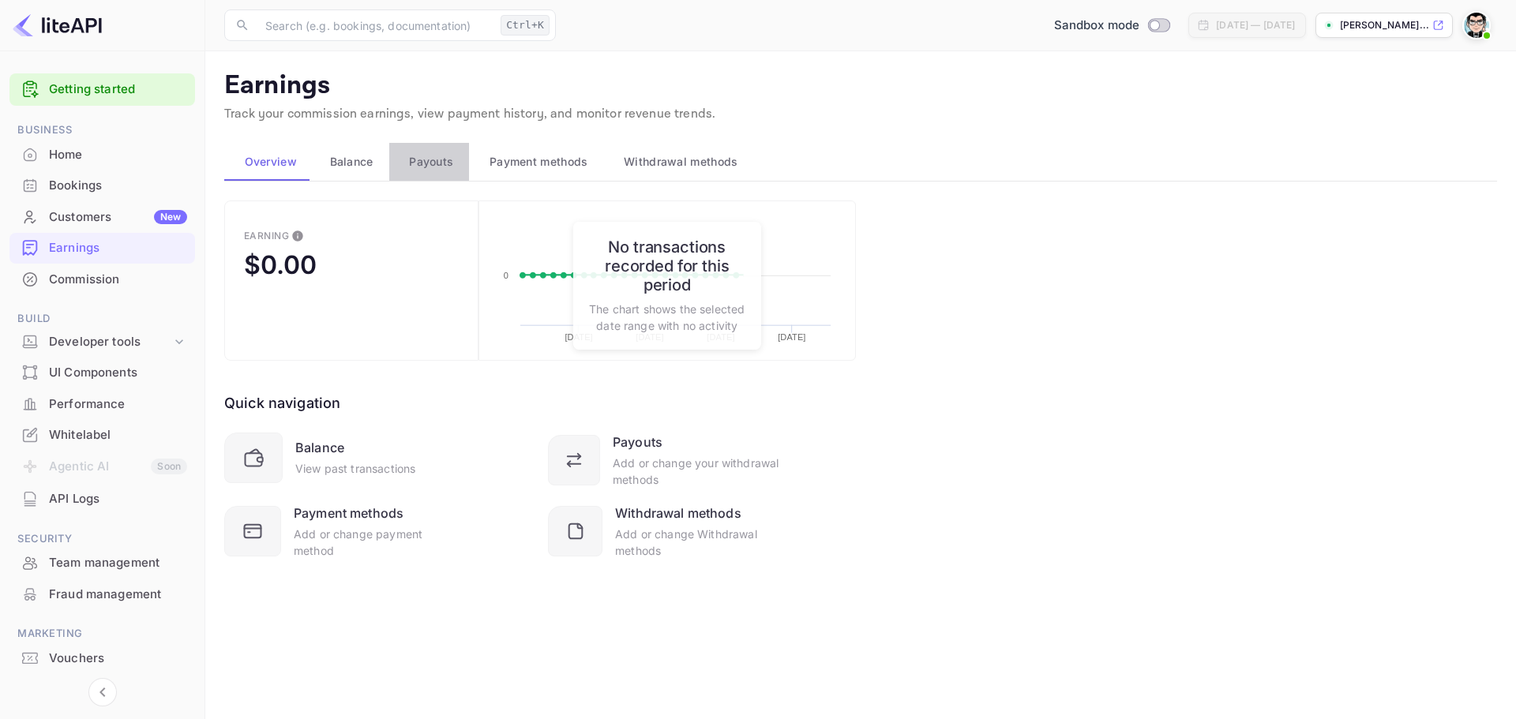
click at [411, 165] on span "Payouts" at bounding box center [431, 161] width 44 height 19
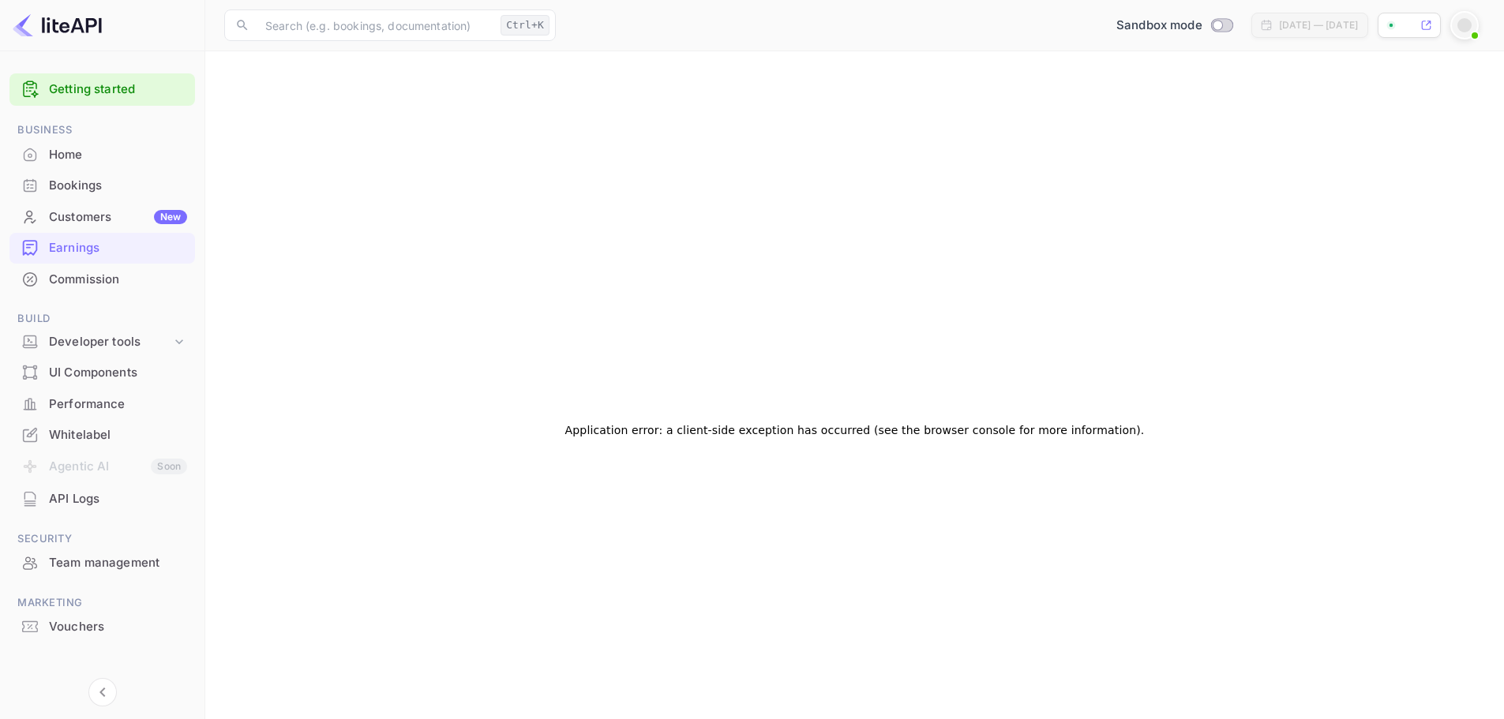
click at [88, 161] on div "Home" at bounding box center [118, 155] width 138 height 18
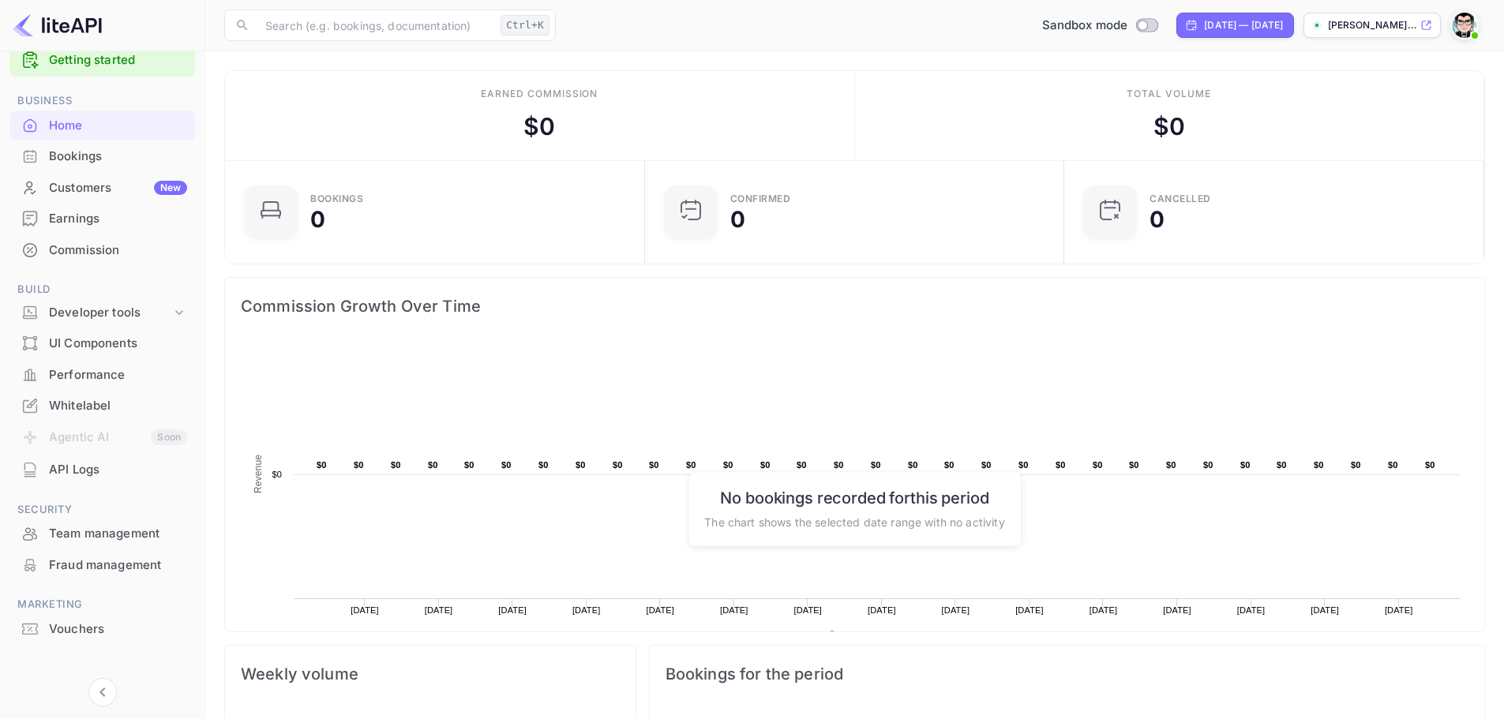
scroll to position [42, 0]
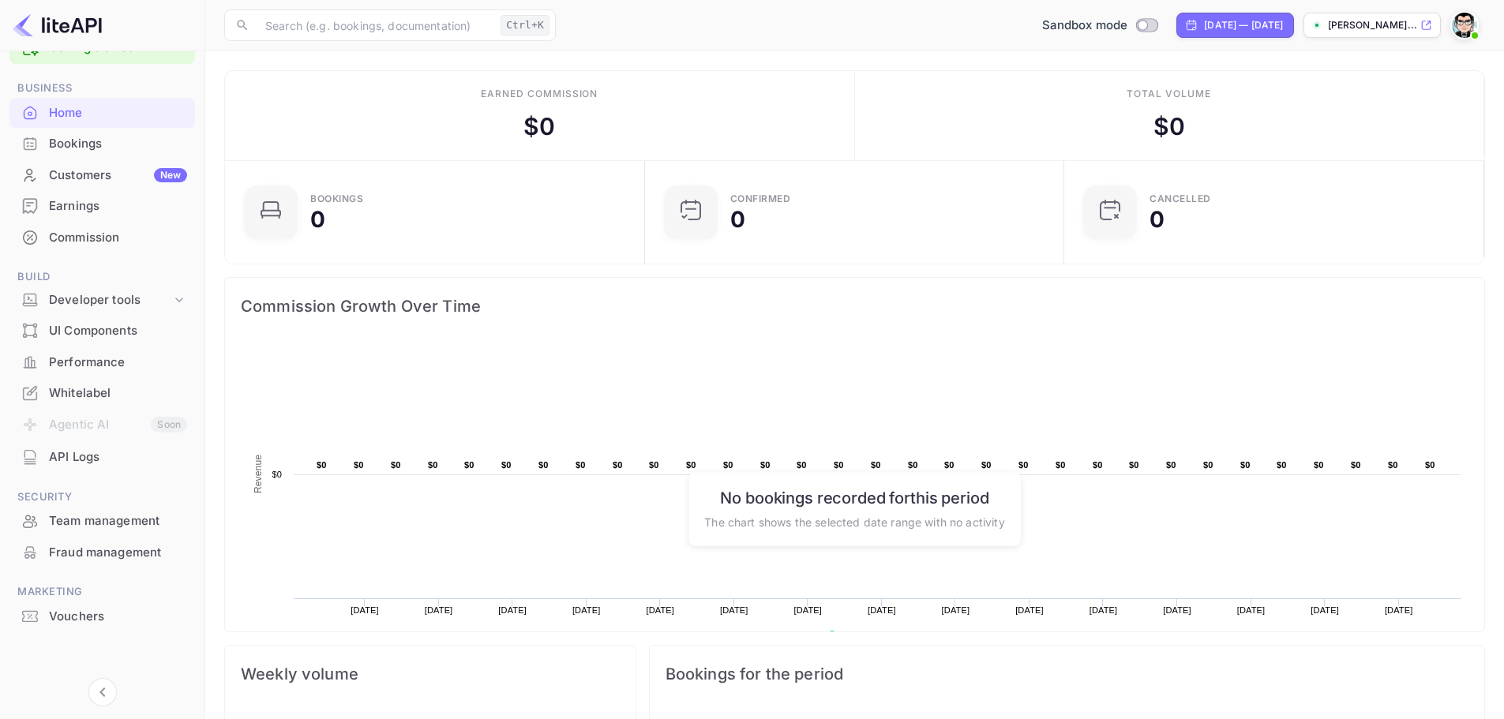
click at [96, 328] on div "UI Components" at bounding box center [118, 331] width 138 height 18
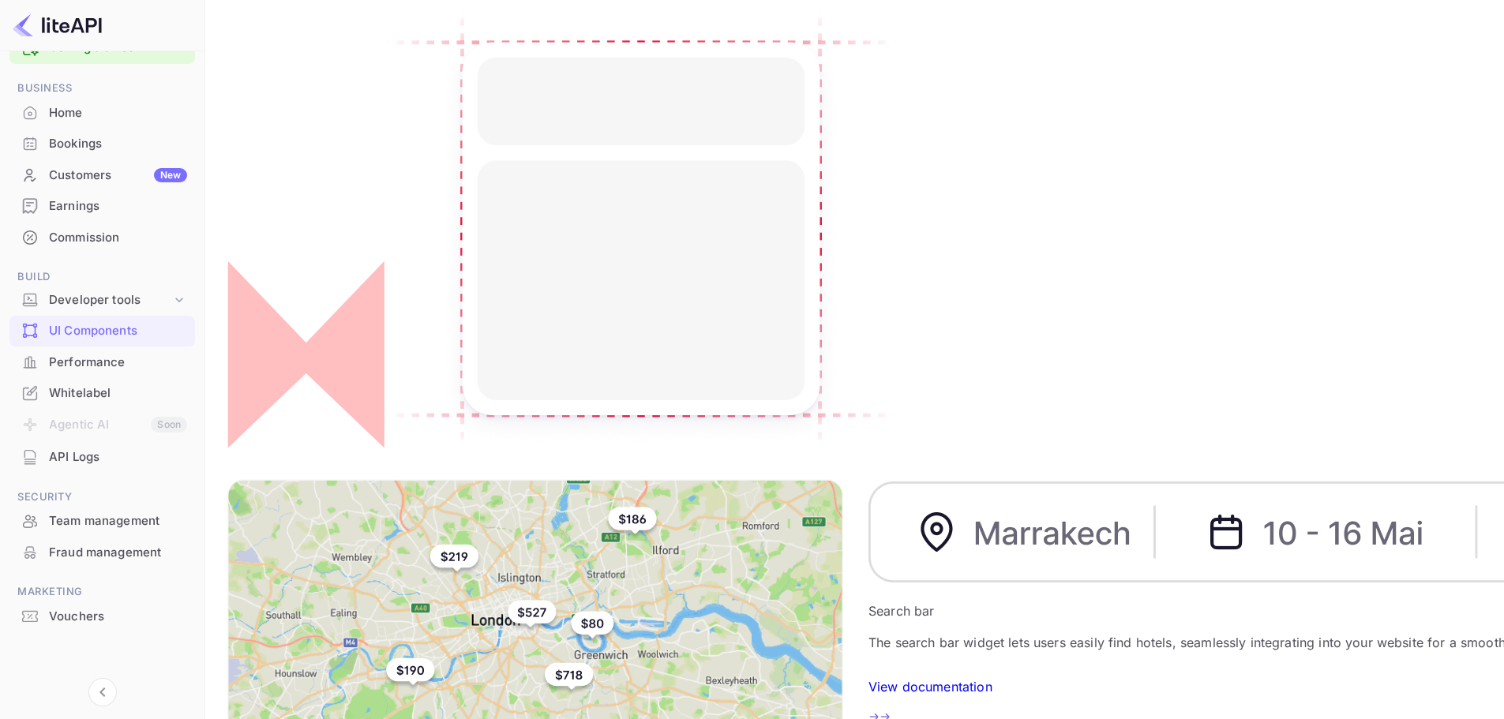
scroll to position [29, 0]
